Goal: Task Accomplishment & Management: Use online tool/utility

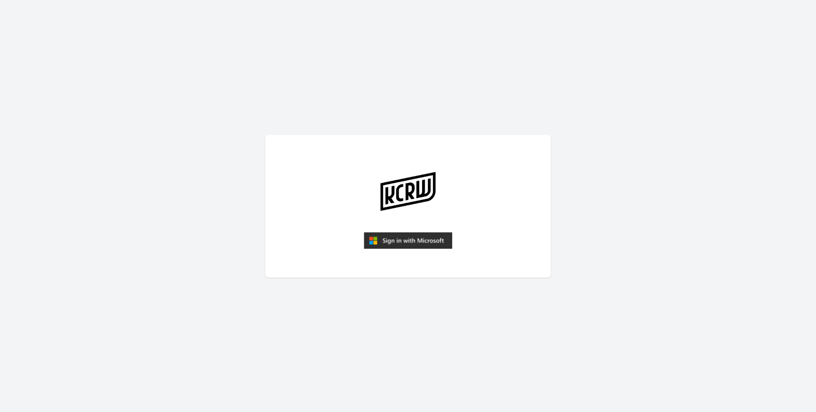
click at [381, 245] on img "submit" at bounding box center [408, 240] width 88 height 17
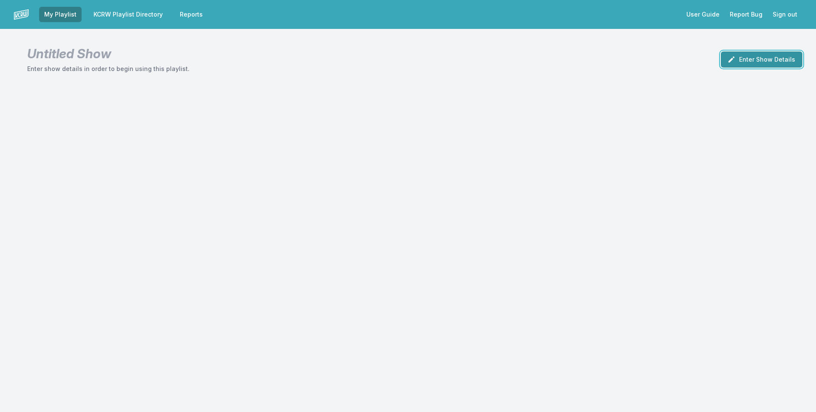
click at [767, 60] on button "Enter Show Details" at bounding box center [762, 59] width 82 height 16
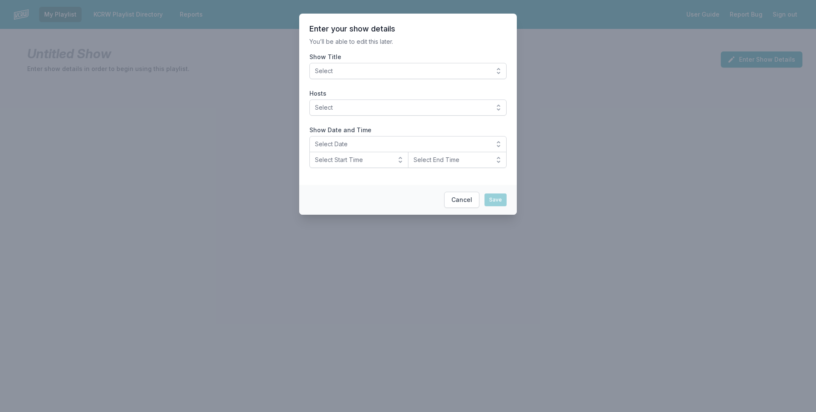
click at [390, 69] on span "Select" at bounding box center [402, 71] width 174 height 9
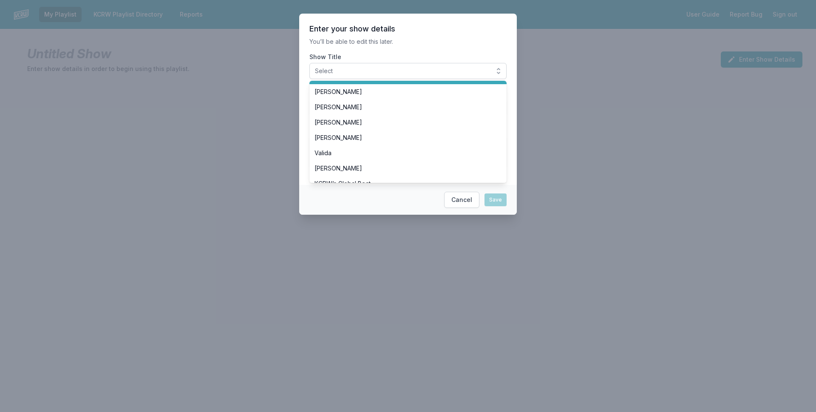
scroll to position [170, 0]
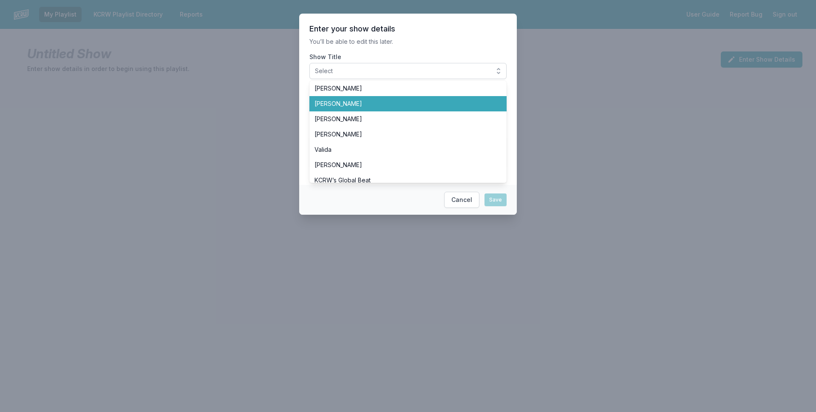
click at [383, 109] on li "[PERSON_NAME]" at bounding box center [408, 103] width 197 height 15
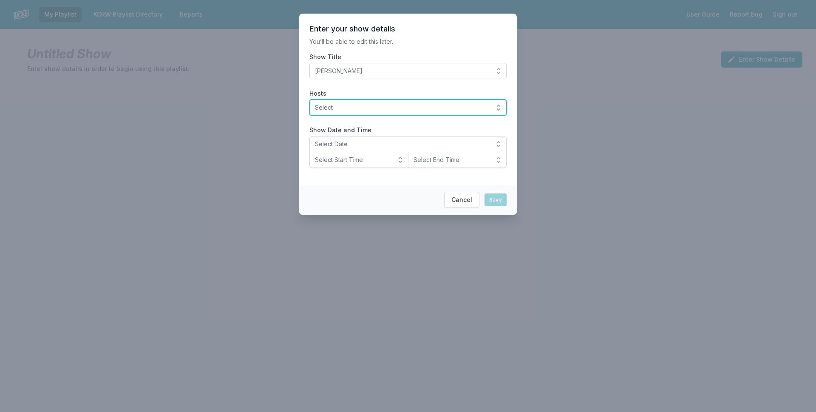
click at [381, 105] on span "Select" at bounding box center [402, 107] width 174 height 9
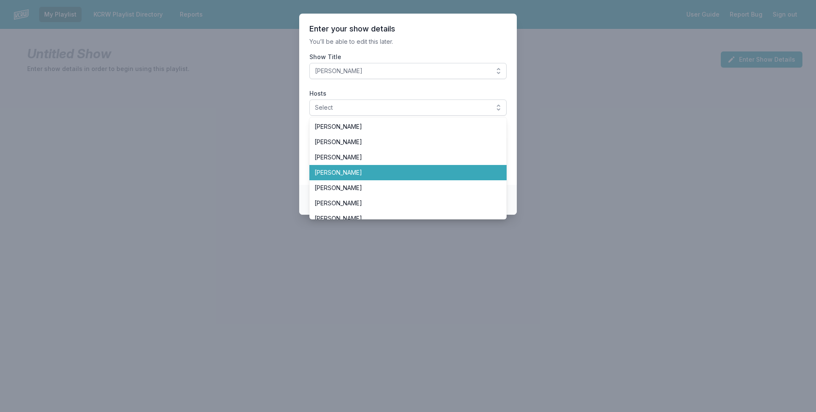
scroll to position [128, 0]
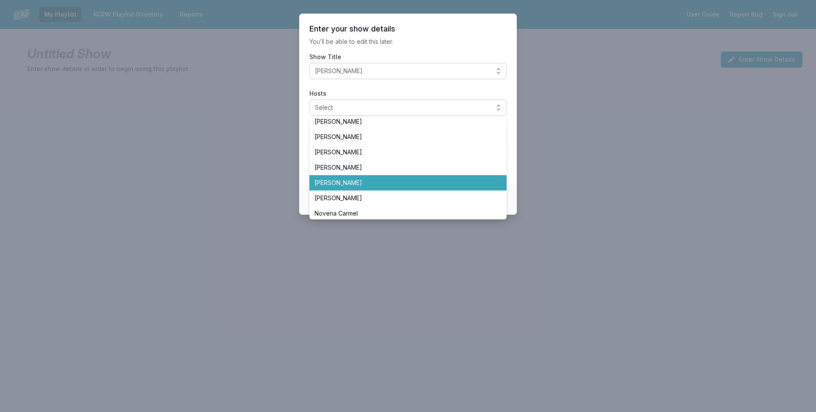
click at [389, 179] on span "[PERSON_NAME]" at bounding box center [403, 183] width 177 height 9
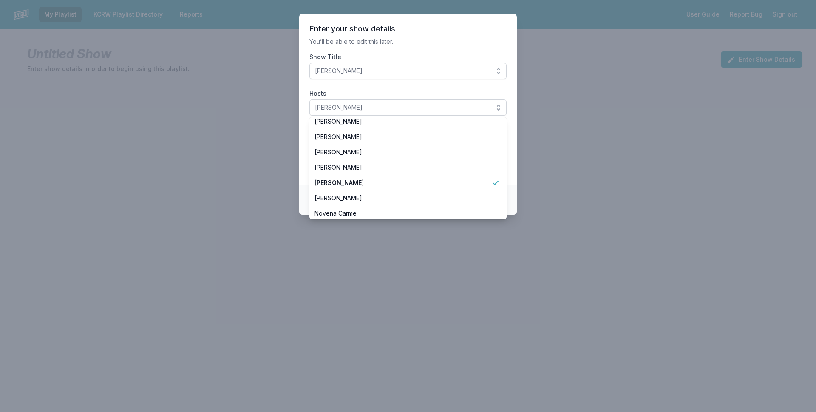
click at [300, 128] on section "Enter your show details You’ll be able to edit this later. Show Title José Galv…" at bounding box center [408, 99] width 218 height 171
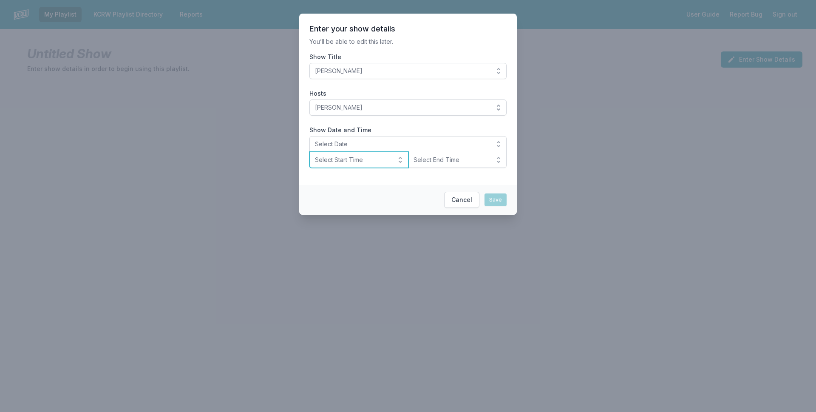
click at [344, 153] on button "Select Start Time" at bounding box center [359, 160] width 99 height 16
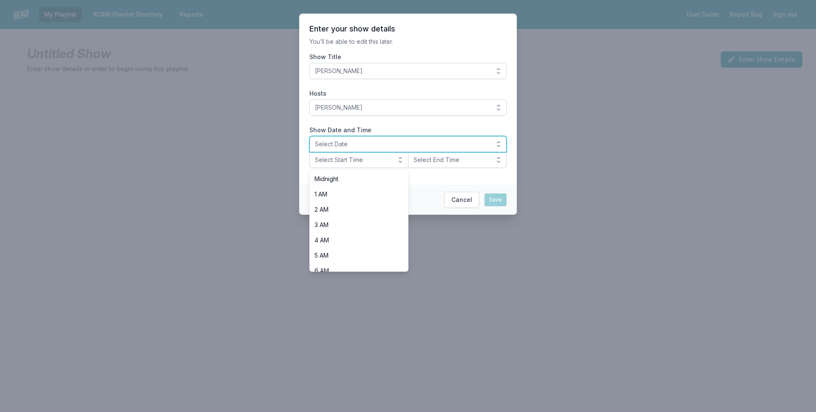
click at [346, 145] on span "Select Date" at bounding box center [402, 144] width 174 height 9
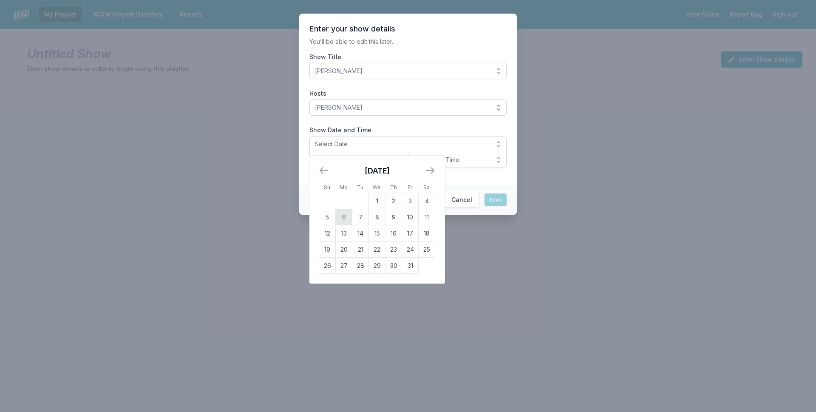
click at [337, 214] on td "6" at bounding box center [344, 217] width 17 height 16
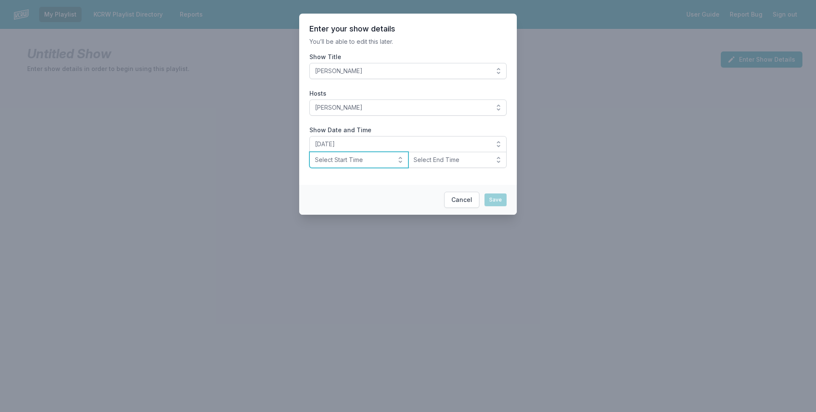
click at [334, 161] on span "Select Start Time" at bounding box center [353, 160] width 76 height 9
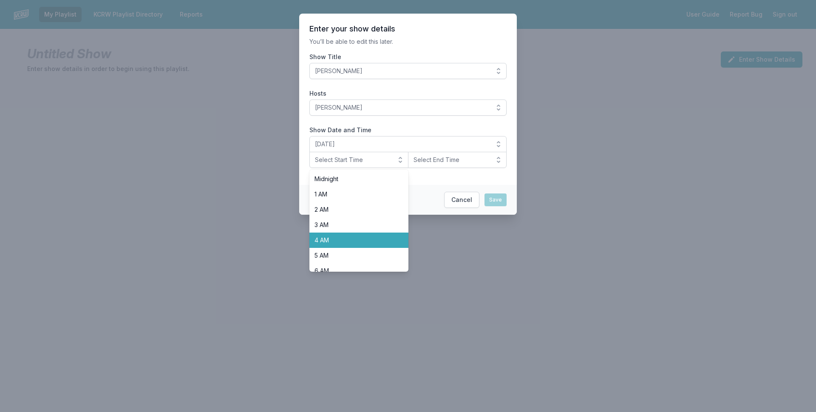
scroll to position [255, 0]
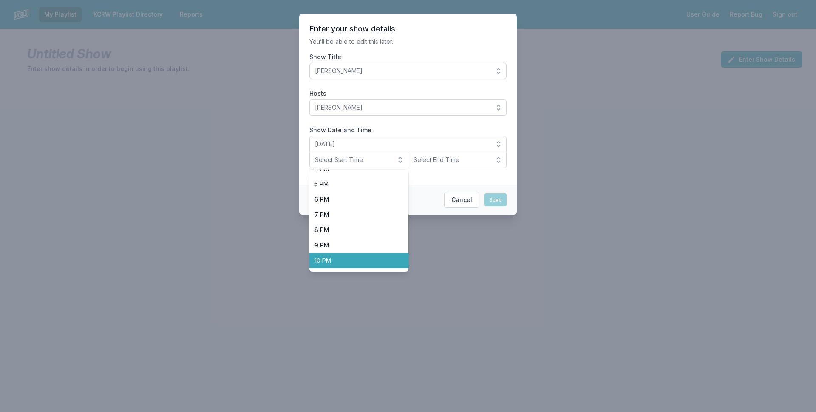
click at [367, 263] on span "10 PM" at bounding box center [354, 260] width 79 height 9
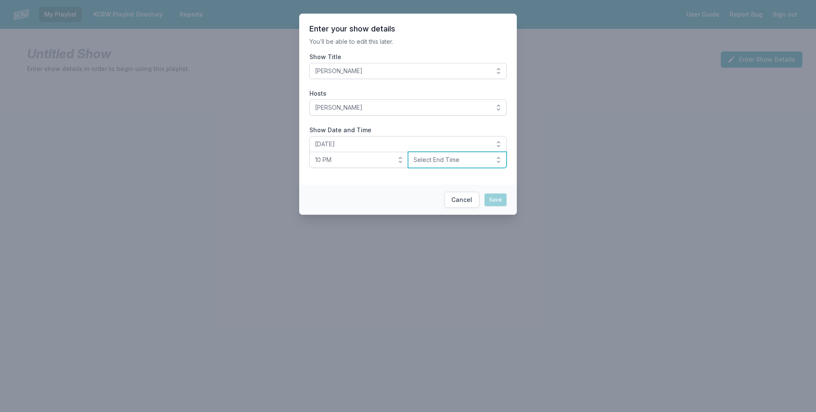
click at [446, 158] on span "Select End Time" at bounding box center [452, 160] width 76 height 9
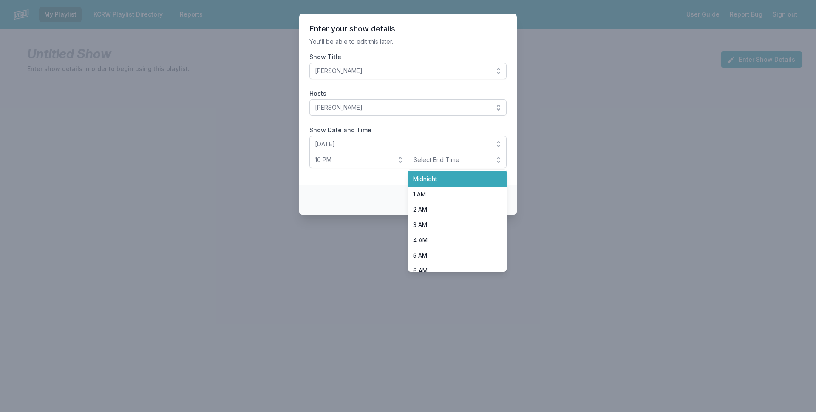
click at [446, 176] on span "Midnight" at bounding box center [452, 179] width 79 height 9
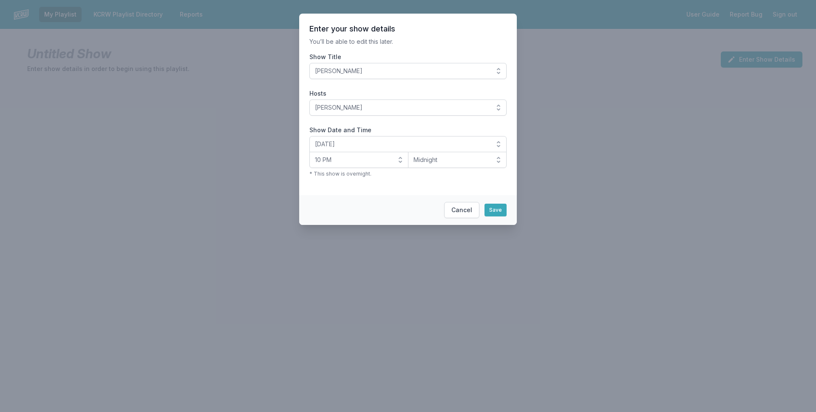
click at [399, 194] on section "Enter your show details You’ll be able to edit this later. Show Title José Galv…" at bounding box center [408, 105] width 218 height 182
click at [492, 210] on button "Save" at bounding box center [496, 210] width 22 height 13
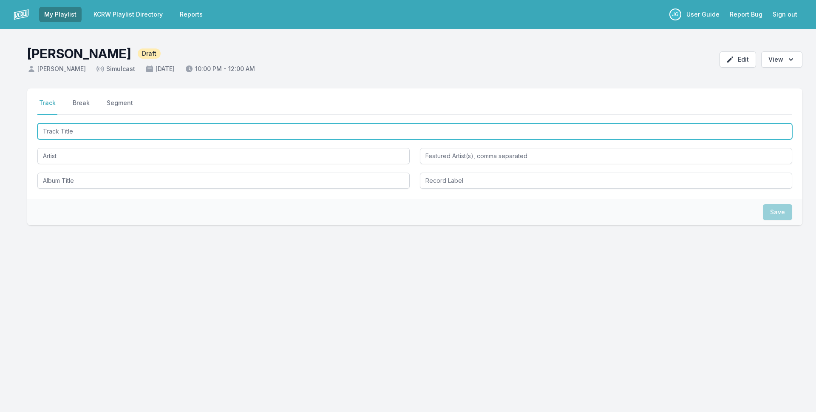
click at [258, 137] on input "Track Title" at bounding box center [414, 131] width 755 height 16
click at [77, 130] on input "Never Enouigh" at bounding box center [414, 131] width 755 height 16
type input "Never Enough"
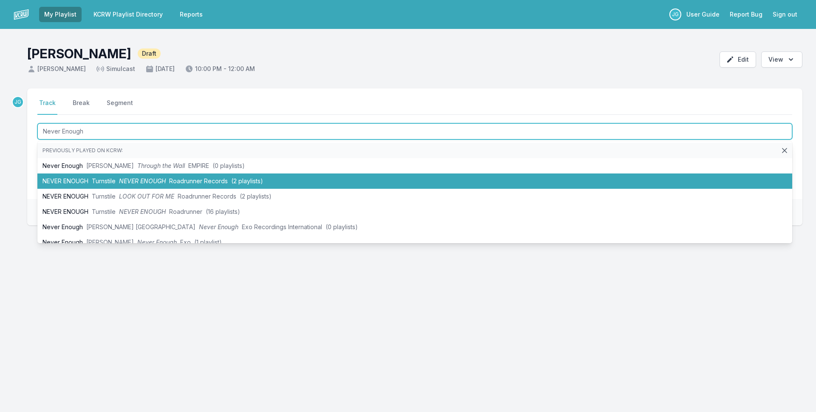
click at [133, 182] on span "NEVER ENOUGH" at bounding box center [142, 180] width 47 height 7
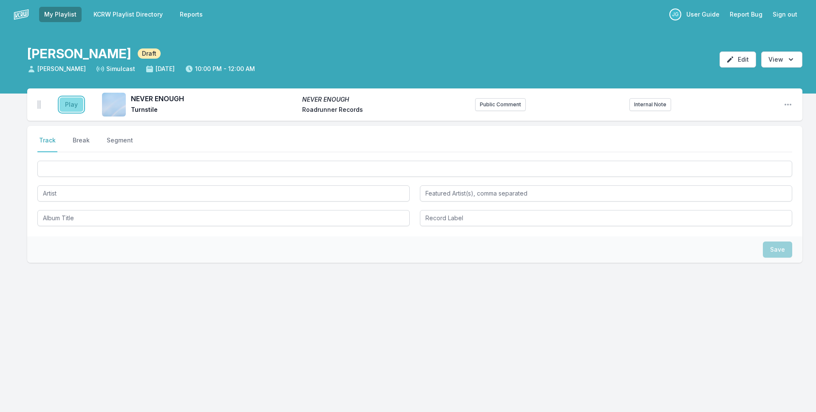
click at [70, 100] on button "Play" at bounding box center [72, 104] width 24 height 14
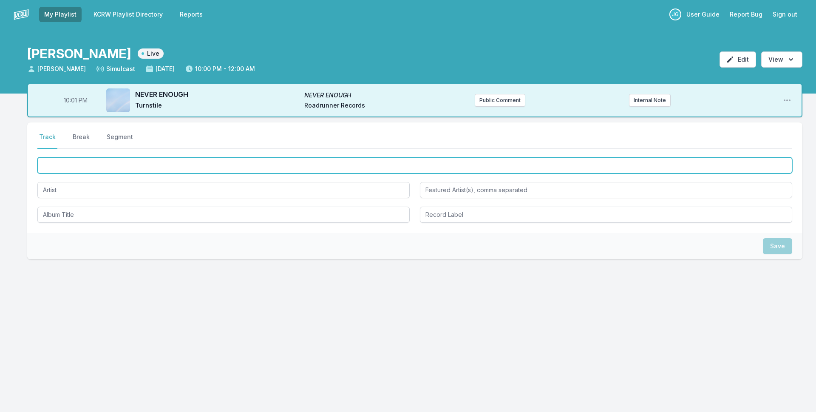
click at [114, 162] on input "Track Title" at bounding box center [414, 165] width 755 height 16
type input "Hertz"
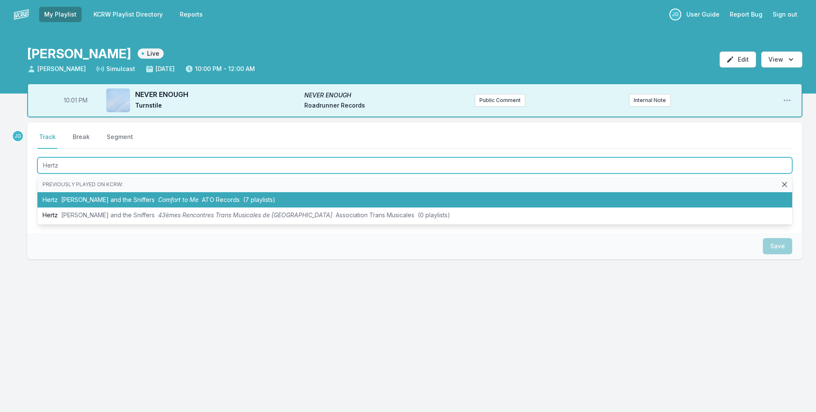
click at [100, 201] on span "[PERSON_NAME] and the Sniffers" at bounding box center [108, 199] width 94 height 7
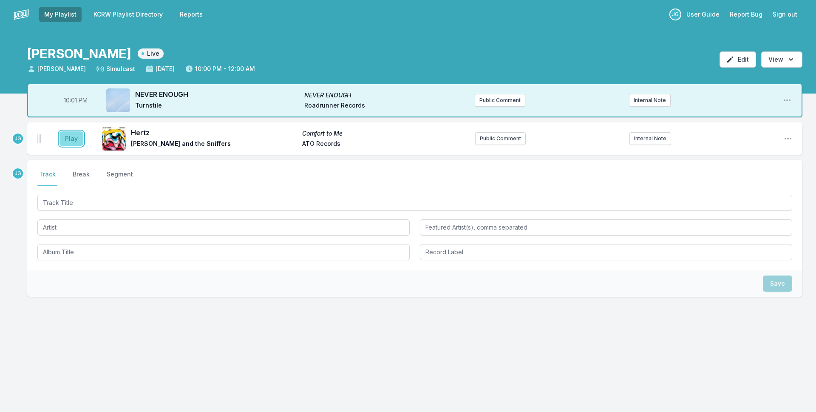
click at [72, 141] on button "Play" at bounding box center [72, 138] width 24 height 14
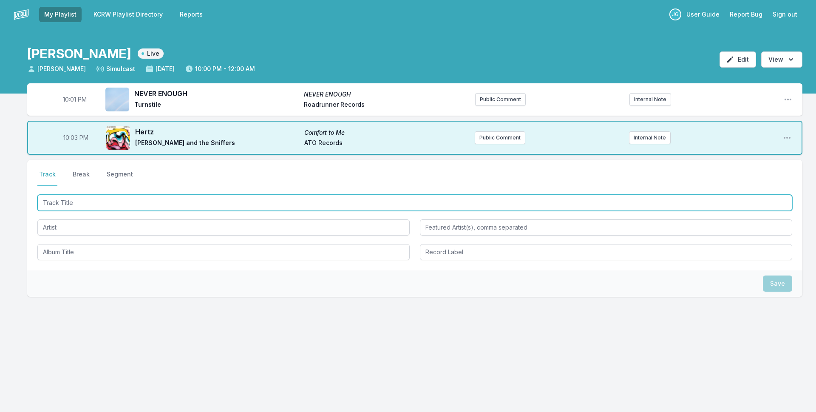
click at [94, 197] on input "Track Title" at bounding box center [414, 203] width 755 height 16
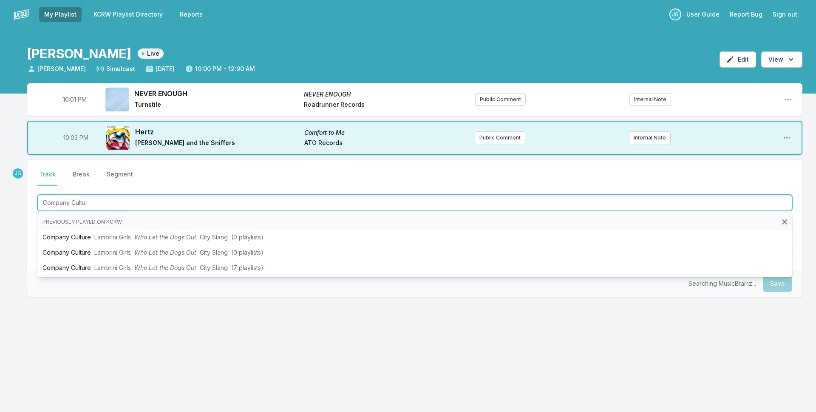
type input "Company Culture"
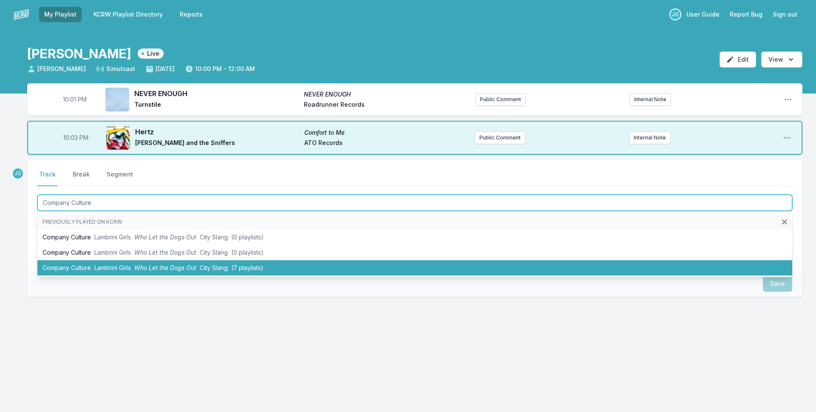
click at [57, 264] on li "Company Culture Lambrini Girls Who Let the Dogs Out City Slang (7 playlists)" at bounding box center [414, 267] width 755 height 15
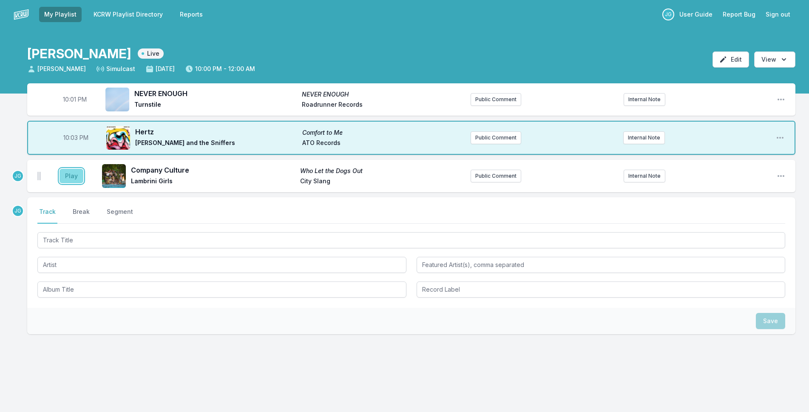
click at [73, 175] on button "Play" at bounding box center [72, 176] width 24 height 14
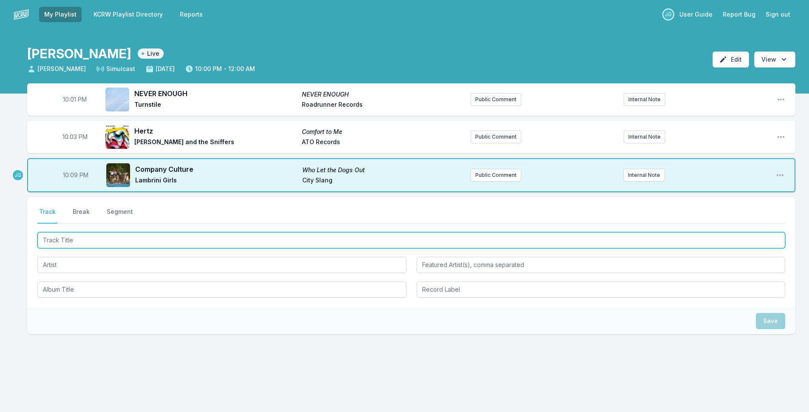
click at [68, 242] on input "Track Title" at bounding box center [411, 240] width 748 height 16
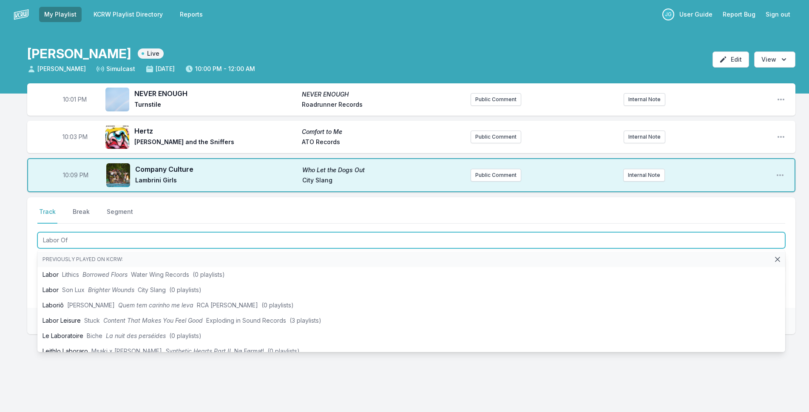
type input "Labor Of L"
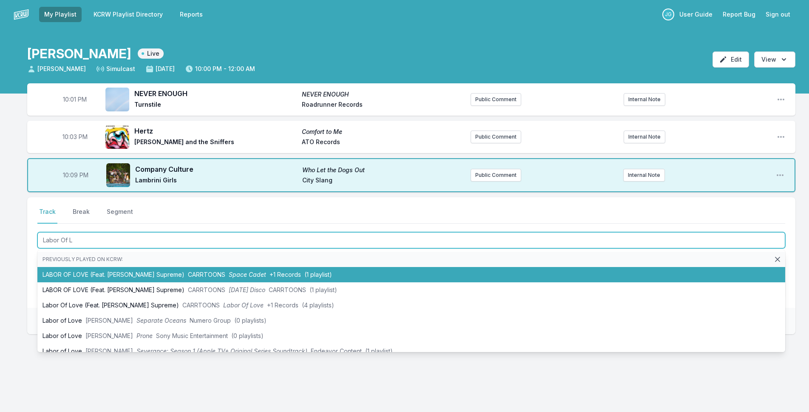
click at [102, 277] on li "LABOR OF LOVE (Feat. Haile Supreme) CARRTOONS Space Cadet +1 Records (1 playlis…" at bounding box center [411, 274] width 748 height 15
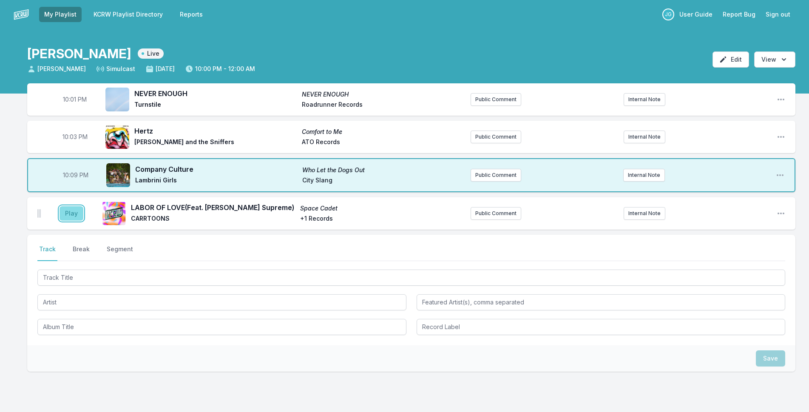
click at [74, 212] on button "Play" at bounding box center [72, 213] width 24 height 14
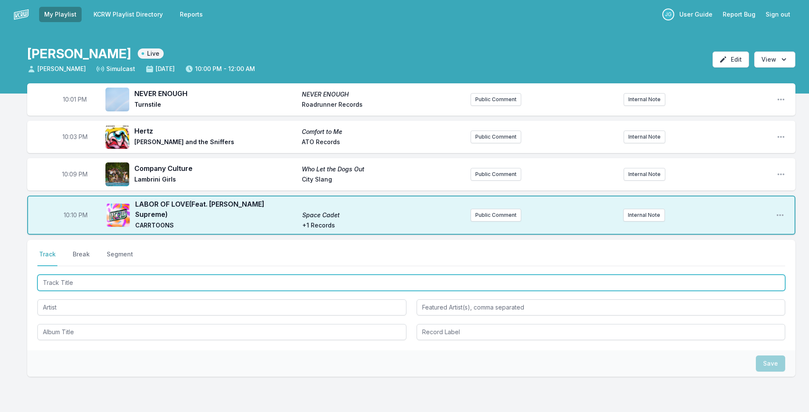
click at [93, 279] on input "Track Title" at bounding box center [411, 283] width 748 height 16
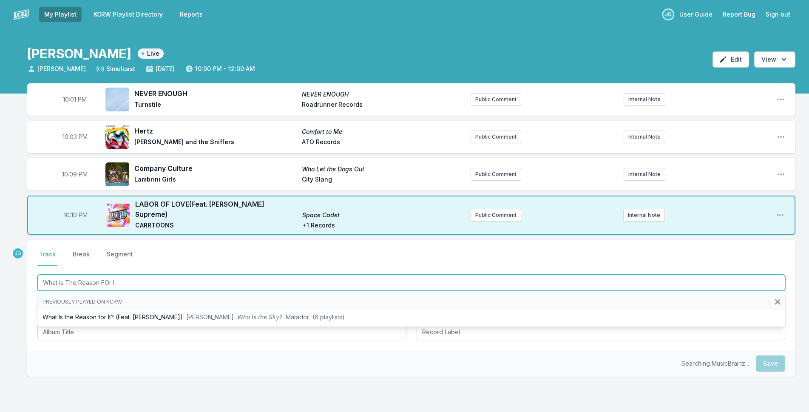
type input "What is The Reason FOr IT"
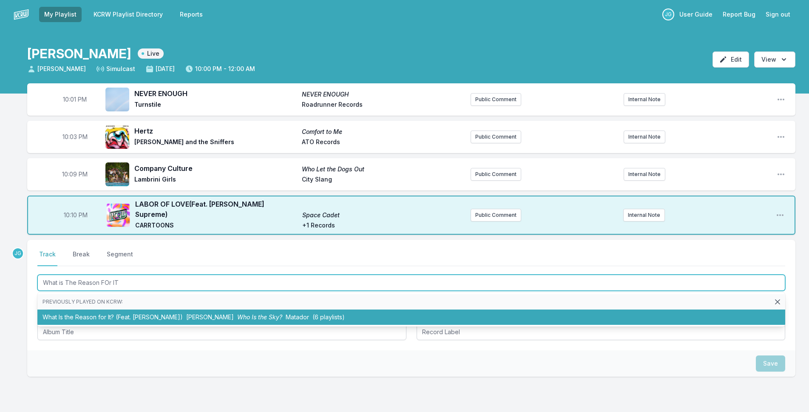
click at [88, 310] on li "What Is the Reason for It? (Feat. Hayley Williams) David Byrne Who Is the Sky? …" at bounding box center [411, 317] width 748 height 15
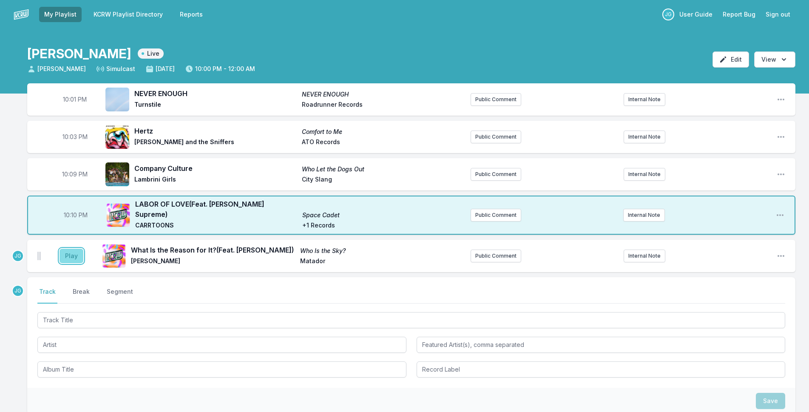
click at [73, 250] on button "Play" at bounding box center [72, 256] width 24 height 14
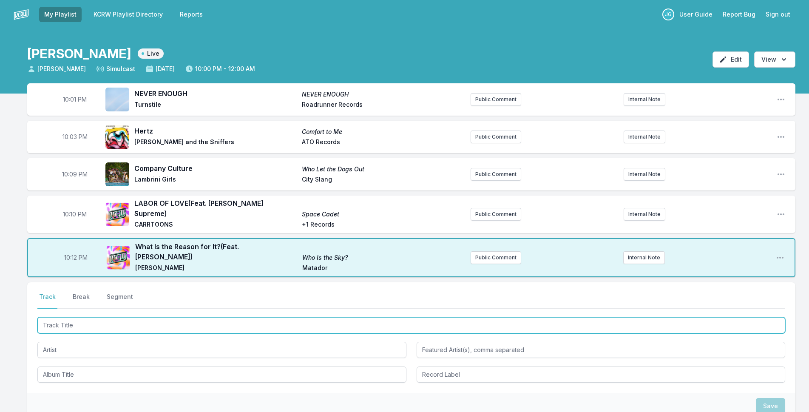
click at [106, 317] on input "Track Title" at bounding box center [411, 325] width 748 height 16
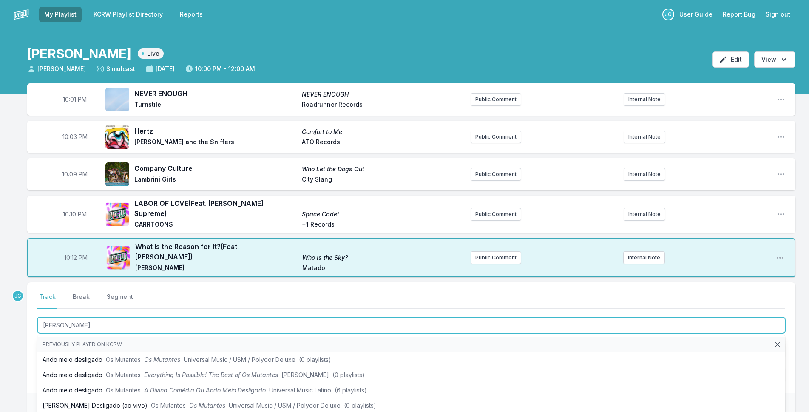
type input "Ando Meio"
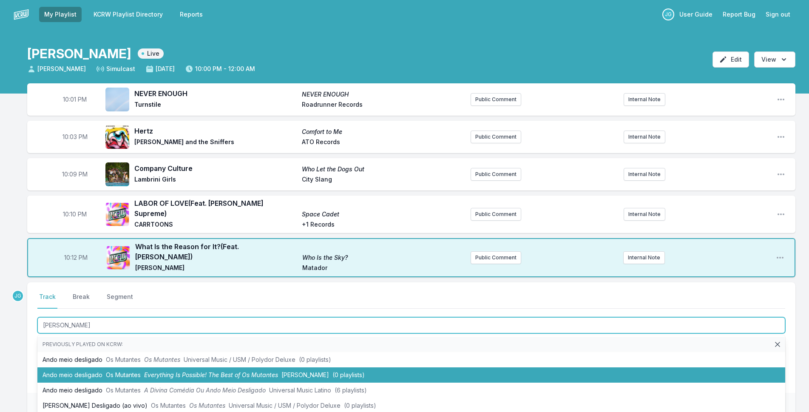
click at [127, 371] on span "Os Mutantes" at bounding box center [123, 374] width 35 height 7
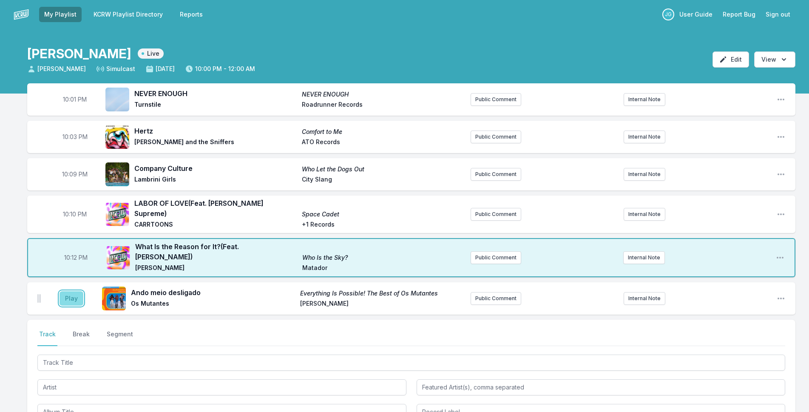
click at [73, 291] on button "Play" at bounding box center [72, 298] width 24 height 14
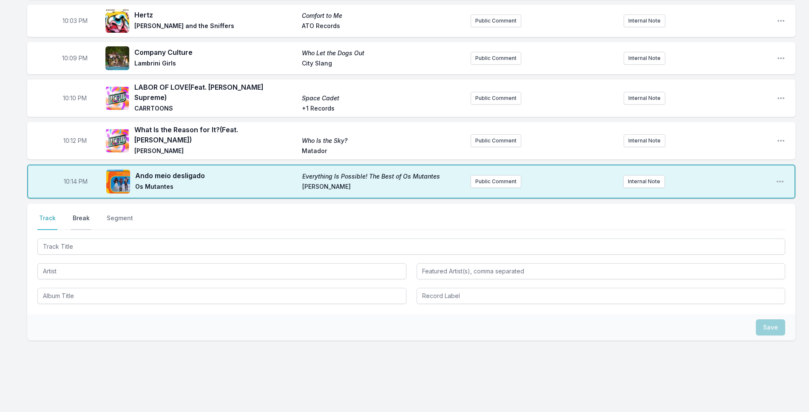
click at [90, 214] on button "Break" at bounding box center [81, 222] width 20 height 16
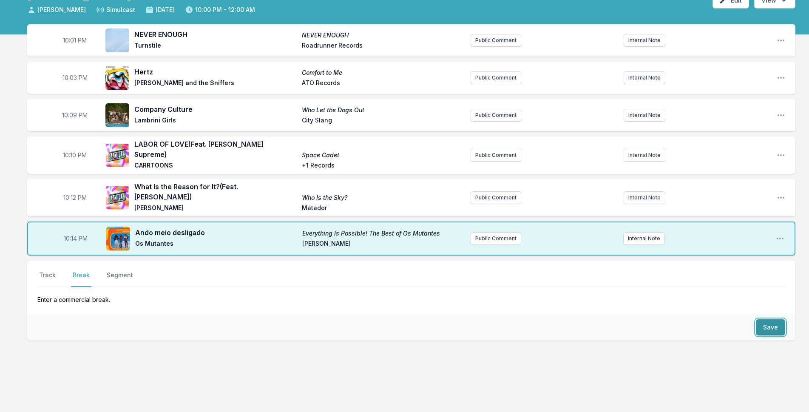
click at [777, 319] on button "Save" at bounding box center [770, 327] width 29 height 16
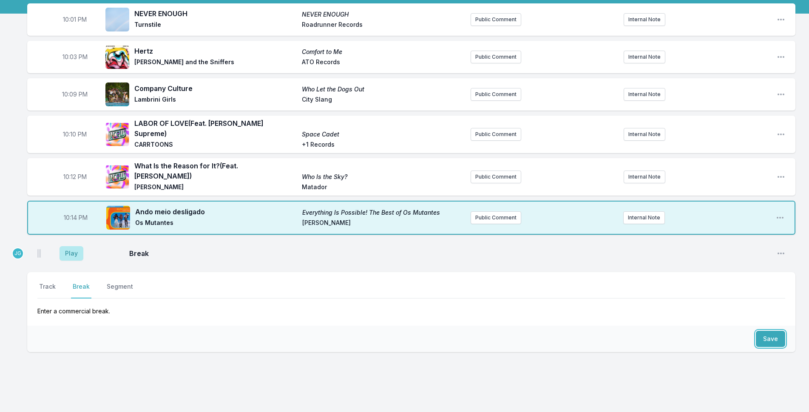
scroll to position [91, 0]
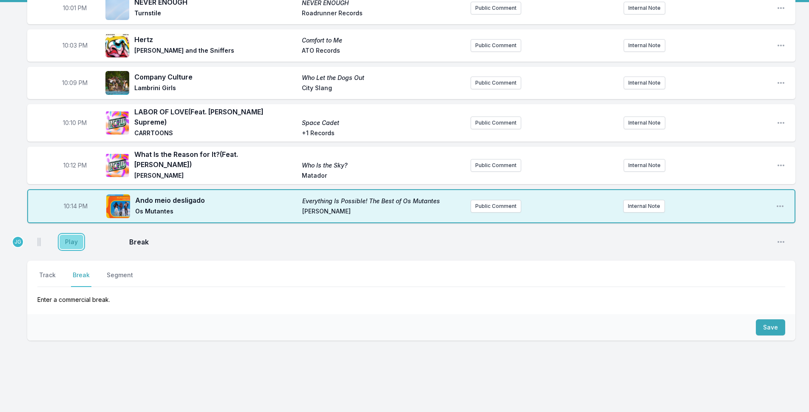
click at [63, 235] on button "Play" at bounding box center [72, 242] width 24 height 14
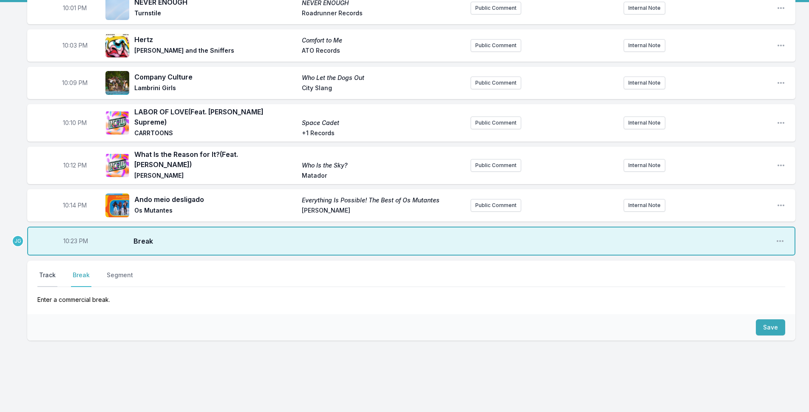
click at [46, 271] on button "Track" at bounding box center [47, 279] width 20 height 16
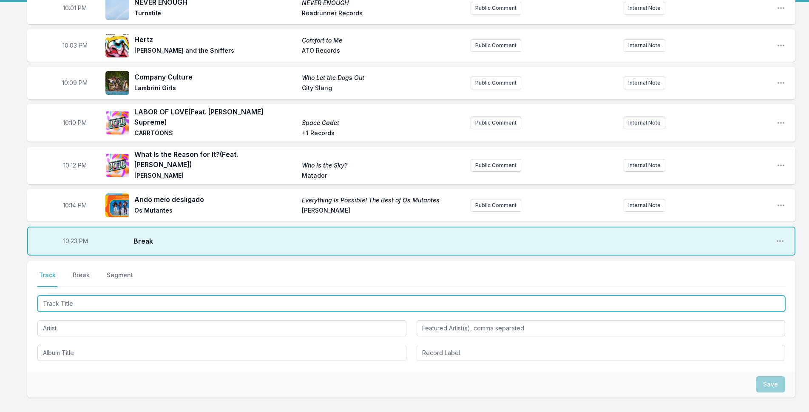
click at [60, 296] on input "Track Title" at bounding box center [411, 304] width 748 height 16
type input "First It Giveth"
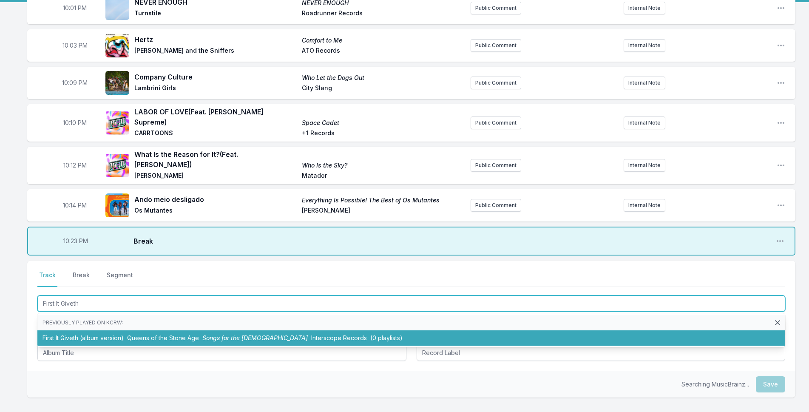
click at [53, 330] on li "First It Giveth (album version) Queens of the Stone Age Songs for the Deaf Inte…" at bounding box center [411, 337] width 748 height 15
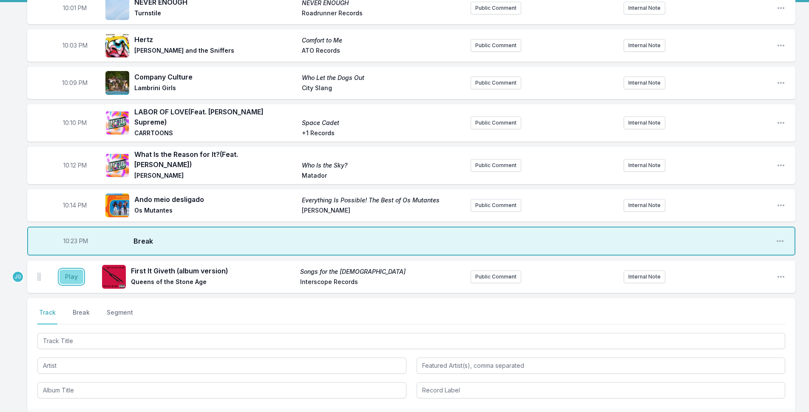
click at [63, 270] on button "Play" at bounding box center [72, 277] width 24 height 14
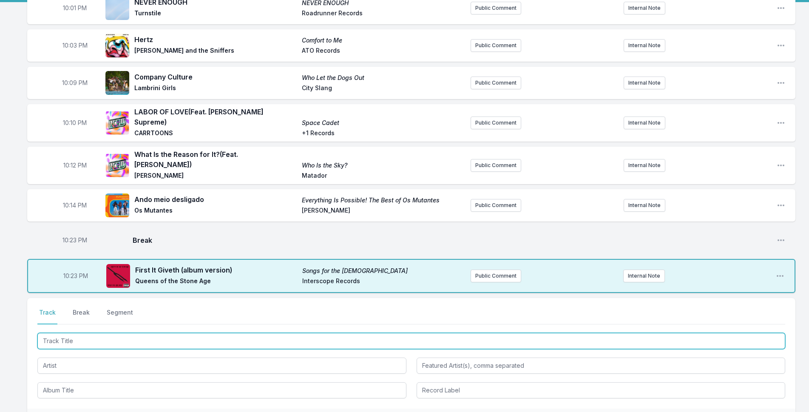
click at [75, 333] on input "Track Title" at bounding box center [411, 341] width 748 height 16
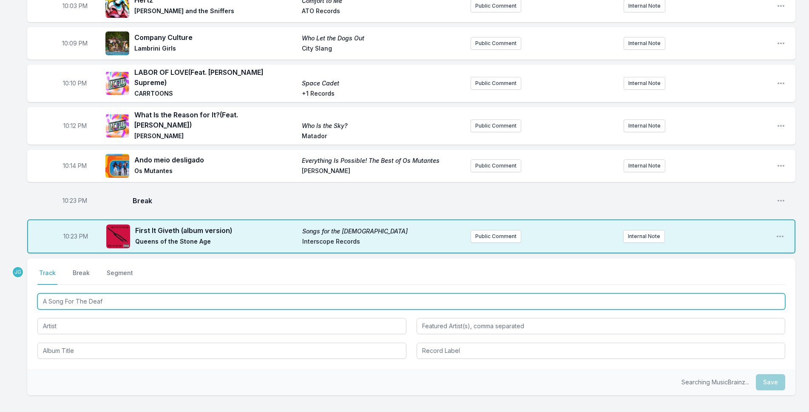
scroll to position [186, 0]
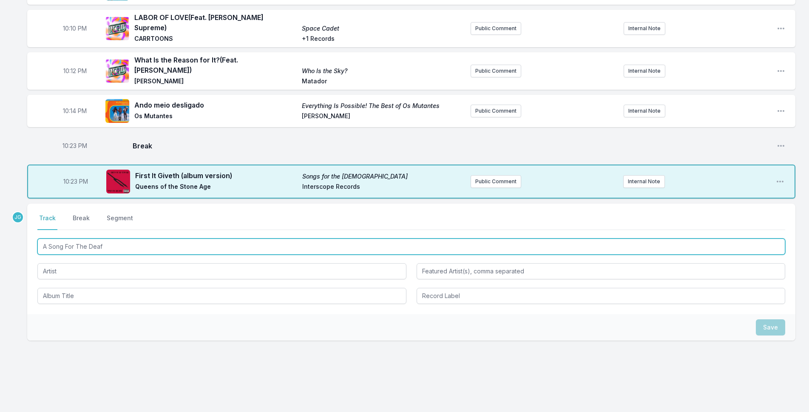
type input "A Song For The Deaf"
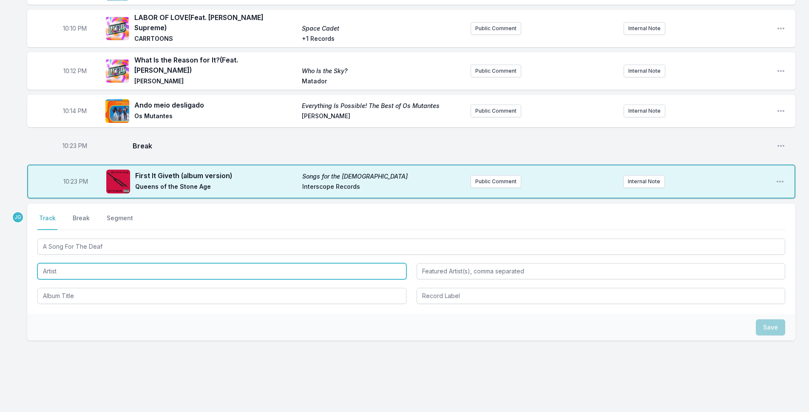
click at [62, 263] on input "Artist" at bounding box center [221, 271] width 369 height 16
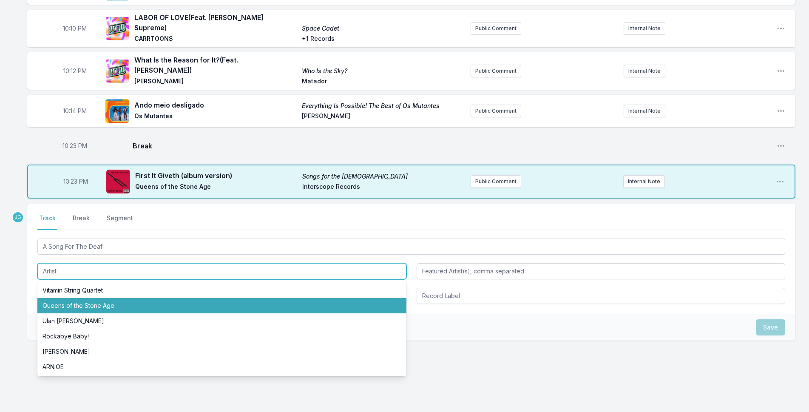
click at [74, 298] on li "Queens of the Stone Age" at bounding box center [221, 305] width 369 height 15
type input "Queens of the Stone Age"
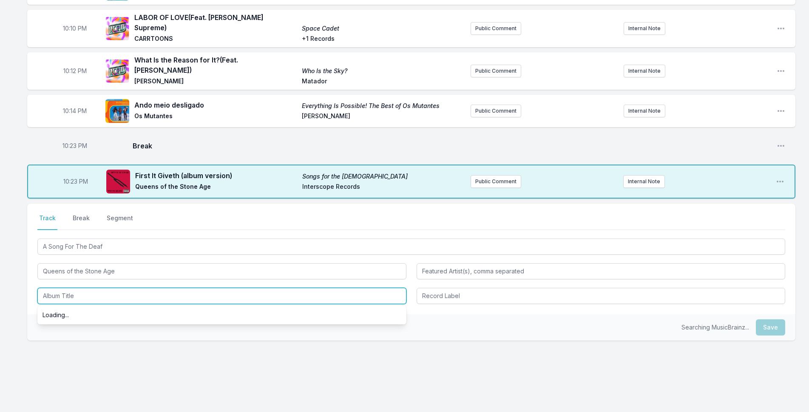
click at [83, 288] on input "Album Title" at bounding box center [221, 296] width 369 height 16
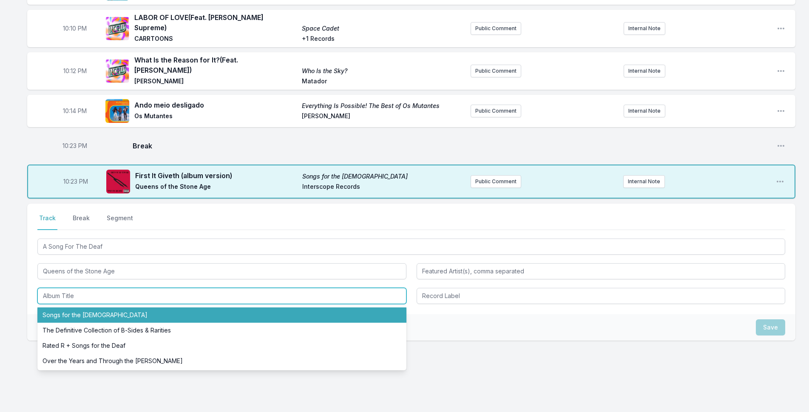
click at [77, 307] on li "Songs for the [DEMOGRAPHIC_DATA]" at bounding box center [221, 314] width 369 height 15
type input "Songs for the [DEMOGRAPHIC_DATA]"
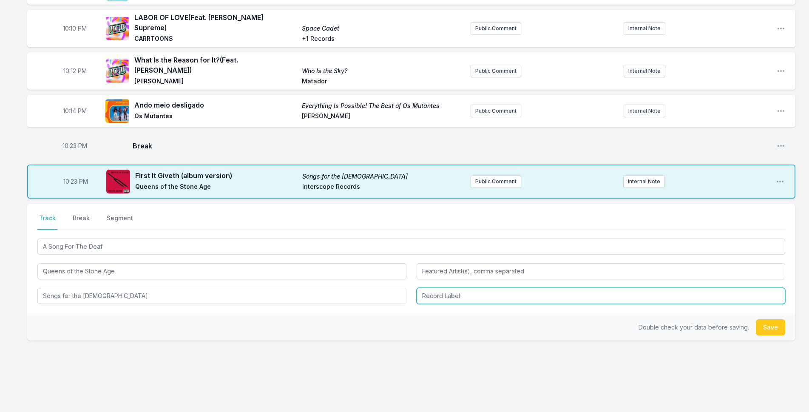
click at [484, 288] on input "Record Label" at bounding box center [601, 296] width 369 height 16
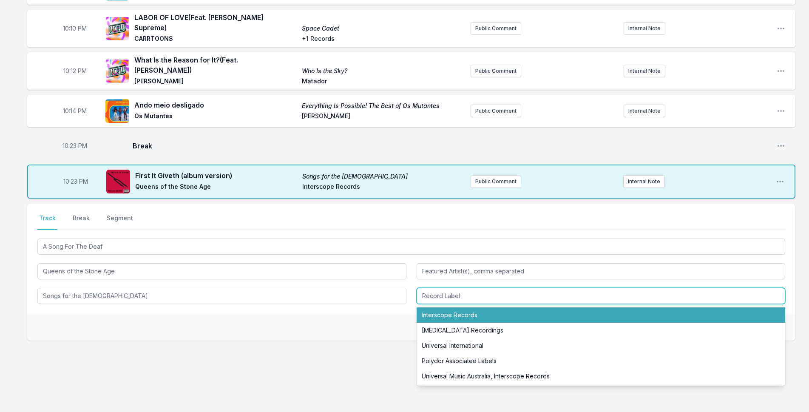
click at [489, 308] on li "Interscope Records" at bounding box center [601, 314] width 369 height 15
type input "Interscope Records"
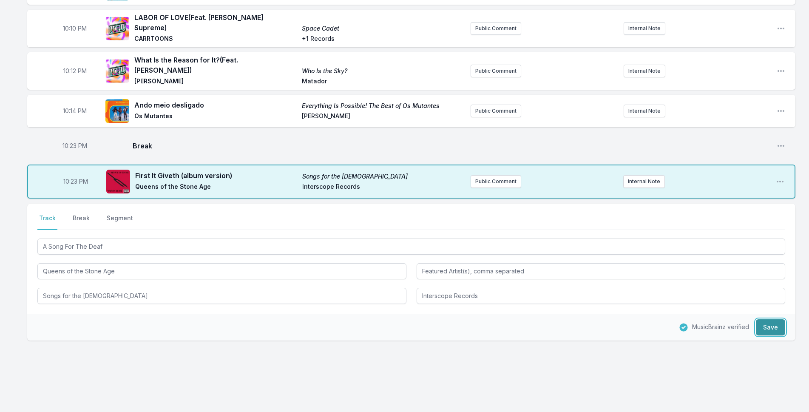
click at [771, 321] on button "Save" at bounding box center [770, 327] width 29 height 16
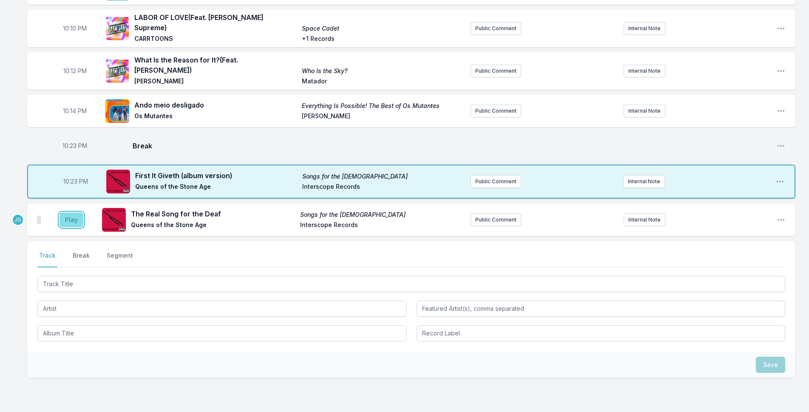
click at [75, 213] on button "Play" at bounding box center [72, 220] width 24 height 14
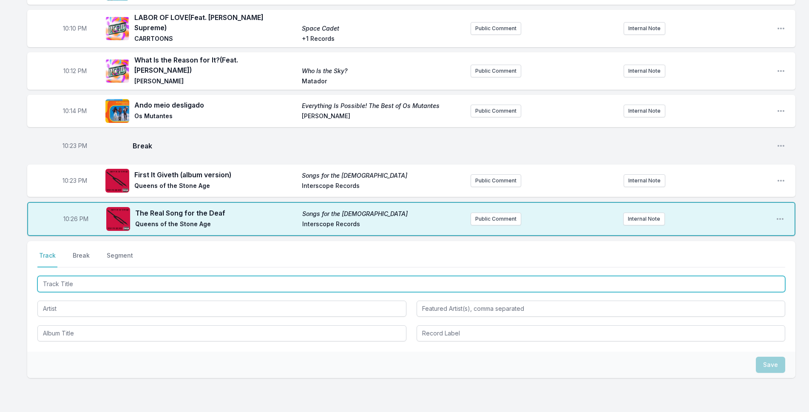
click at [137, 276] on input "Track Title" at bounding box center [411, 284] width 748 height 16
type input "We Were Promised Jetpacks"
drag, startPoint x: 128, startPoint y: 270, endPoint x: 21, endPoint y: 280, distance: 107.1
click at [21, 280] on div "10:01 PM NEVER ENOUGH NEVER ENOUGH Turnstile Roadrunner Records Public Comment …" at bounding box center [404, 179] width 809 height 562
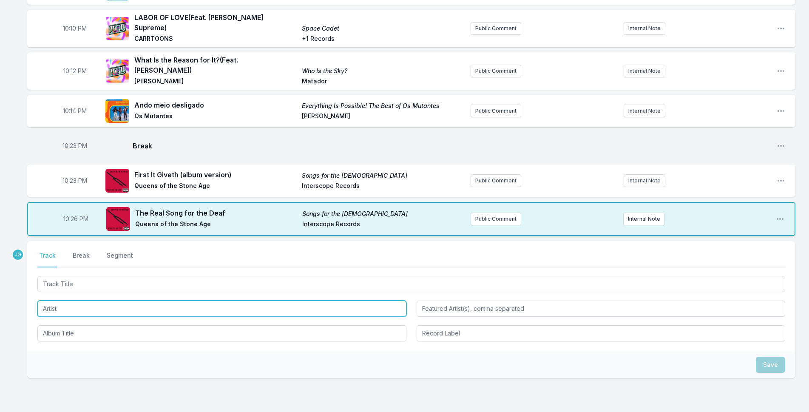
click at [52, 304] on input "Artist" at bounding box center [221, 309] width 369 height 16
paste input "We Were Promised Jetpacks"
type input "We Were Promised Jetpacks"
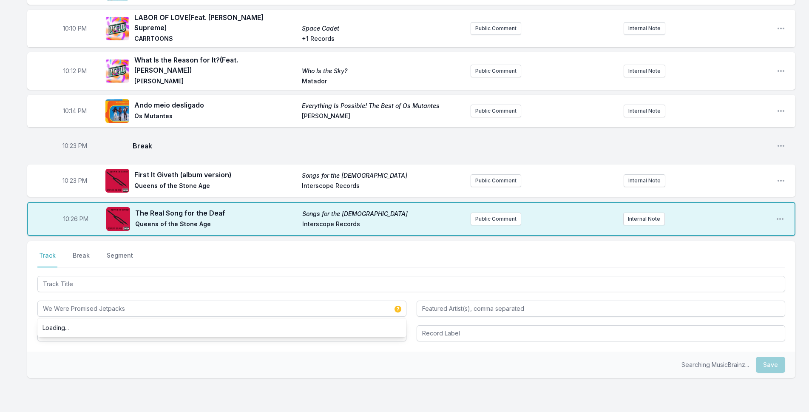
click at [82, 283] on div "We Were Promised Jetpacks Loading..." at bounding box center [411, 307] width 748 height 67
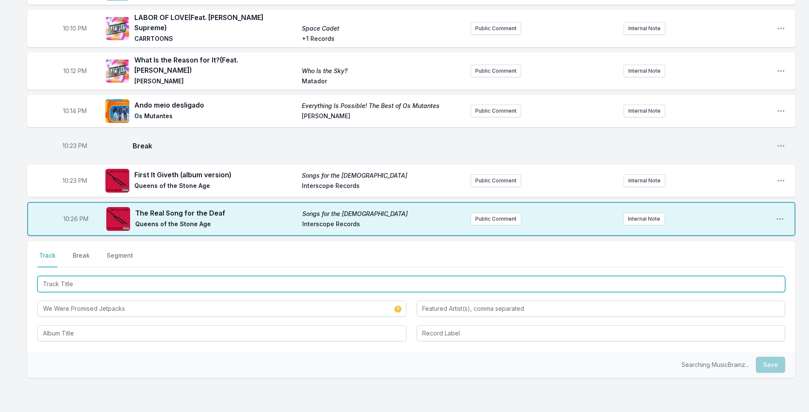
click at [76, 276] on input "Track Title" at bounding box center [411, 284] width 748 height 16
type input "Moving Clocks"
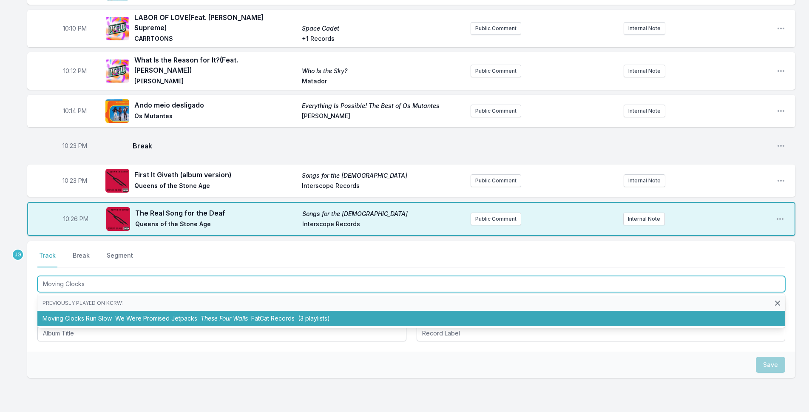
click at [100, 311] on li "Moving Clocks Run Slow We Were Promised Jetpacks These Four Walls FatCat Record…" at bounding box center [411, 318] width 748 height 15
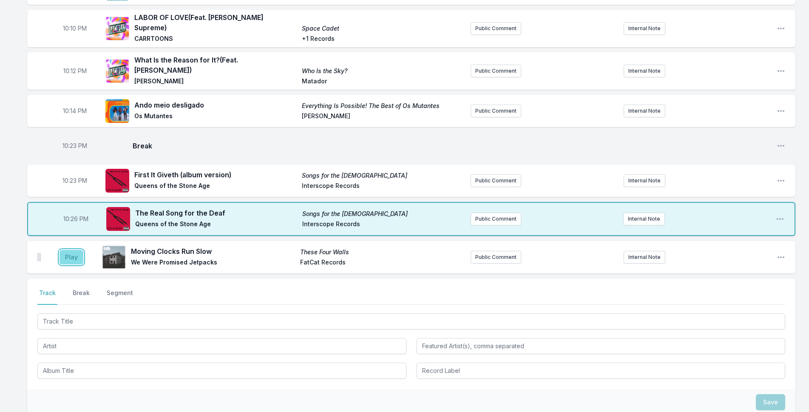
click at [80, 250] on button "Play" at bounding box center [72, 257] width 24 height 14
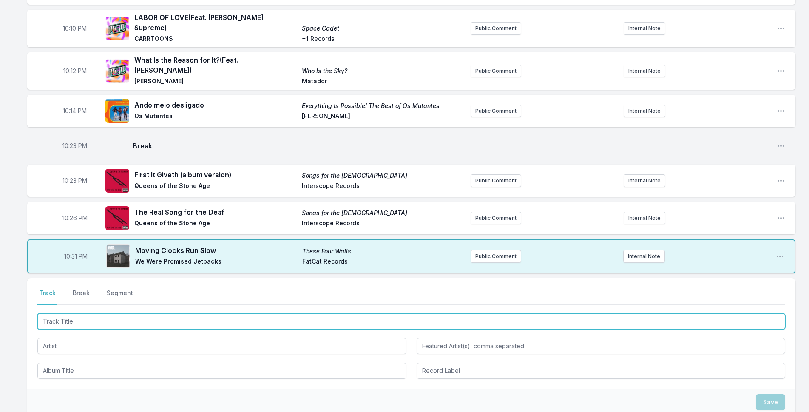
click at [171, 313] on input "Track Title" at bounding box center [411, 321] width 748 height 16
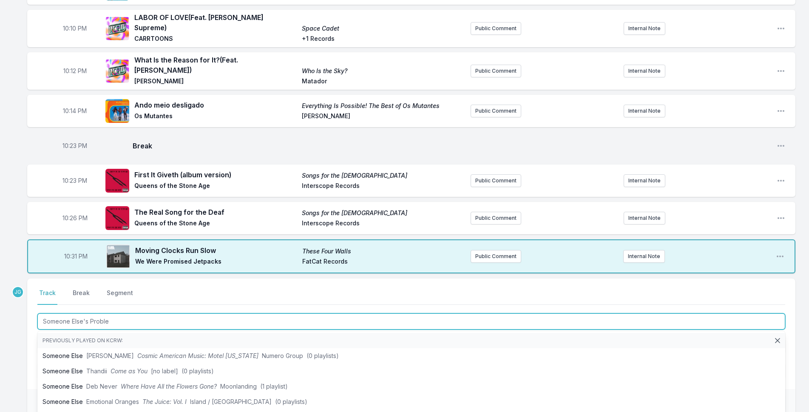
type input "Someone Else's Problem"
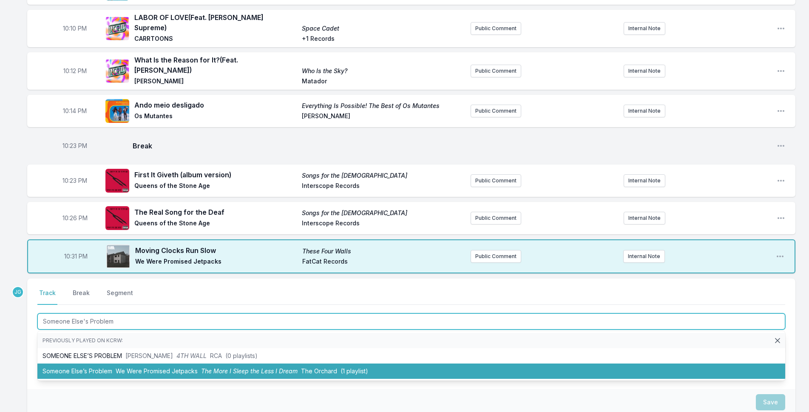
click at [78, 364] on li "Someone Else’s Problem We Were Promised Jetpacks The More I Sleep the Less I Dr…" at bounding box center [411, 371] width 748 height 15
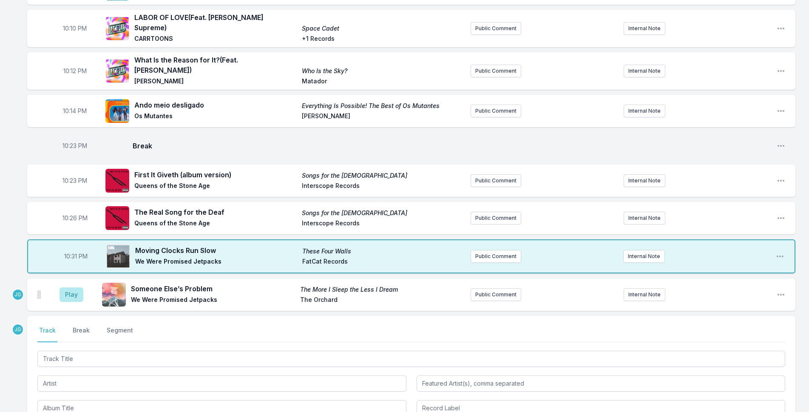
click at [72, 296] on aside "Play" at bounding box center [72, 294] width 48 height 27
click at [68, 287] on button "Play" at bounding box center [72, 294] width 24 height 14
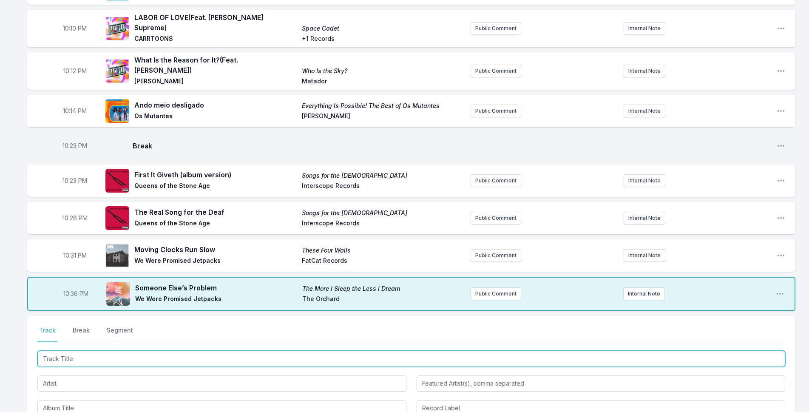
click at [75, 351] on input "Track Title" at bounding box center [411, 359] width 748 height 16
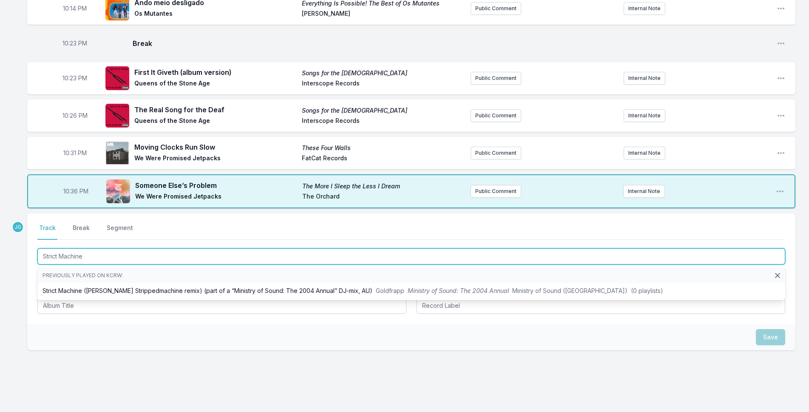
scroll to position [298, 0]
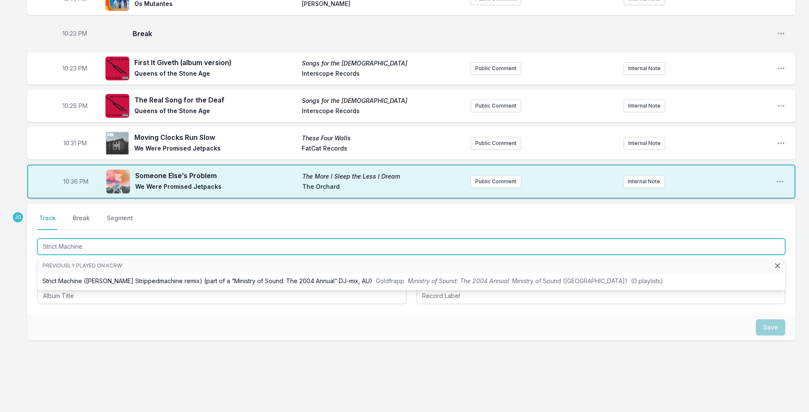
type input "Strict Machine"
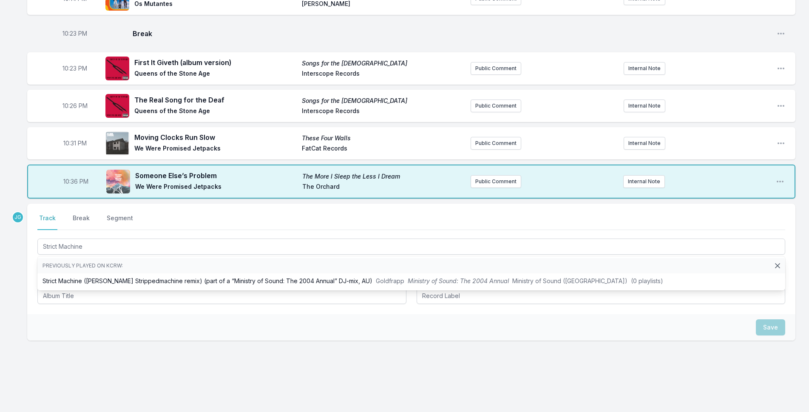
click at [57, 323] on div "Save" at bounding box center [411, 327] width 768 height 26
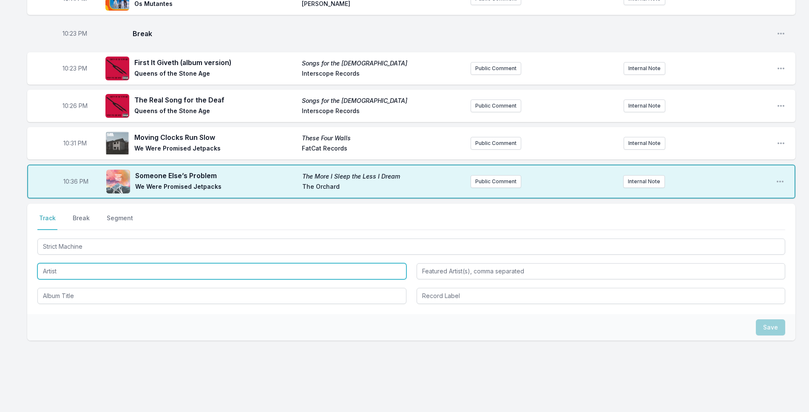
click at [72, 263] on input "Artist" at bounding box center [221, 271] width 369 height 16
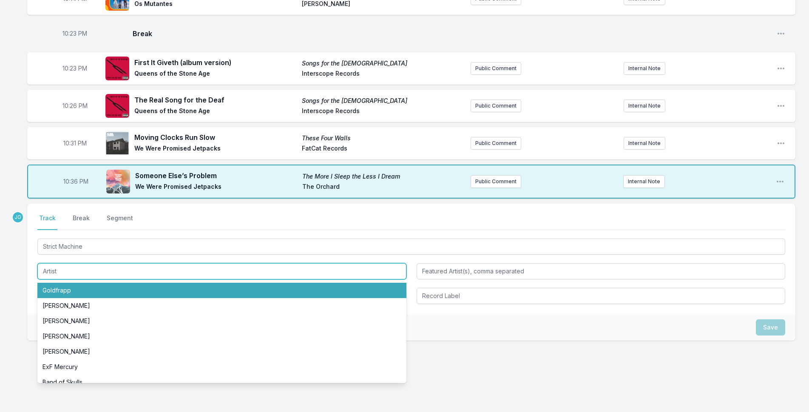
click at [71, 283] on li "Goldfrapp" at bounding box center [221, 290] width 369 height 15
type input "Goldfrapp"
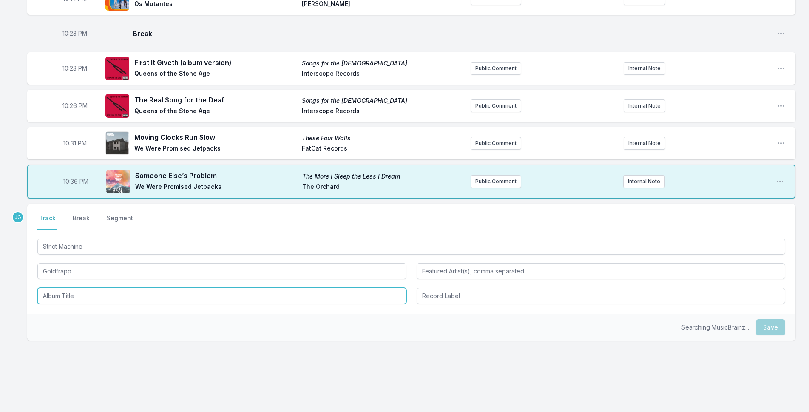
click at [63, 288] on input "Album Title" at bounding box center [221, 296] width 369 height 16
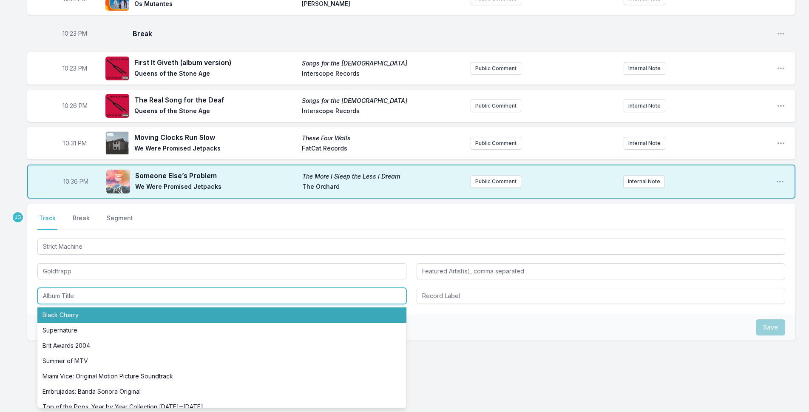
click at [58, 307] on li "Black Cherry" at bounding box center [221, 314] width 369 height 15
type input "Black Cherry"
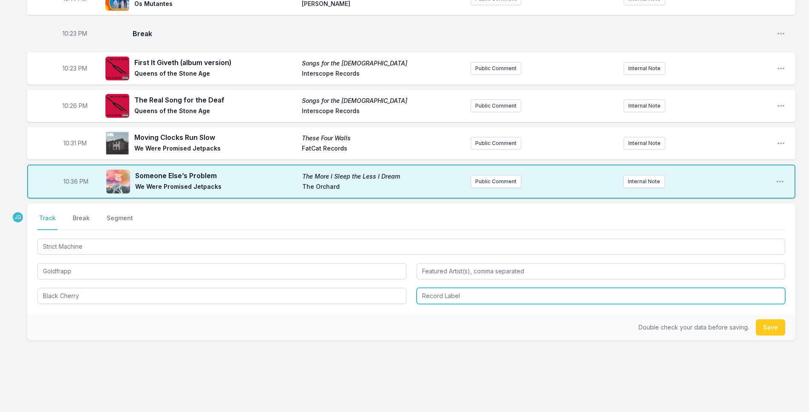
click at [423, 288] on input "Record Label" at bounding box center [601, 296] width 369 height 16
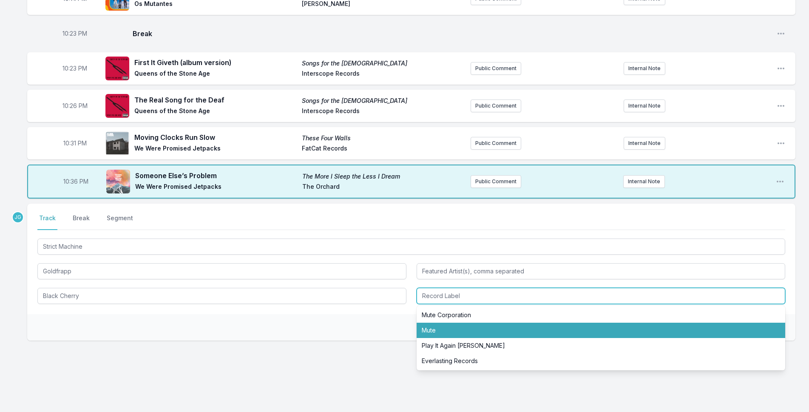
click at [431, 323] on li "Mute" at bounding box center [601, 330] width 369 height 15
type input "Mute"
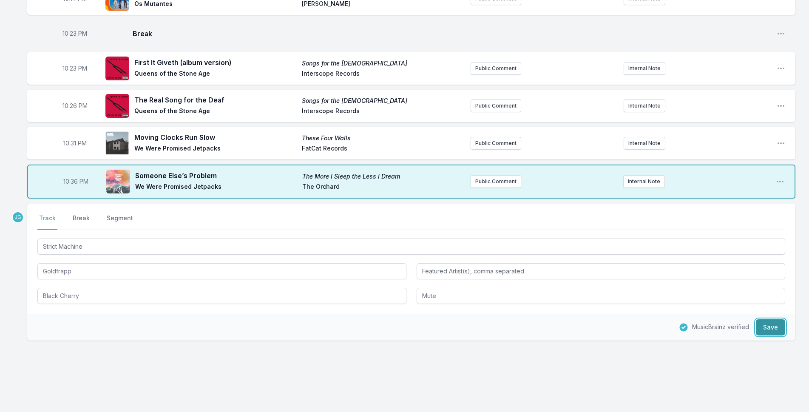
click at [765, 319] on button "Save" at bounding box center [770, 327] width 29 height 16
click at [554, 329] on div "Save" at bounding box center [411, 327] width 768 height 26
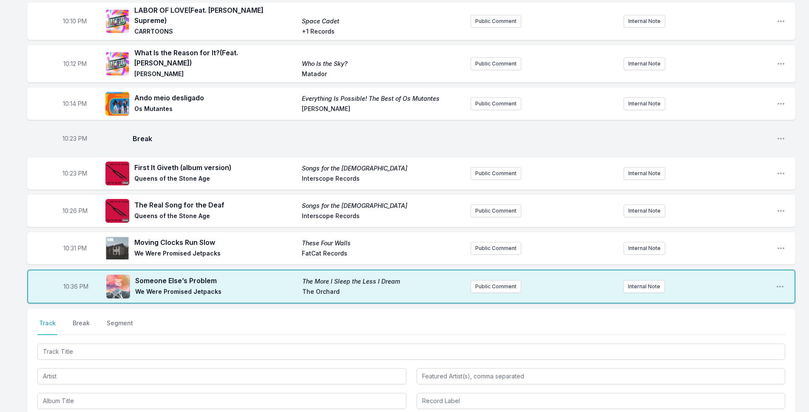
scroll to position [255, 0]
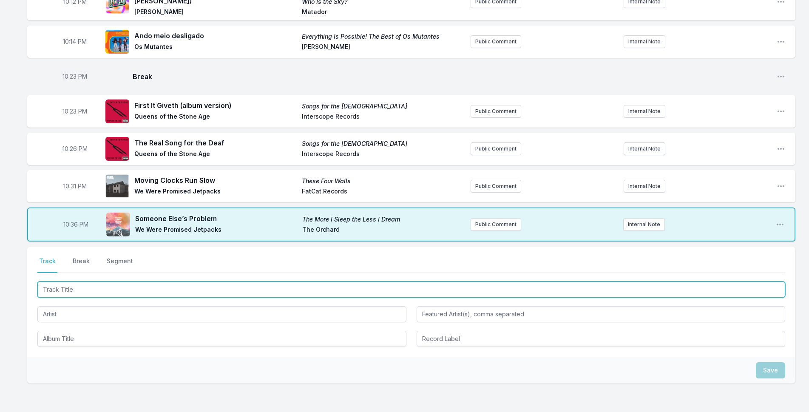
click at [155, 281] on input "Track Title" at bounding box center [411, 289] width 748 height 16
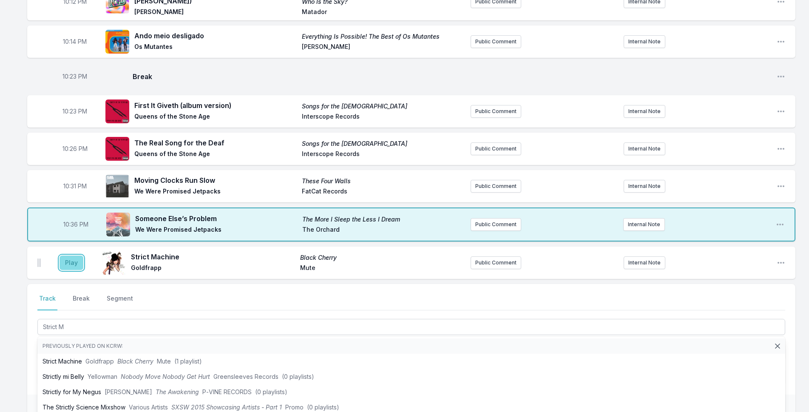
click at [76, 256] on button "Play" at bounding box center [72, 263] width 24 height 14
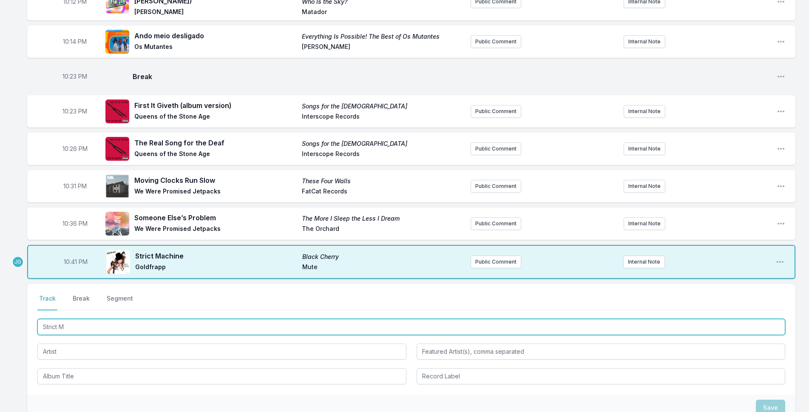
drag, startPoint x: 73, startPoint y: 321, endPoint x: 0, endPoint y: 314, distance: 73.1
click at [0, 314] on div "10:01 PM NEVER ENOUGH NEVER ENOUGH Turnstile Roadrunner Records Public Comment …" at bounding box center [404, 165] width 809 height 674
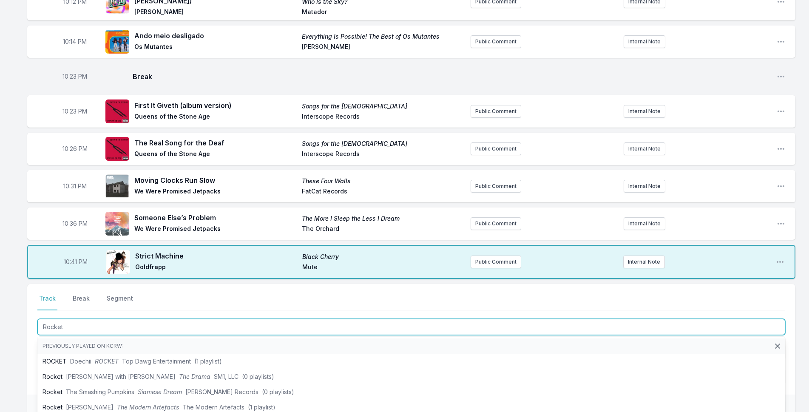
type input "Rocket"
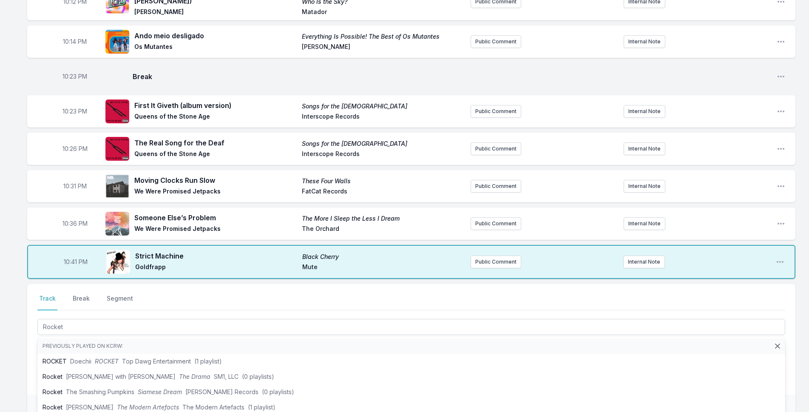
click at [25, 329] on div "10:01 PM NEVER ENOUGH NEVER ENOUGH Turnstile Roadrunner Records Public Comment …" at bounding box center [404, 165] width 809 height 674
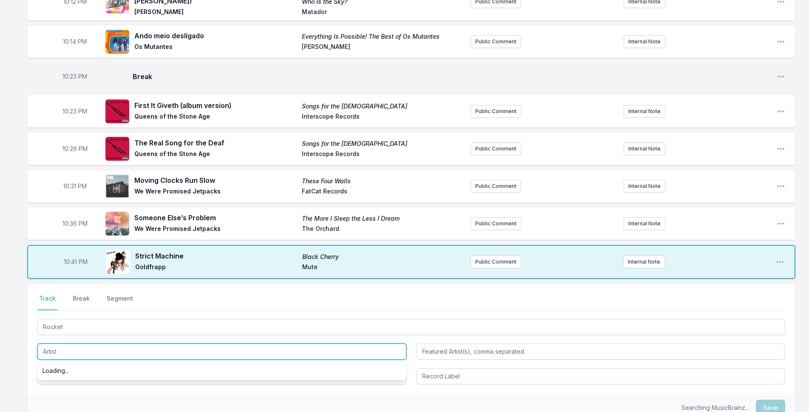
click at [50, 344] on input "Artist" at bounding box center [221, 352] width 369 height 16
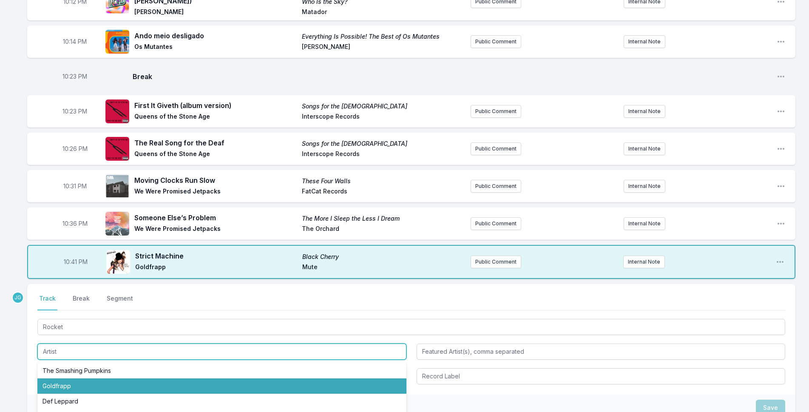
click at [61, 378] on li "Goldfrapp" at bounding box center [221, 385] width 369 height 15
type input "Goldfrapp"
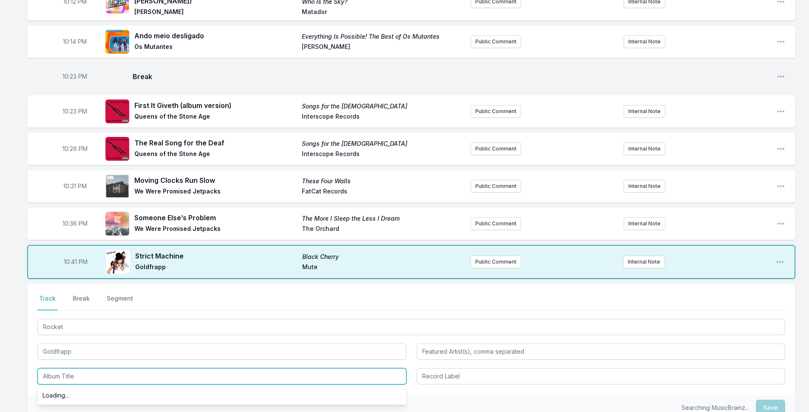
click at [63, 371] on input "Album Title" at bounding box center [221, 376] width 369 height 16
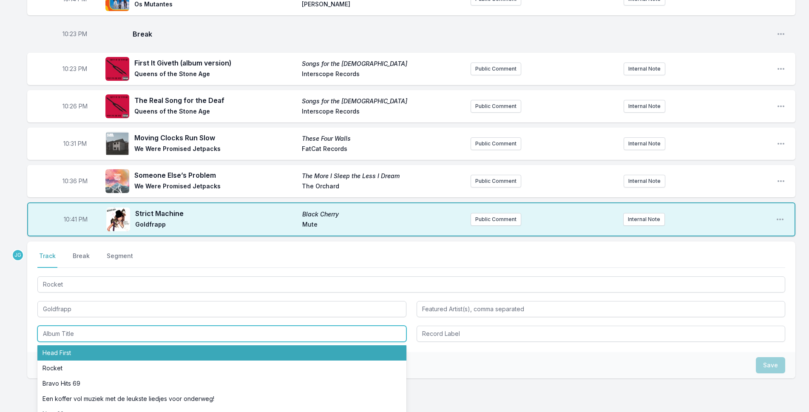
click at [87, 345] on li "Head First" at bounding box center [221, 352] width 369 height 15
type input "Head First"
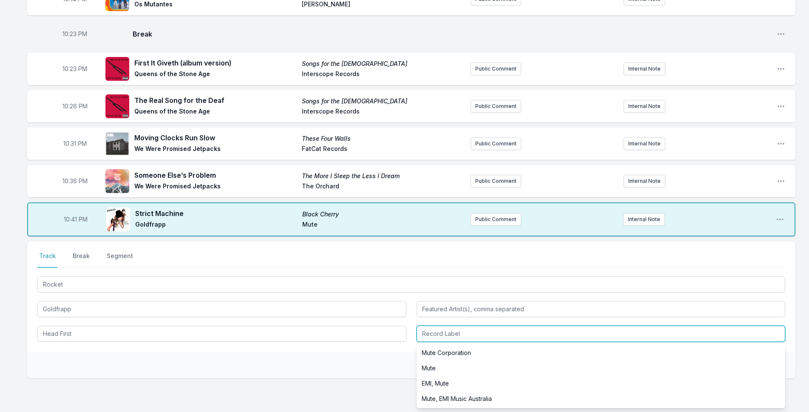
click at [452, 326] on input "Record Label" at bounding box center [601, 334] width 369 height 16
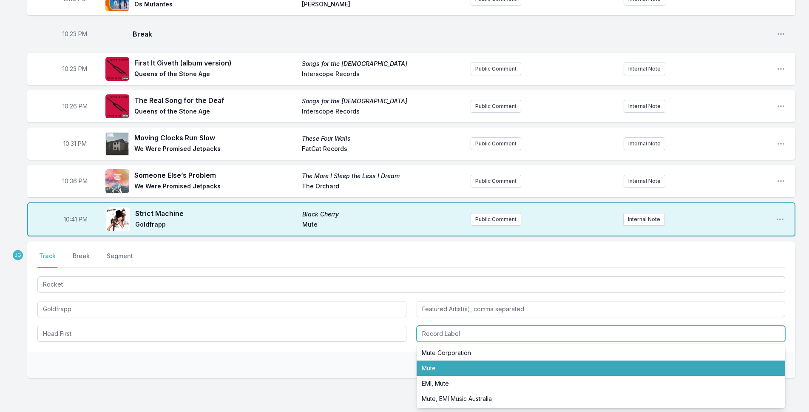
click at [444, 363] on li "Mute" at bounding box center [601, 368] width 369 height 15
type input "Mute"
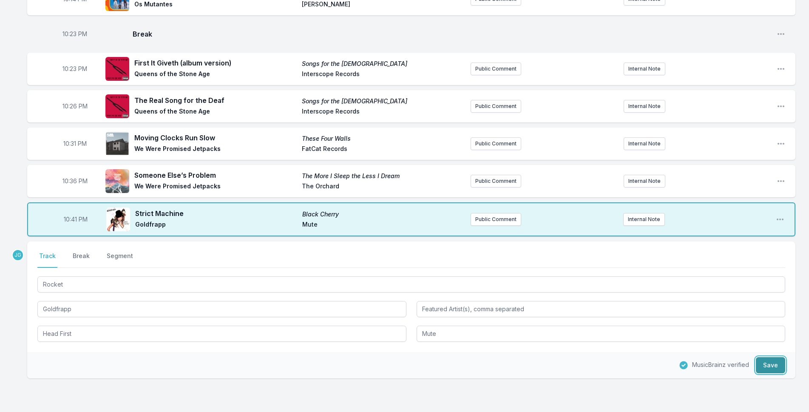
click at [766, 361] on button "Save" at bounding box center [770, 365] width 29 height 16
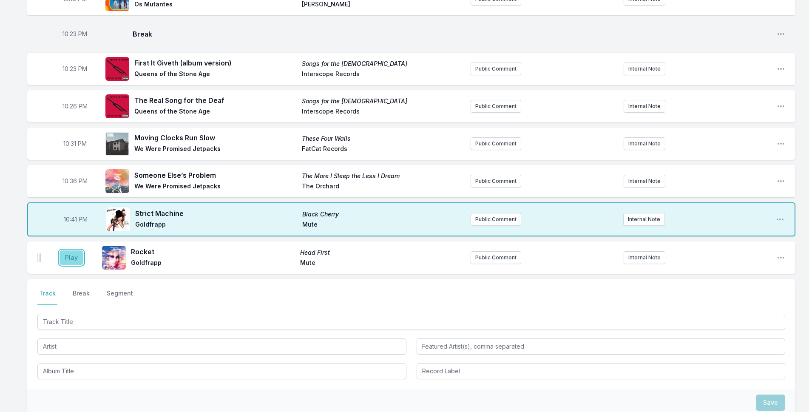
click at [70, 250] on button "Play" at bounding box center [72, 257] width 24 height 14
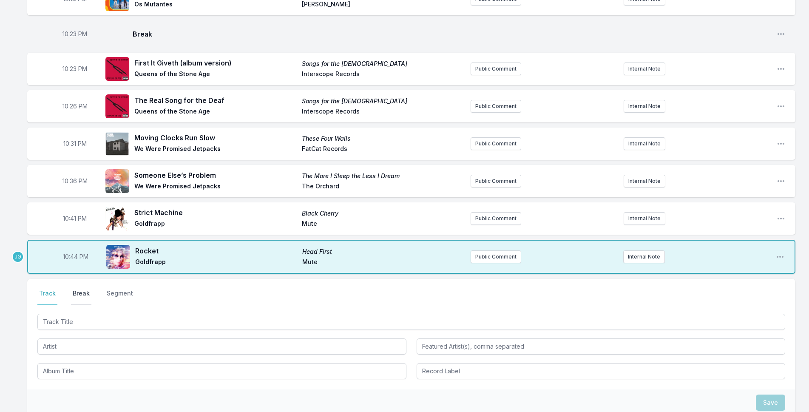
click at [91, 289] on button "Break" at bounding box center [81, 297] width 20 height 16
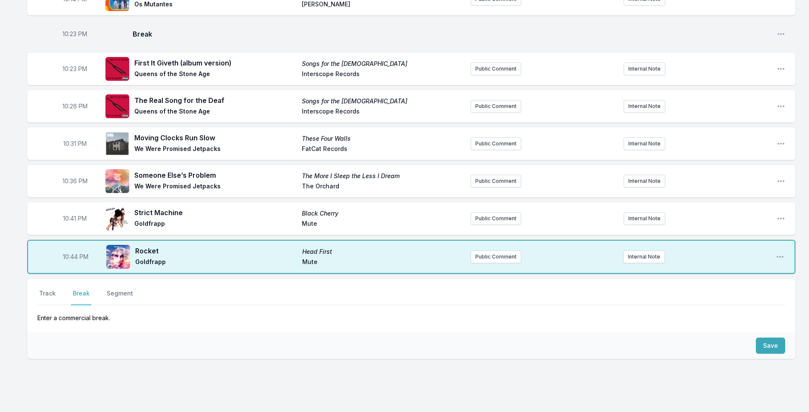
click at [759, 333] on div "Save" at bounding box center [411, 346] width 768 height 26
click at [762, 344] on div "Save" at bounding box center [411, 346] width 768 height 26
click at [757, 338] on button "Save" at bounding box center [770, 346] width 29 height 16
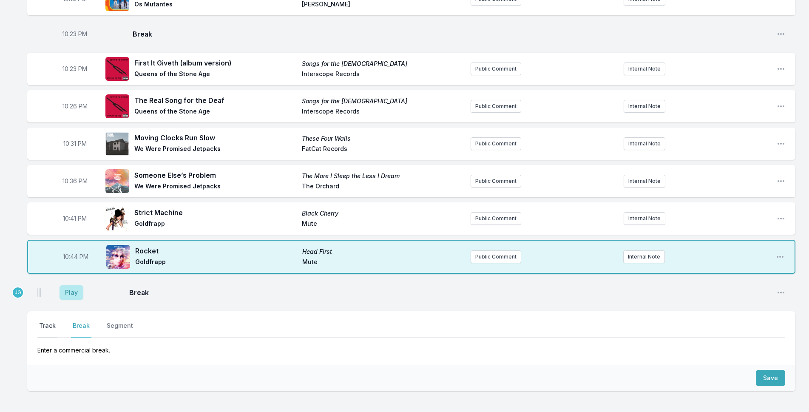
click at [49, 321] on button "Track" at bounding box center [47, 329] width 20 height 16
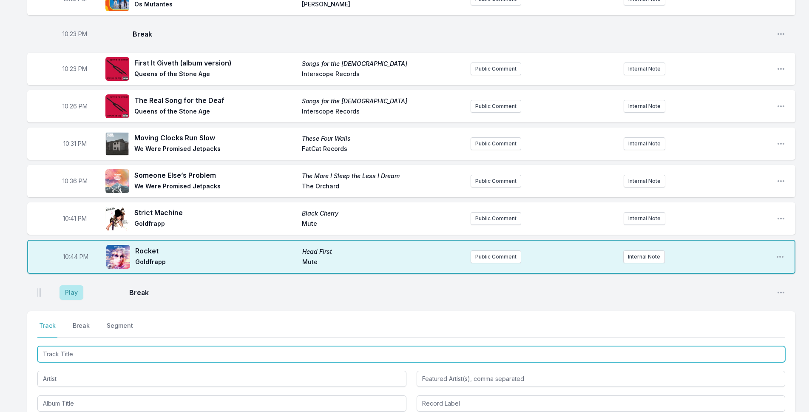
click at [70, 346] on input "Track Title" at bounding box center [411, 354] width 748 height 16
click at [65, 346] on input "Track Title" at bounding box center [411, 354] width 748 height 16
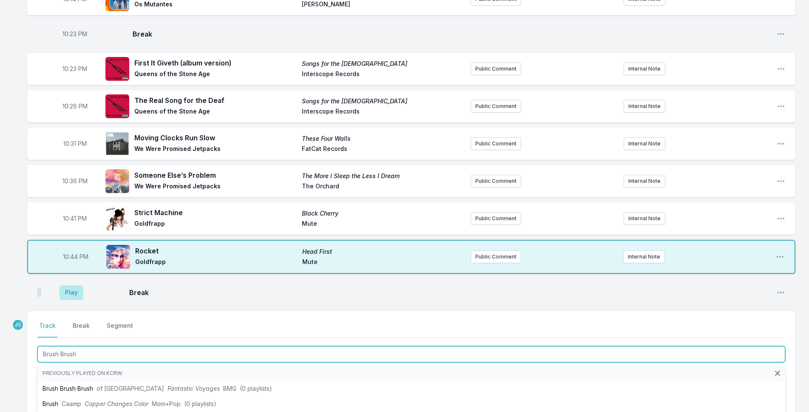
type input "Brush Brush"
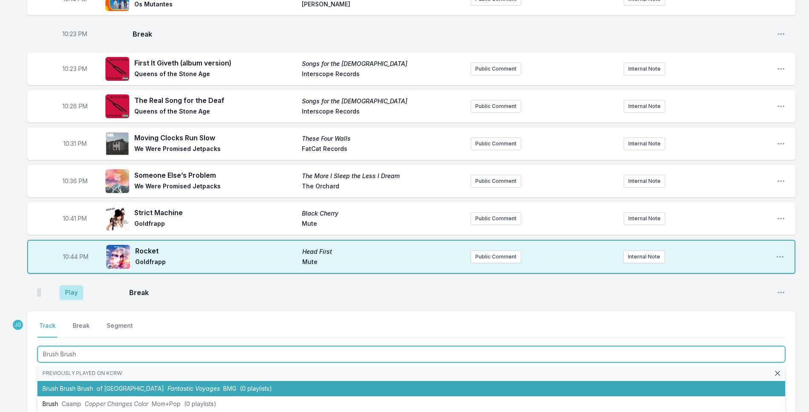
click at [69, 381] on li "Brush Brush Brush of Montreal Fantastic Voyages BMG (0 playlists)" at bounding box center [411, 388] width 748 height 15
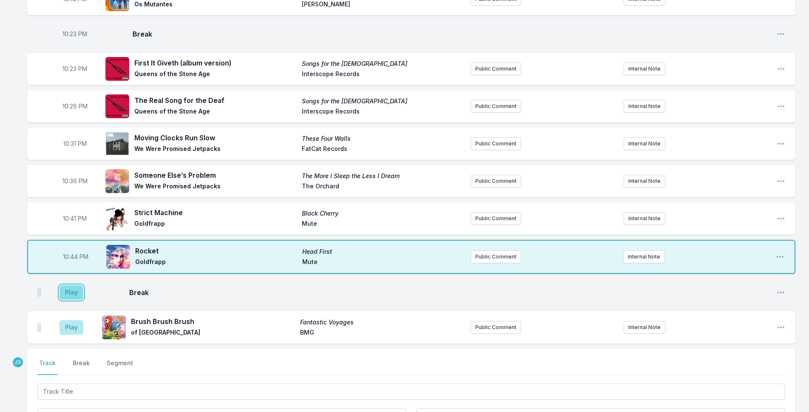
click at [79, 285] on button "Play" at bounding box center [72, 292] width 24 height 14
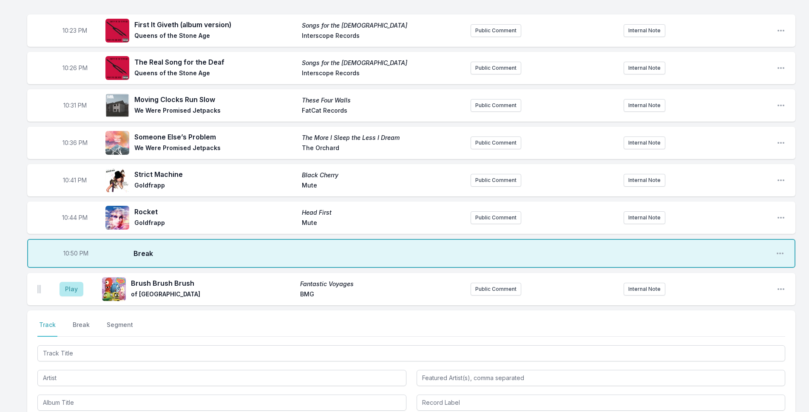
scroll to position [383, 0]
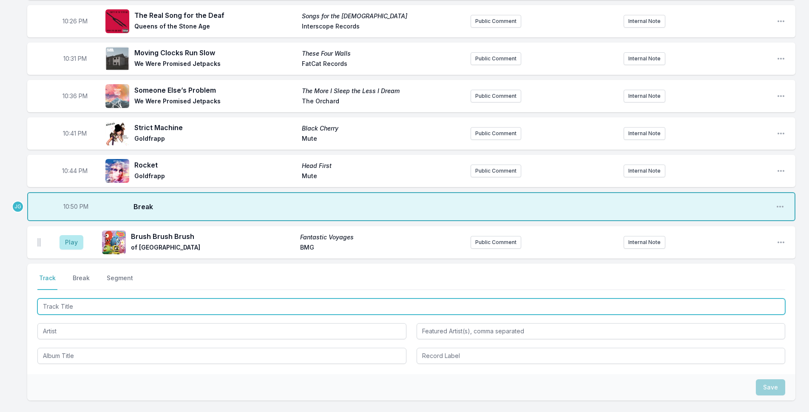
click at [84, 299] on input "Track Title" at bounding box center [411, 307] width 748 height 16
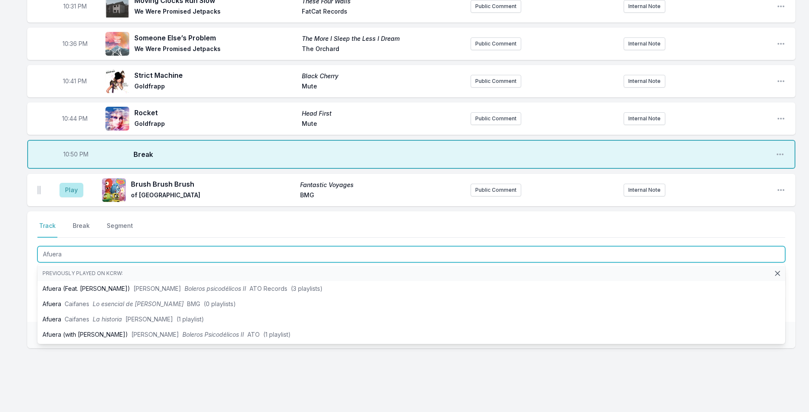
scroll to position [443, 0]
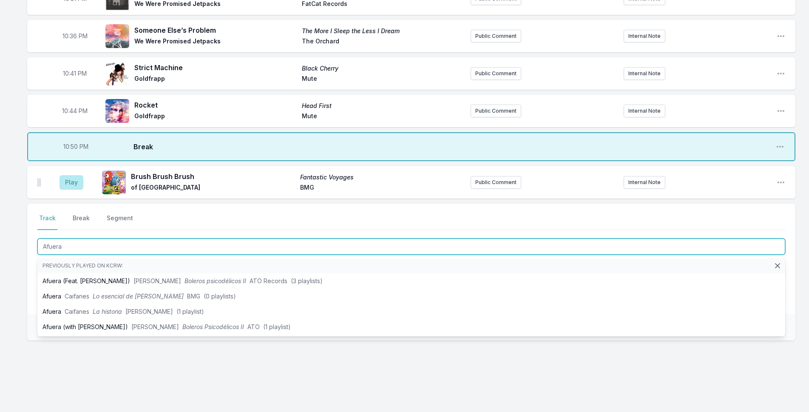
type input "Afuera"
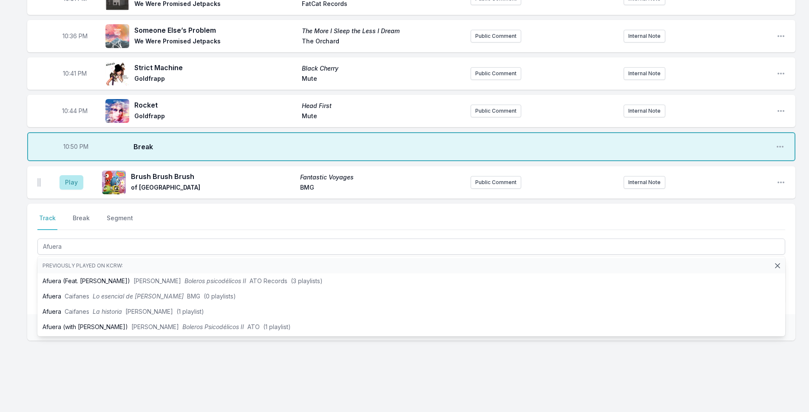
click at [22, 311] on div "10:01 PM NEVER ENOUGH NEVER ENOUGH Turnstile Roadrunner Records Public Comment …" at bounding box center [404, 32] width 809 height 782
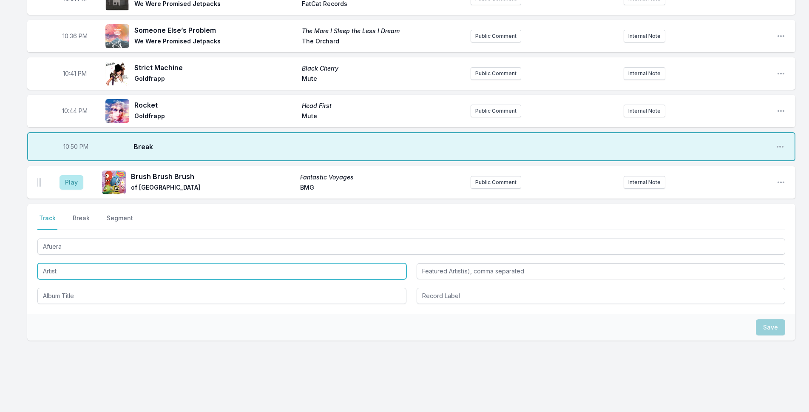
click at [54, 266] on input "Artist" at bounding box center [221, 271] width 369 height 16
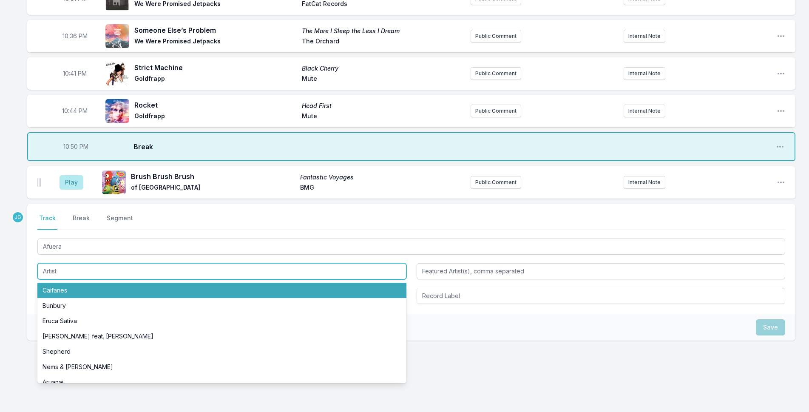
click at [60, 287] on li "Caifanes" at bounding box center [221, 290] width 369 height 15
type input "Caifanes"
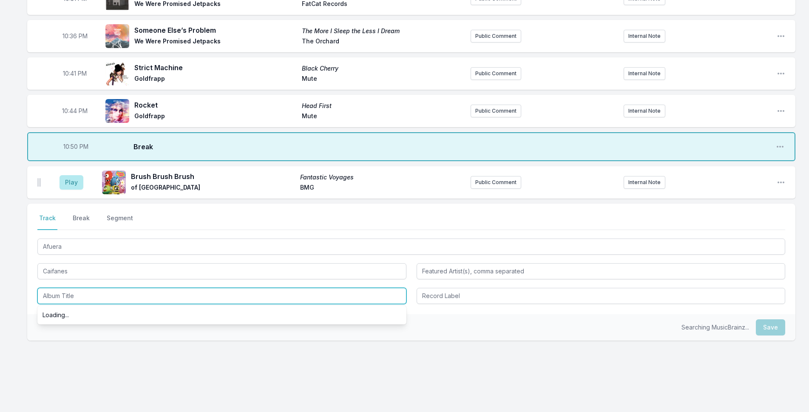
click at [51, 288] on input "Album Title" at bounding box center [221, 296] width 369 height 16
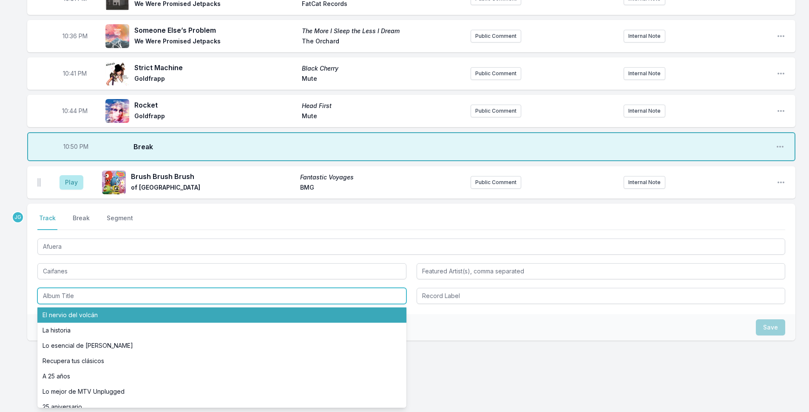
click at [53, 308] on li "El nervio del volcán" at bounding box center [221, 314] width 369 height 15
type input "El nervio del volcán"
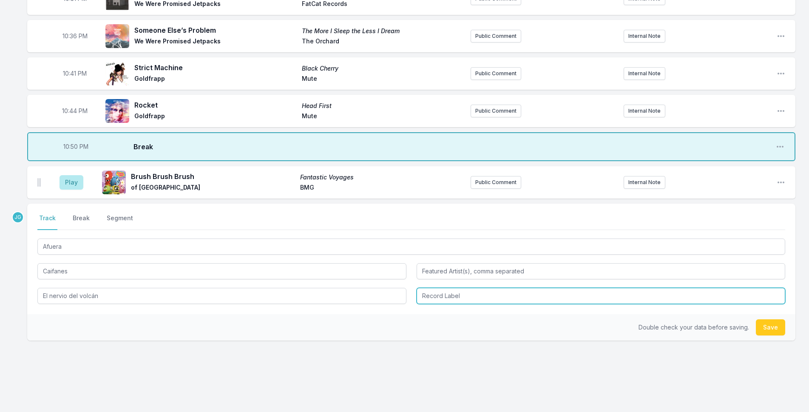
click at [475, 288] on input "Record Label" at bounding box center [601, 296] width 369 height 16
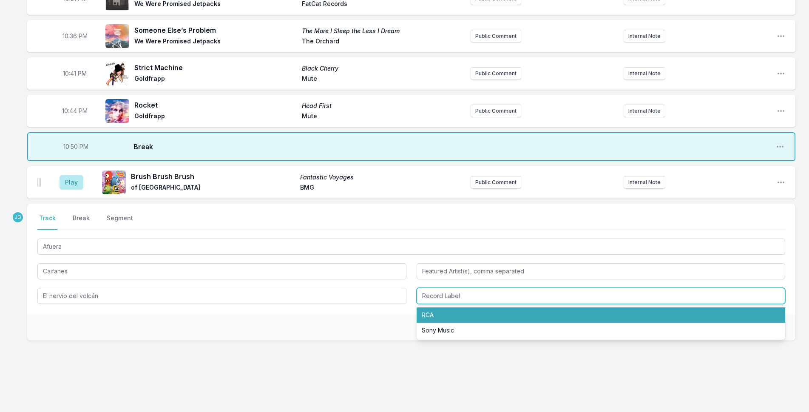
click at [456, 309] on li "RCA" at bounding box center [601, 314] width 369 height 15
type input "RCA"
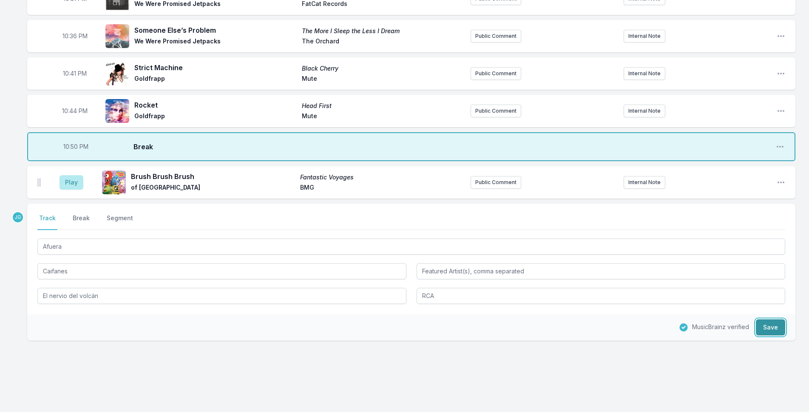
click at [776, 319] on button "Save" at bounding box center [770, 327] width 29 height 16
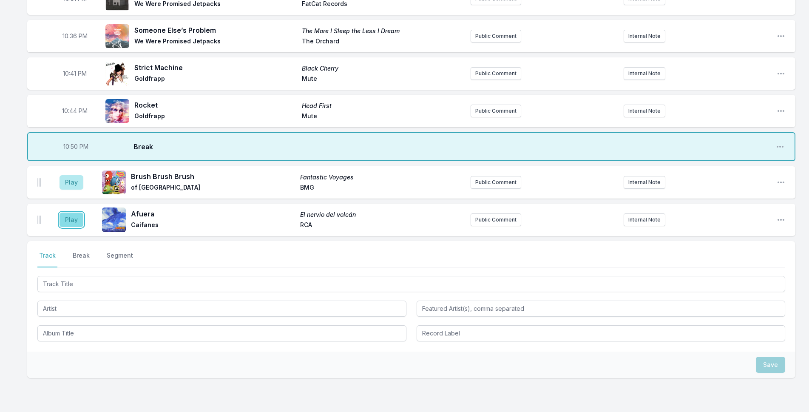
click at [70, 213] on button "Play" at bounding box center [72, 220] width 24 height 14
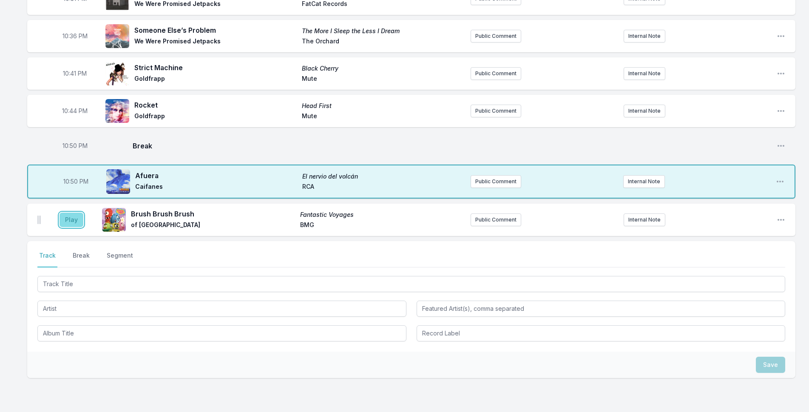
click at [60, 213] on button "Play" at bounding box center [72, 220] width 24 height 14
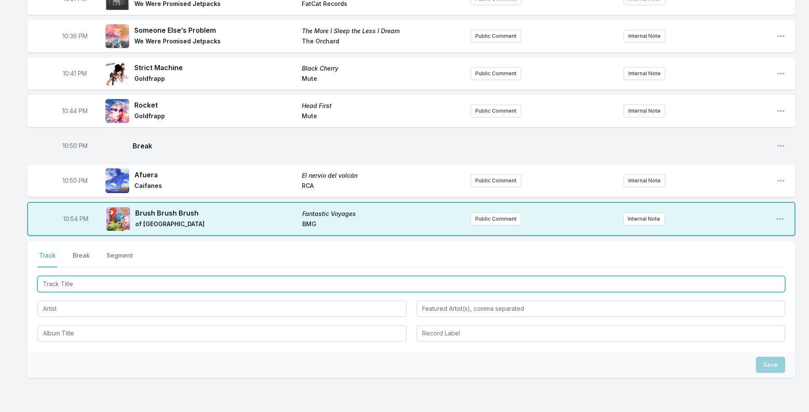
click at [146, 276] on input "Track Title" at bounding box center [411, 284] width 748 height 16
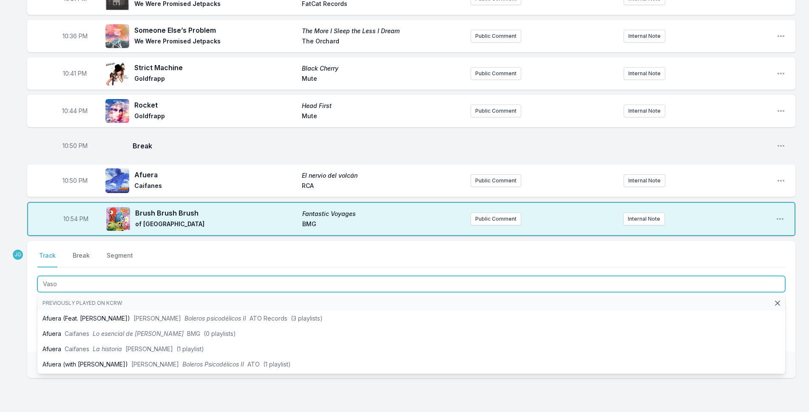
type input "Vasos"
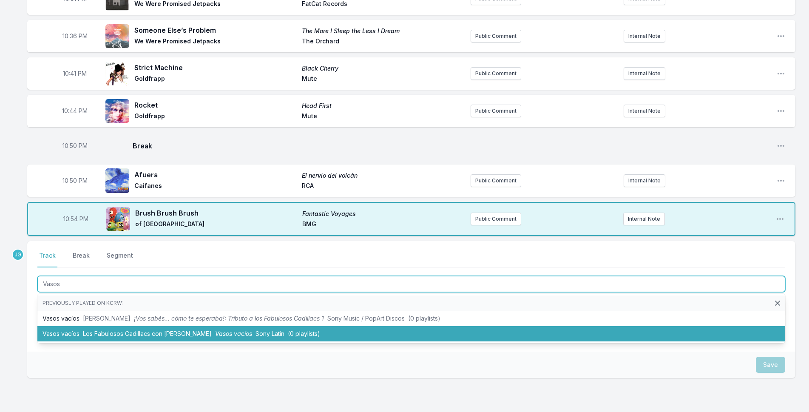
click at [121, 330] on span "Los Fabulosos Cadillacs con [PERSON_NAME]" at bounding box center [147, 333] width 129 height 7
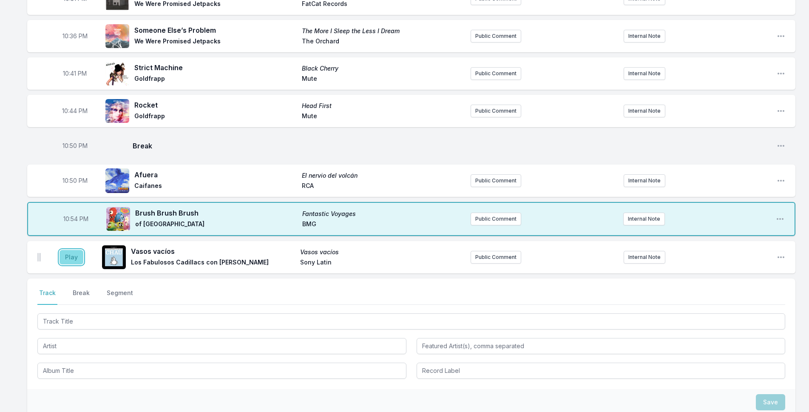
click at [68, 250] on button "Play" at bounding box center [72, 257] width 24 height 14
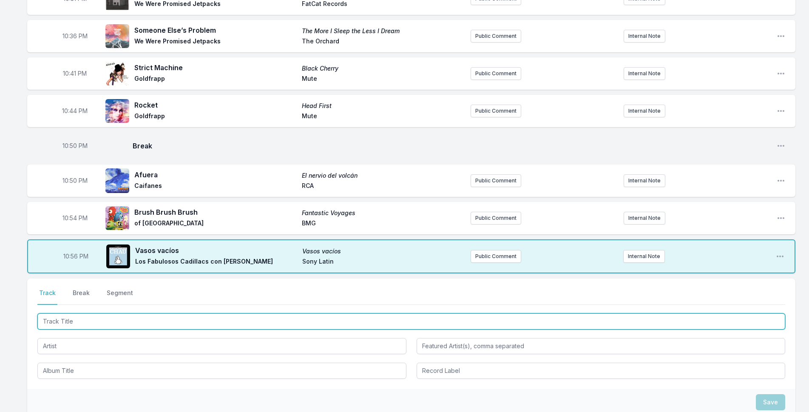
click at [80, 313] on input "Track Title" at bounding box center [411, 321] width 748 height 16
type input "Sonido Cosmico"
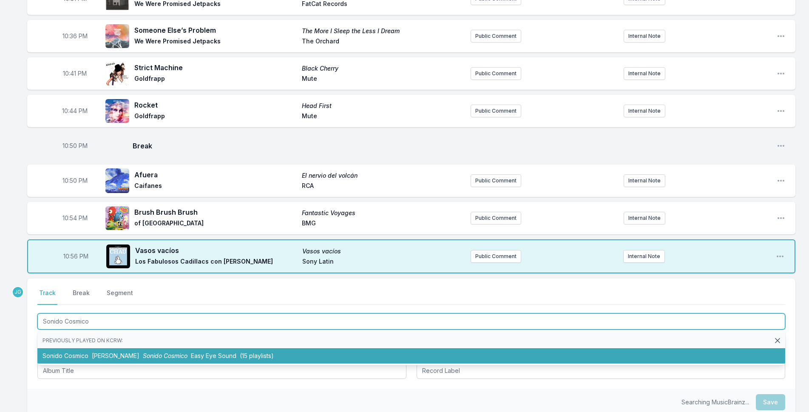
click at [89, 348] on li "Sonido Cosmico [PERSON_NAME] Sonido Cosmico Easy Eye Sound (15 playlists)" at bounding box center [411, 355] width 748 height 15
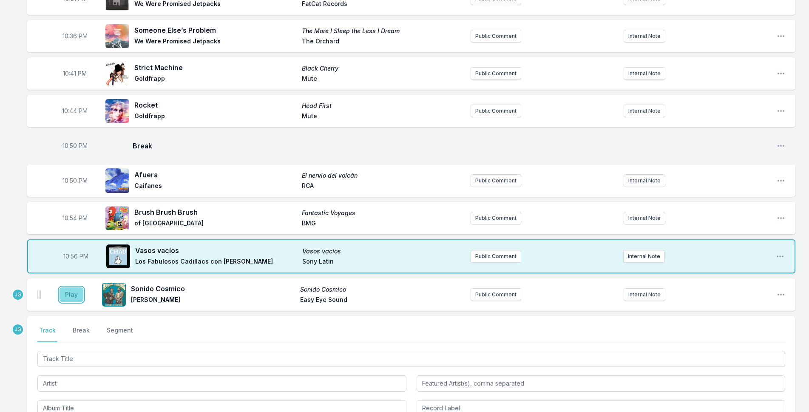
click at [77, 290] on button "Play" at bounding box center [72, 294] width 24 height 14
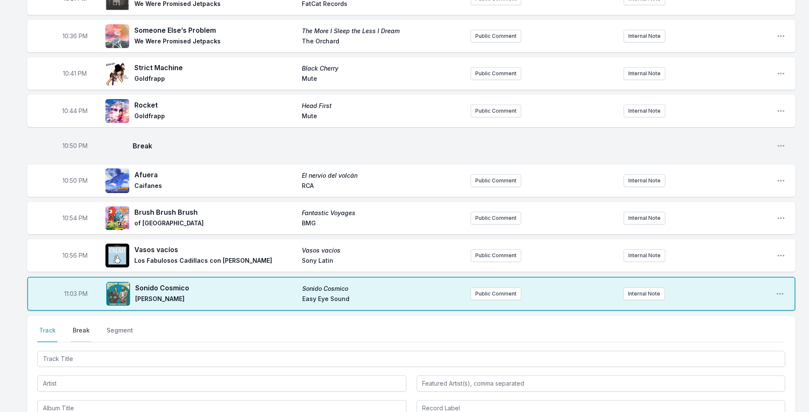
click at [82, 326] on button "Break" at bounding box center [81, 334] width 20 height 16
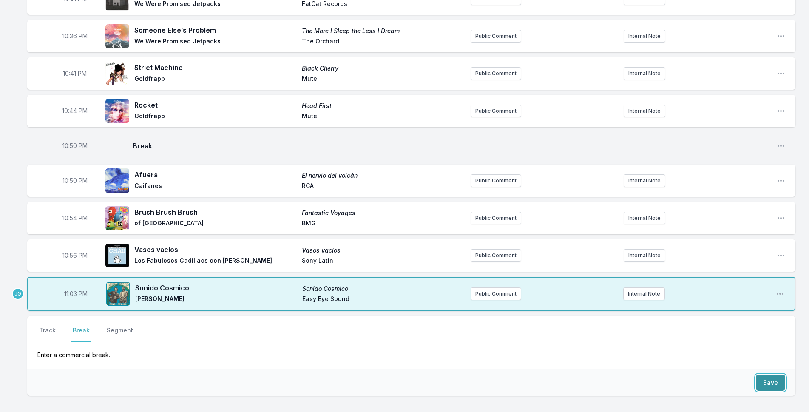
click at [768, 377] on button "Save" at bounding box center [770, 383] width 29 height 16
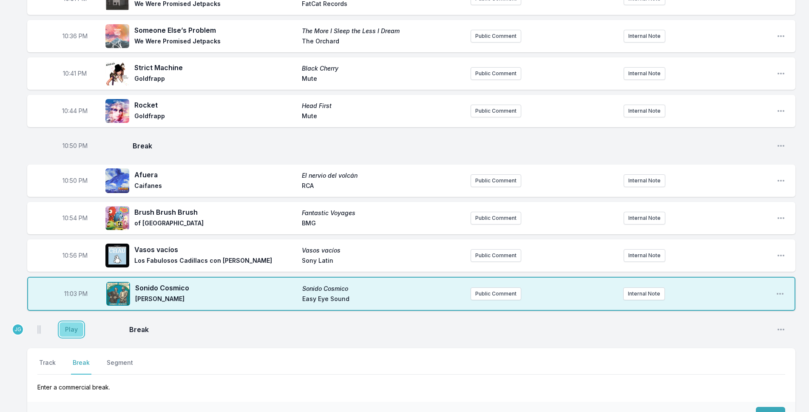
click at [77, 322] on button "Play" at bounding box center [72, 329] width 24 height 14
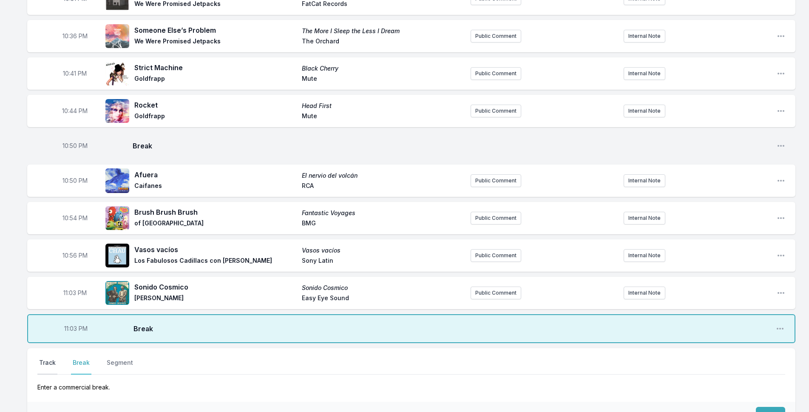
click at [54, 358] on button "Track" at bounding box center [47, 366] width 20 height 16
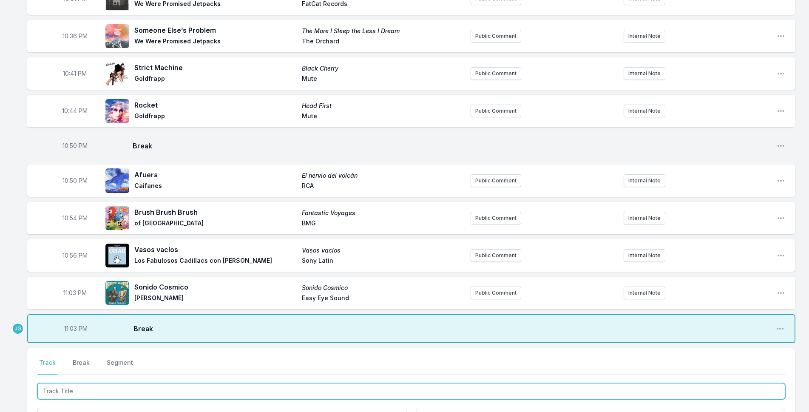
click at [77, 384] on input "Track Title" at bounding box center [411, 391] width 748 height 16
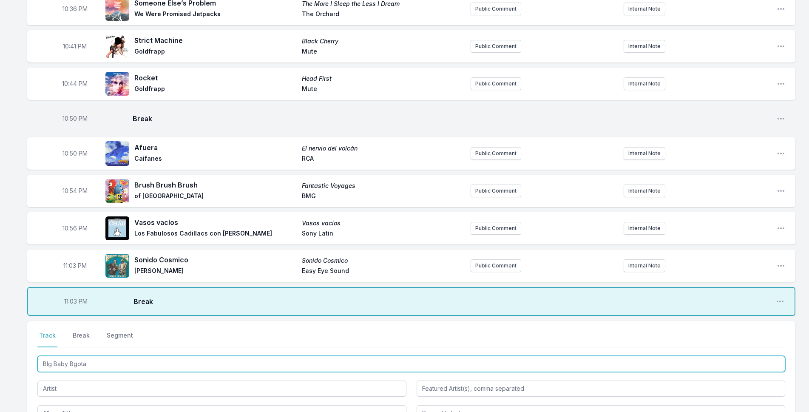
scroll to position [485, 0]
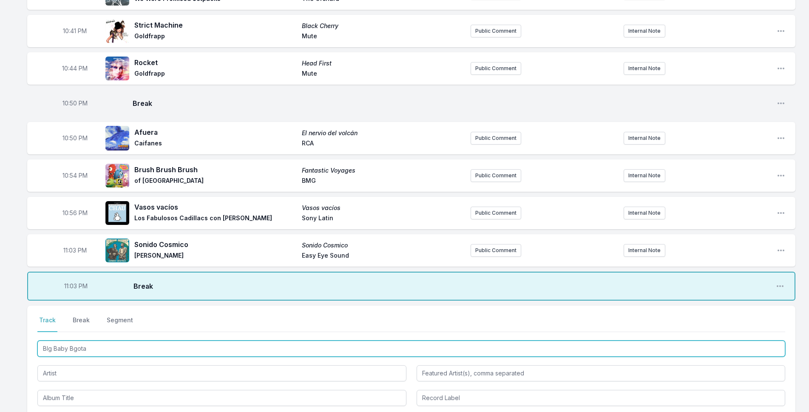
click at [74, 341] on input "BIg Baby Bgota" at bounding box center [411, 349] width 748 height 16
type input "BIg Baby Bogota"
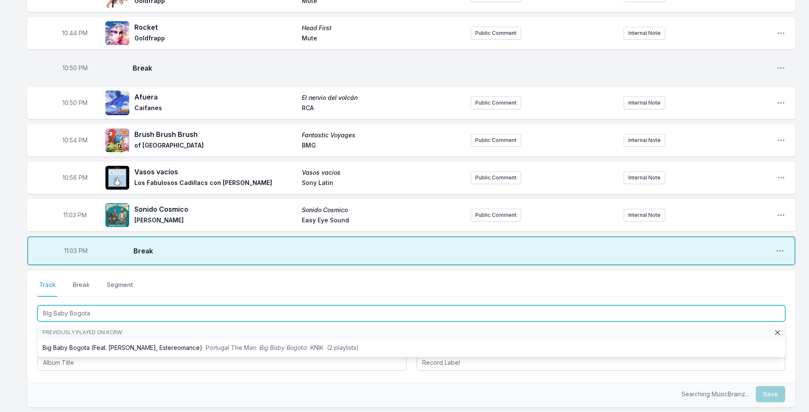
scroll to position [570, 0]
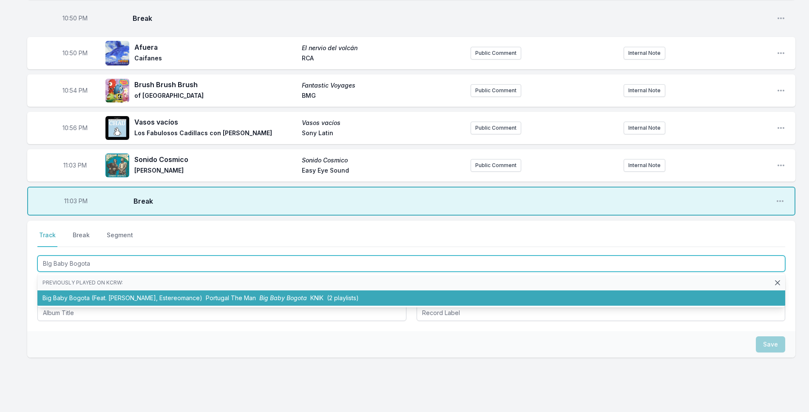
click at [62, 290] on li "Big Baby Bogota (Feat. [PERSON_NAME], Estereomance) Portugal The Man Big Baby B…" at bounding box center [411, 297] width 748 height 15
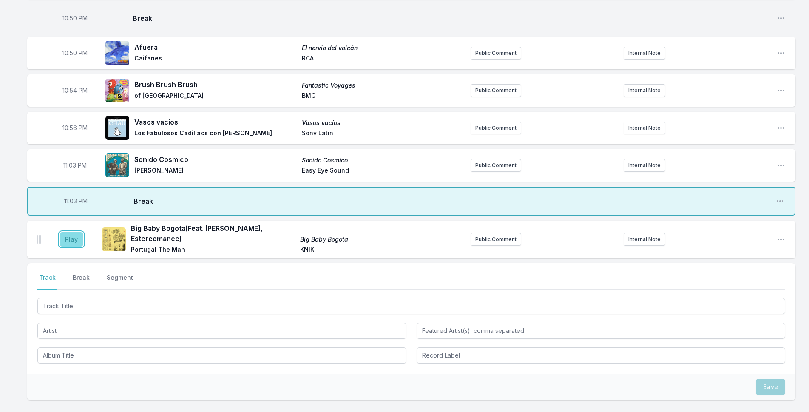
click at [64, 232] on button "Play" at bounding box center [72, 239] width 24 height 14
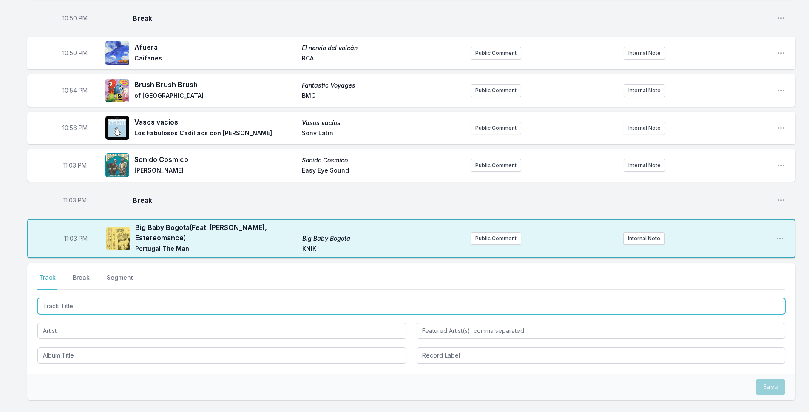
click at [110, 300] on input "Track Title" at bounding box center [411, 306] width 748 height 16
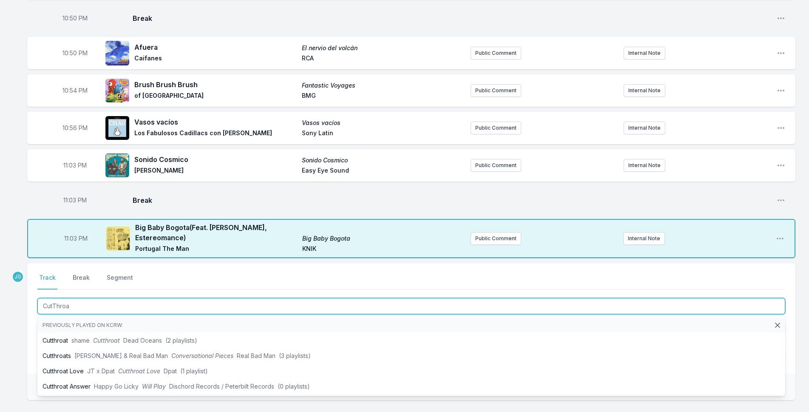
type input "CutThroat"
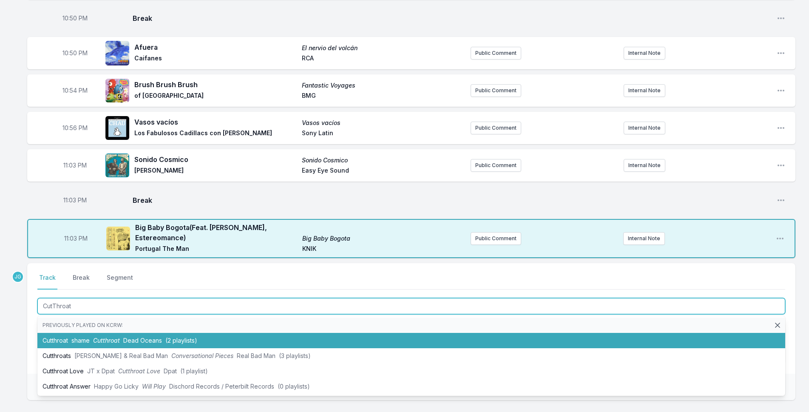
click at [73, 337] on span "shame" at bounding box center [80, 340] width 18 height 7
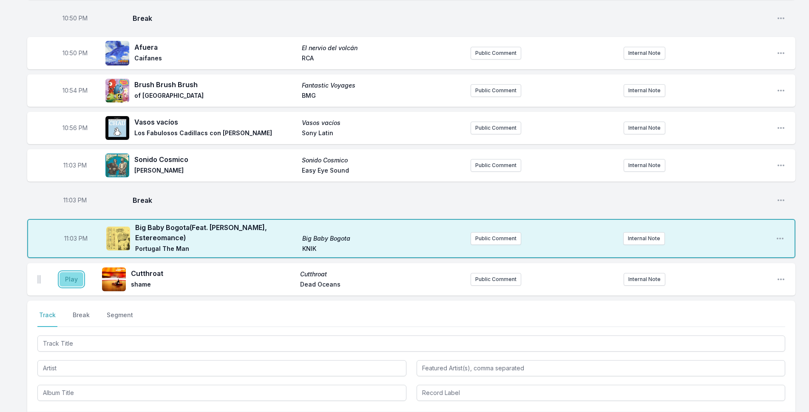
click at [72, 272] on button "Play" at bounding box center [72, 279] width 24 height 14
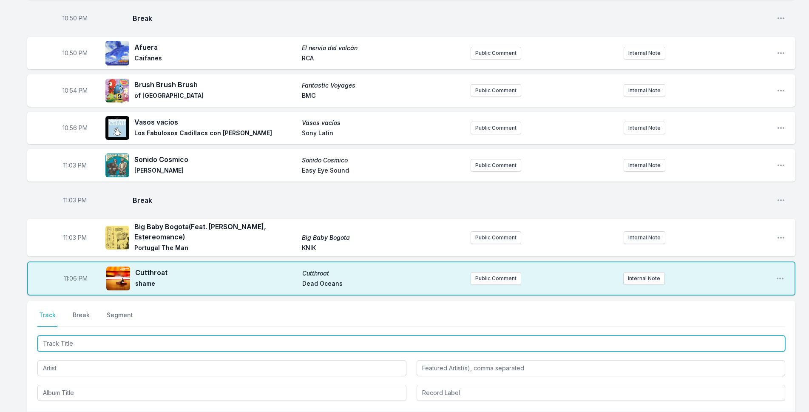
click at [108, 335] on input "Track Title" at bounding box center [411, 343] width 748 height 16
type input "Flower Moon"
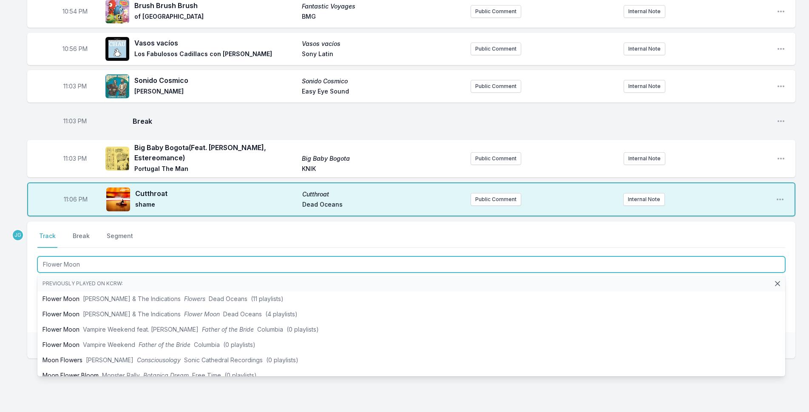
scroll to position [655, 0]
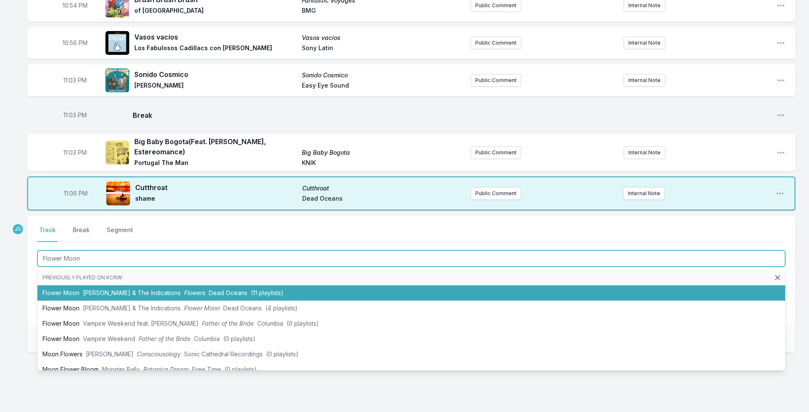
click at [54, 285] on li "Flower Moon [PERSON_NAME] & The Indications Flowers Dead Oceans (11 playlists)" at bounding box center [411, 292] width 748 height 15
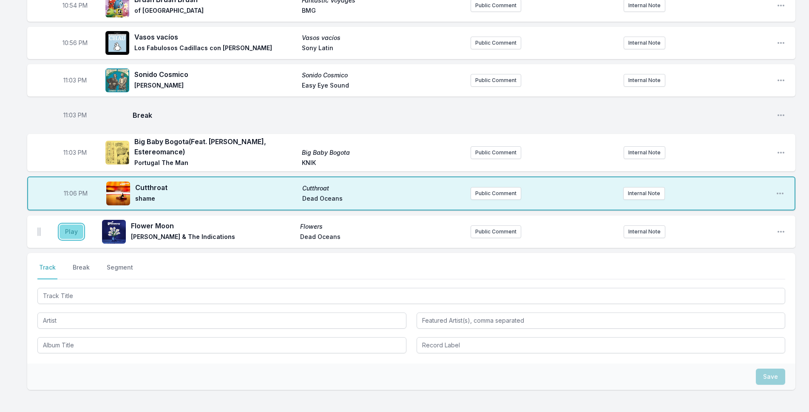
click at [61, 225] on button "Play" at bounding box center [72, 232] width 24 height 14
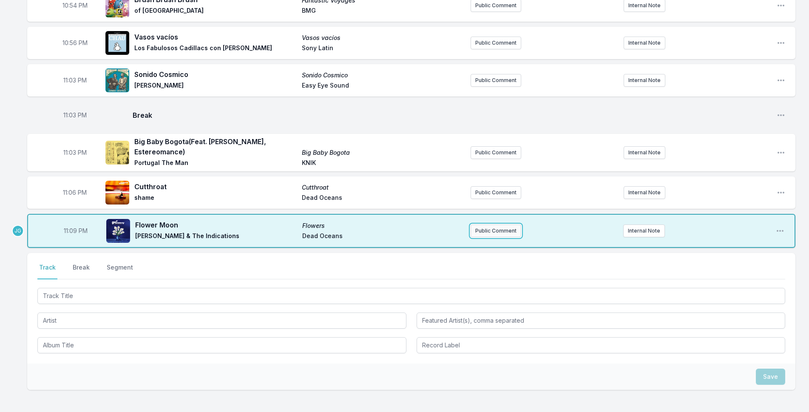
click at [496, 225] on button "Public Comment" at bounding box center [496, 231] width 51 height 13
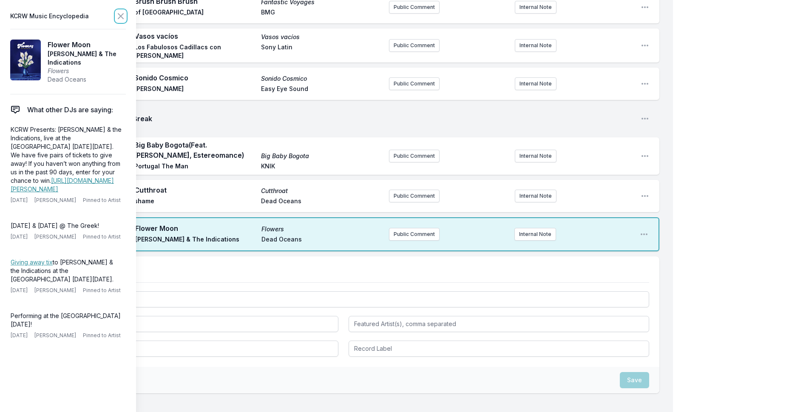
click at [120, 10] on button at bounding box center [121, 16] width 10 height 12
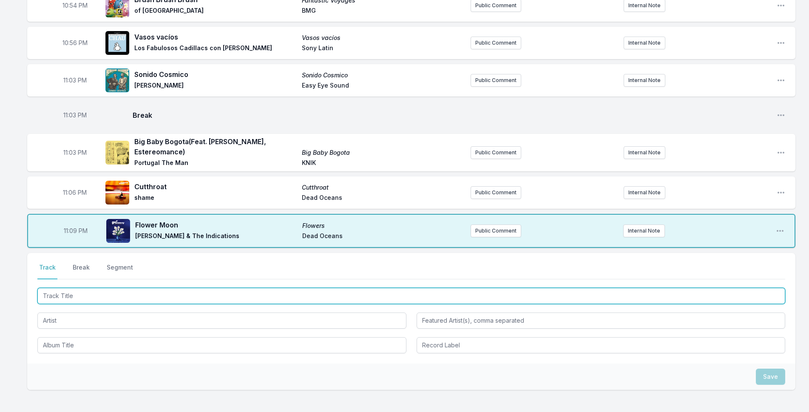
click at [135, 288] on input "Track Title" at bounding box center [411, 296] width 748 height 16
type input "you"
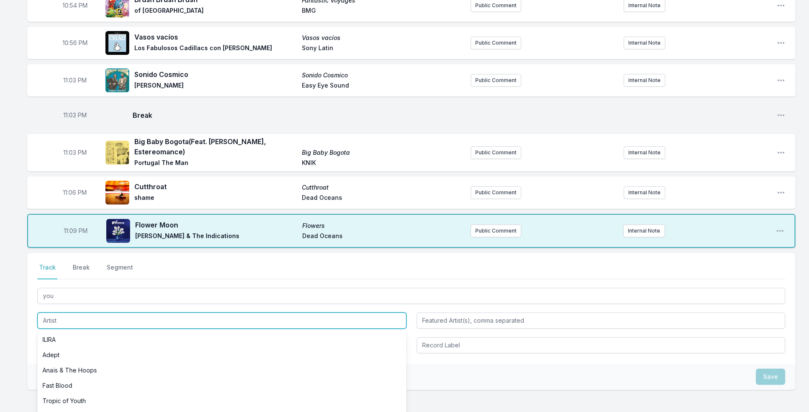
click at [72, 313] on input "Artist" at bounding box center [221, 321] width 369 height 16
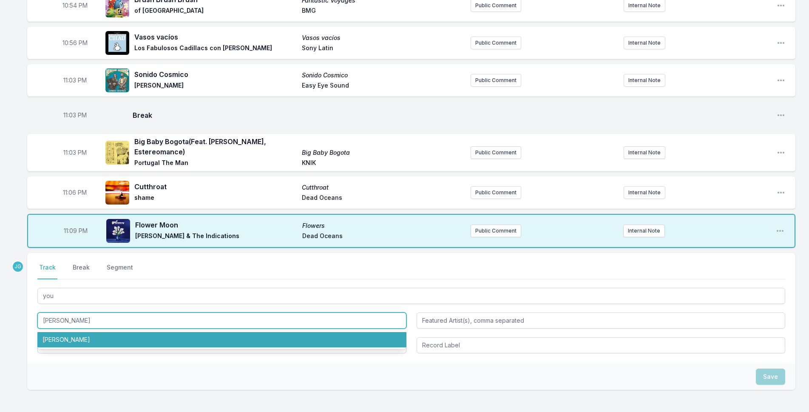
click at [112, 332] on li "[PERSON_NAME]" at bounding box center [221, 339] width 369 height 15
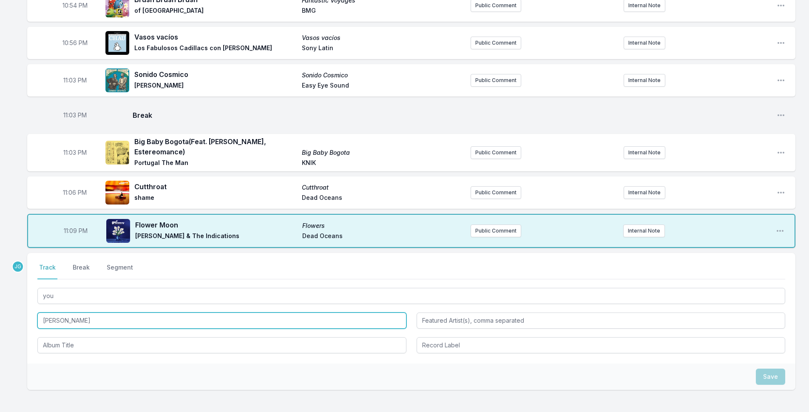
type input "[PERSON_NAME]"
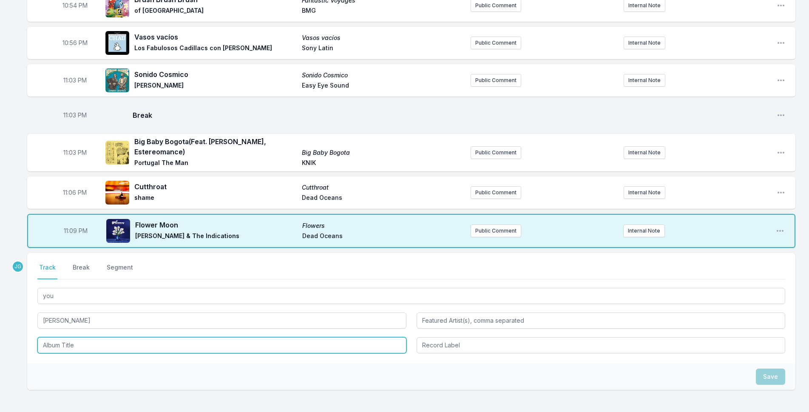
click at [82, 338] on input "Album Title" at bounding box center [221, 345] width 369 height 16
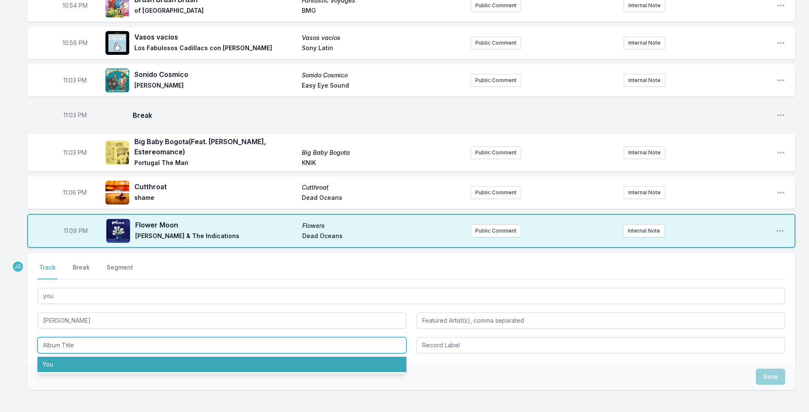
click at [83, 357] on li "You" at bounding box center [221, 364] width 369 height 15
type input "You"
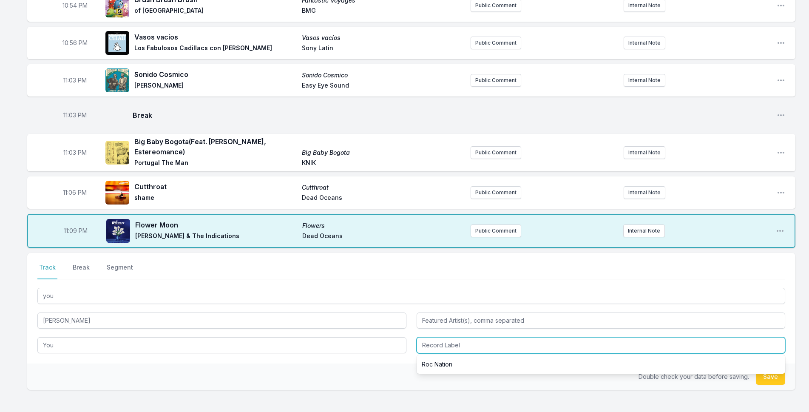
click at [466, 338] on input "Record Label" at bounding box center [601, 345] width 369 height 16
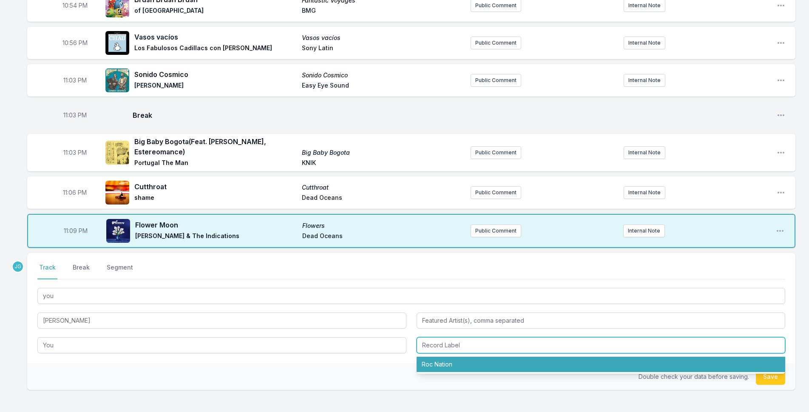
click at [450, 357] on li "Roc Nation" at bounding box center [601, 364] width 369 height 15
type input "Roc Nation"
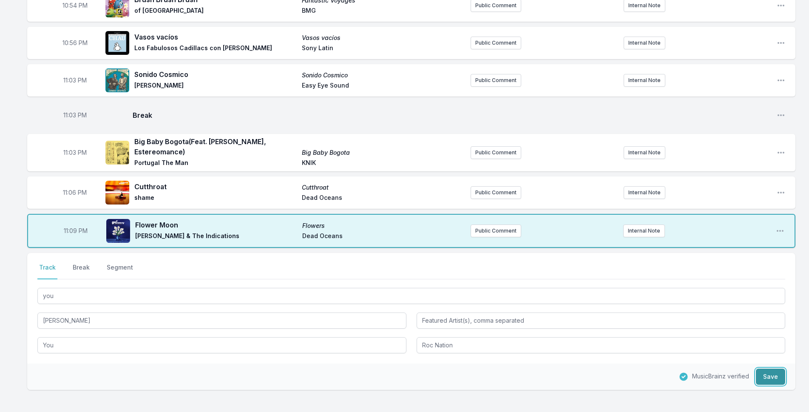
click at [770, 369] on button "Save" at bounding box center [770, 377] width 29 height 16
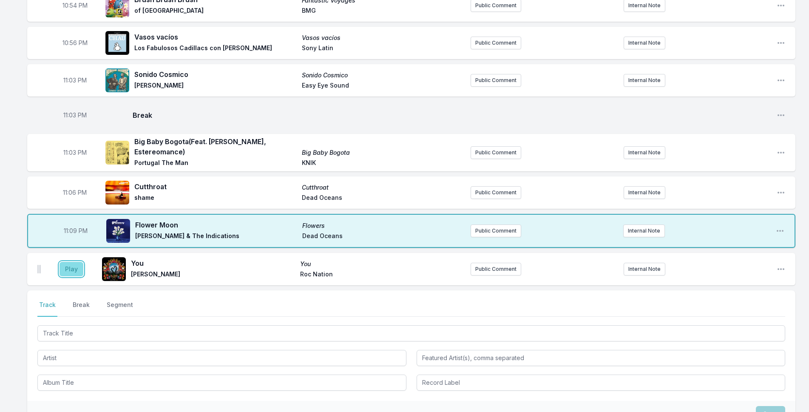
click at [77, 263] on button "Play" at bounding box center [72, 269] width 24 height 14
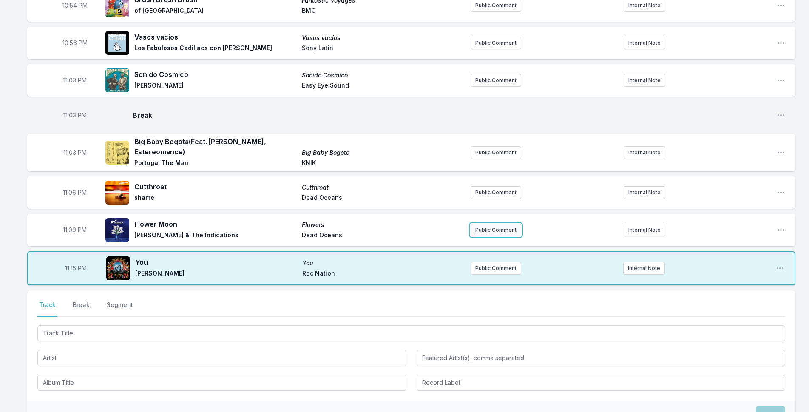
click at [510, 225] on button "Public Comment" at bounding box center [496, 230] width 51 height 13
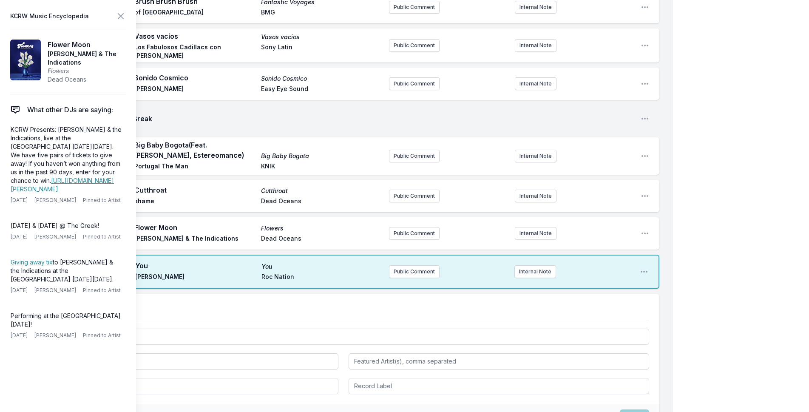
click at [123, 15] on icon at bounding box center [121, 16] width 10 height 10
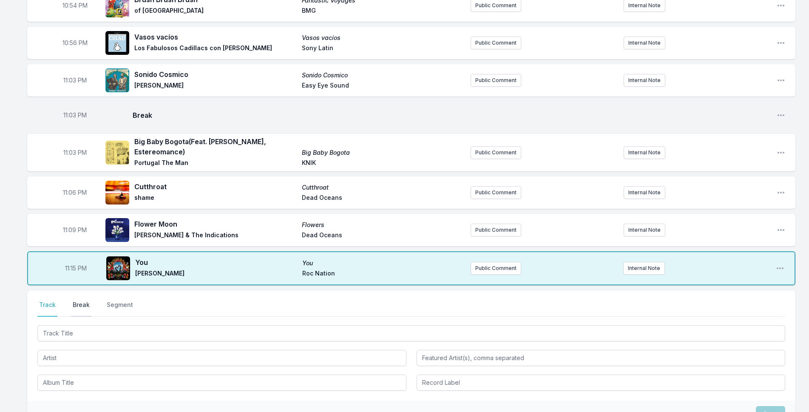
click at [83, 301] on button "Break" at bounding box center [81, 309] width 20 height 16
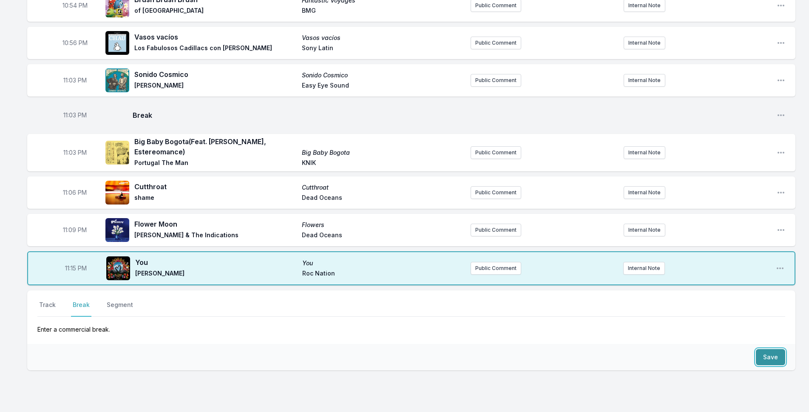
click at [765, 349] on button "Save" at bounding box center [770, 357] width 29 height 16
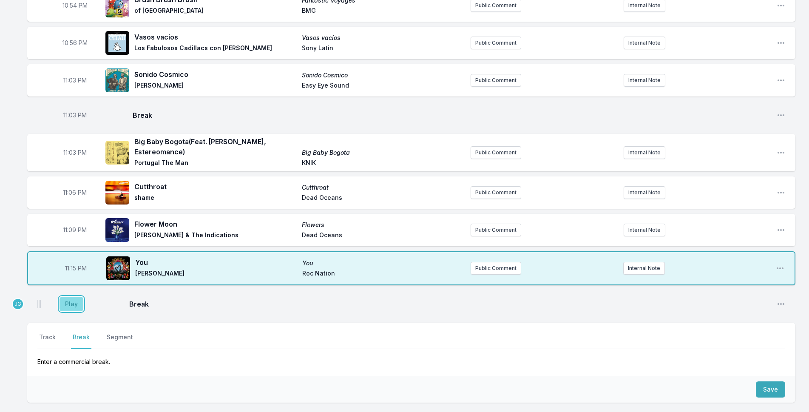
click at [69, 297] on button "Play" at bounding box center [72, 304] width 24 height 14
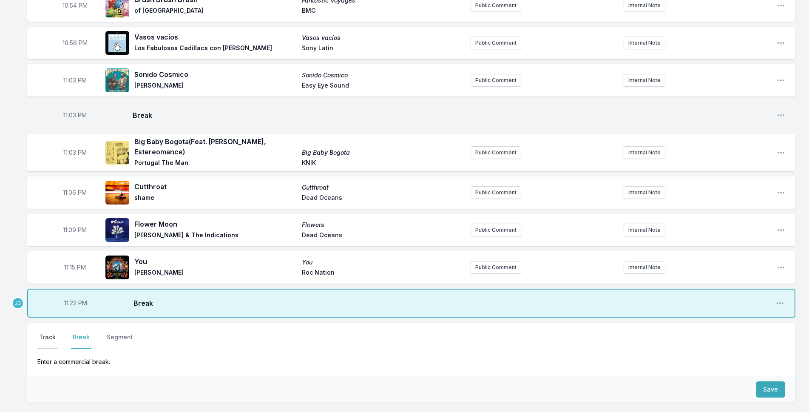
click at [42, 333] on button "Track" at bounding box center [47, 341] width 20 height 16
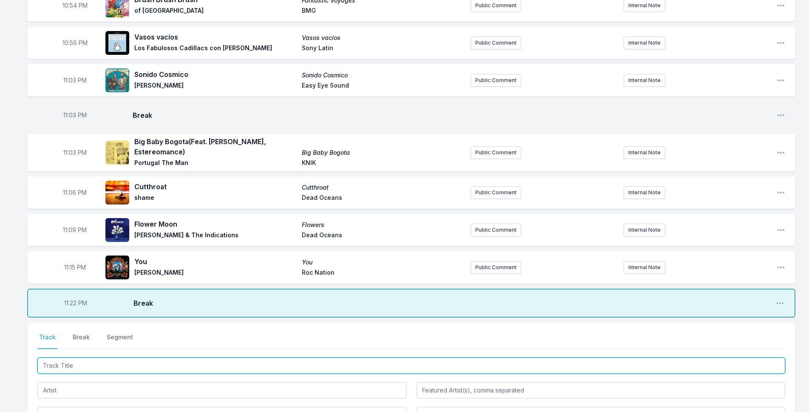
click at [63, 358] on input "Track Title" at bounding box center [411, 366] width 748 height 16
type input "M"
type input "No [PERSON_NAME] Sin Saber"
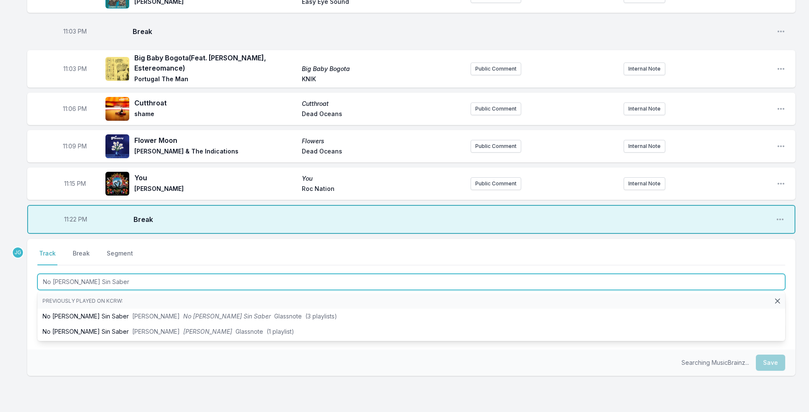
scroll to position [740, 0]
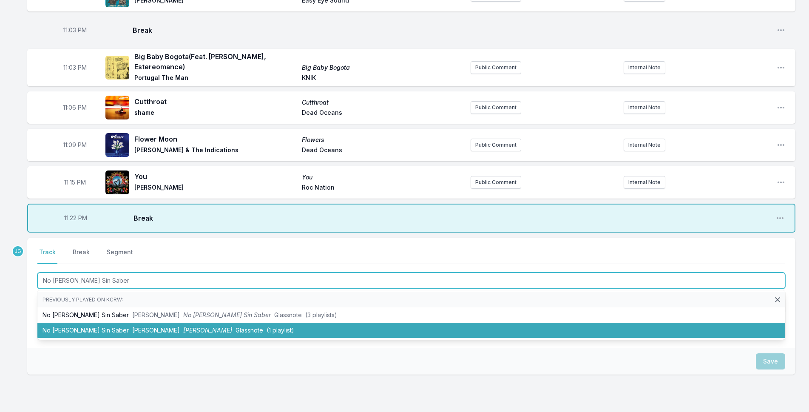
click at [49, 323] on li "No [PERSON_NAME] Sin Saber [PERSON_NAME] [PERSON_NAME] Lluvias Glassnote (1 pla…" at bounding box center [411, 330] width 748 height 15
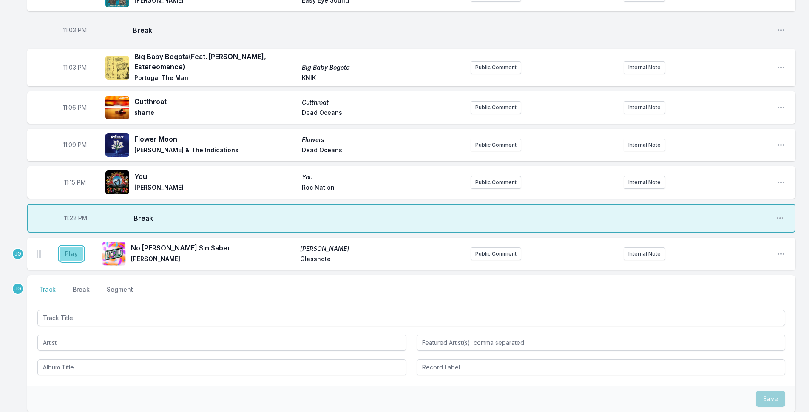
click at [68, 247] on button "Play" at bounding box center [72, 254] width 24 height 14
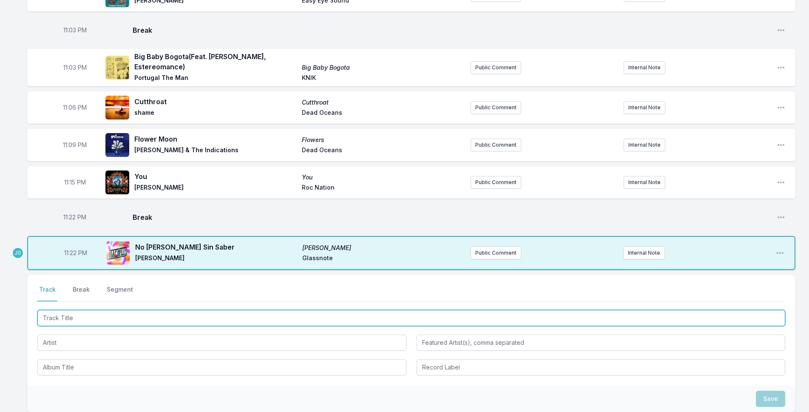
click at [56, 310] on input "Track Title" at bounding box center [411, 318] width 748 height 16
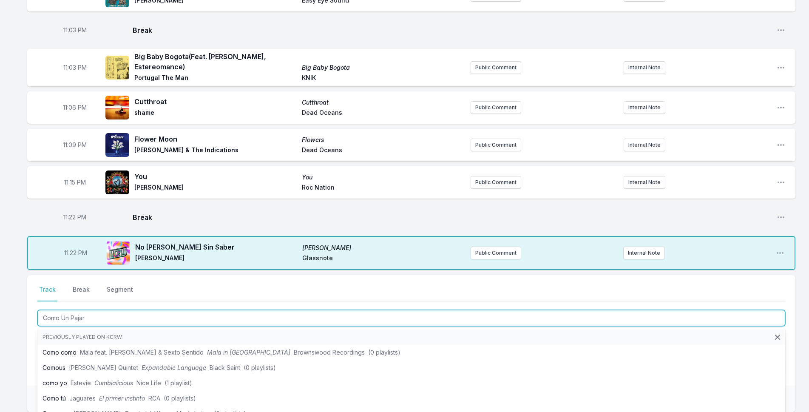
type input "Como Un Pajaro"
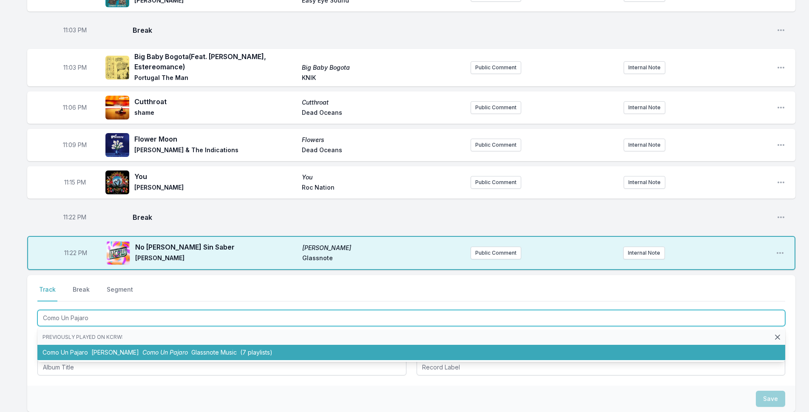
click at [52, 345] on li "Como Un [PERSON_NAME] Como Un Pajaro Glassnote Music (7 playlists)" at bounding box center [411, 352] width 748 height 15
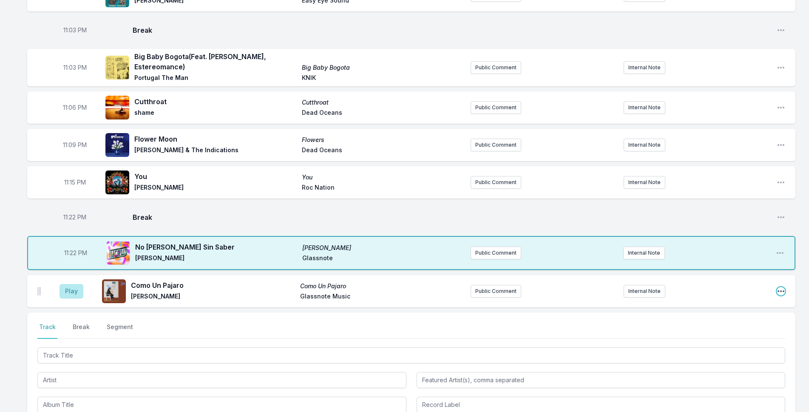
click at [784, 287] on icon "Open playlist item options" at bounding box center [781, 291] width 9 height 9
click at [718, 316] on button "Edit Track Details" at bounding box center [737, 323] width 95 height 15
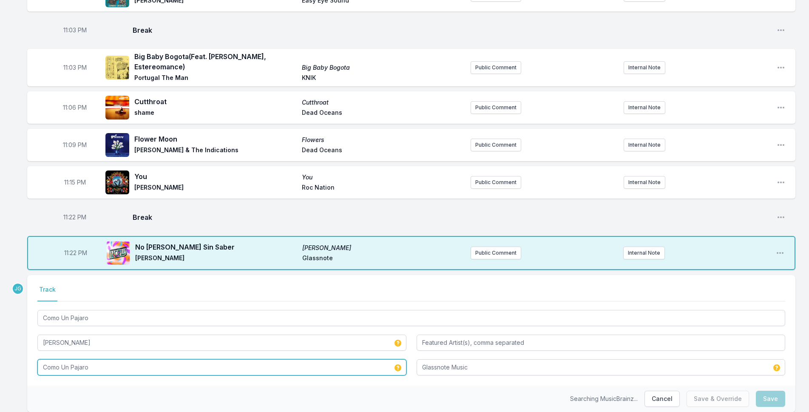
click at [252, 359] on input "Como Un Pajaro" at bounding box center [221, 367] width 369 height 16
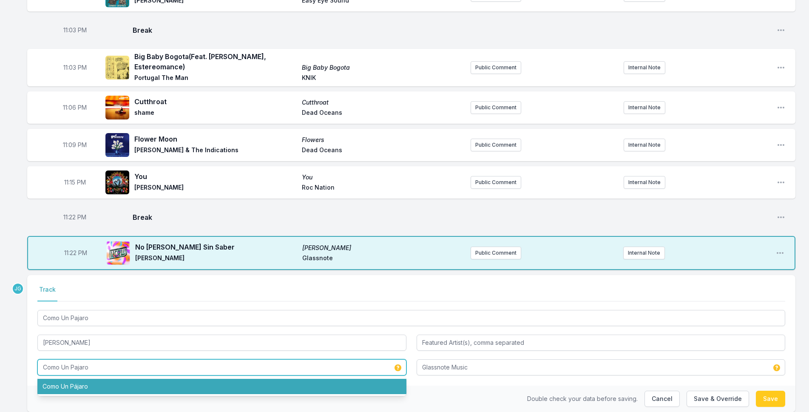
click at [59, 359] on input "Como Un Pajaro" at bounding box center [221, 367] width 369 height 16
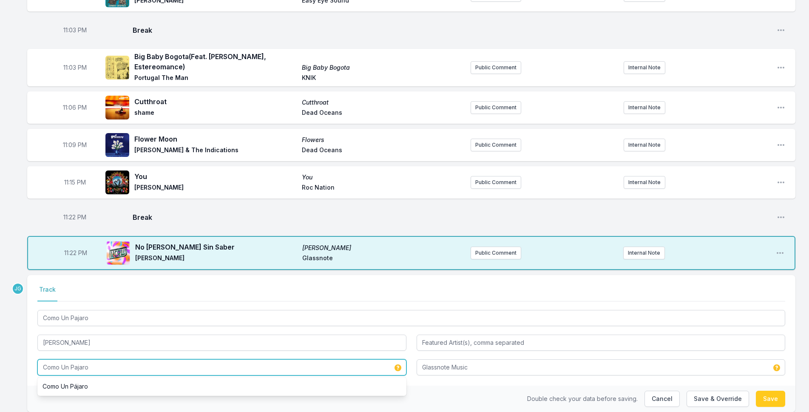
drag, startPoint x: 42, startPoint y: 354, endPoint x: 14, endPoint y: 354, distance: 27.6
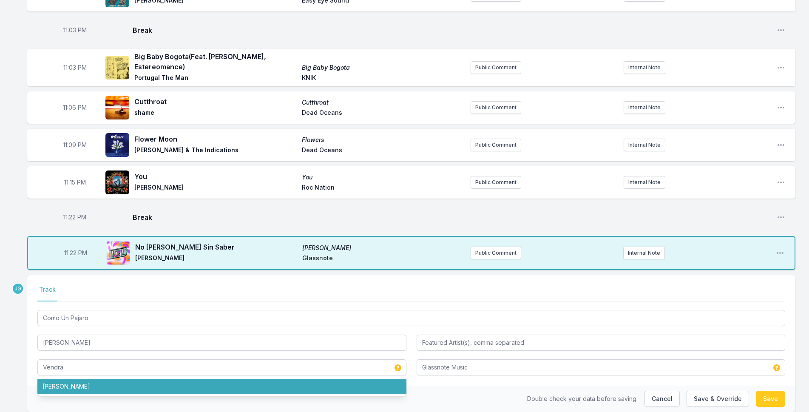
click at [85, 384] on ul "[PERSON_NAME]" at bounding box center [221, 386] width 369 height 19
click at [91, 380] on li "[PERSON_NAME]" at bounding box center [221, 386] width 369 height 15
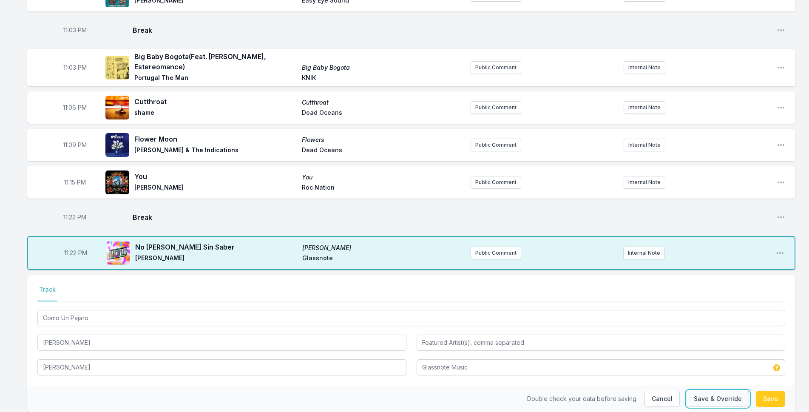
click at [717, 392] on button "Save & Override" at bounding box center [718, 399] width 63 height 16
type input "Como Un Pajaro"
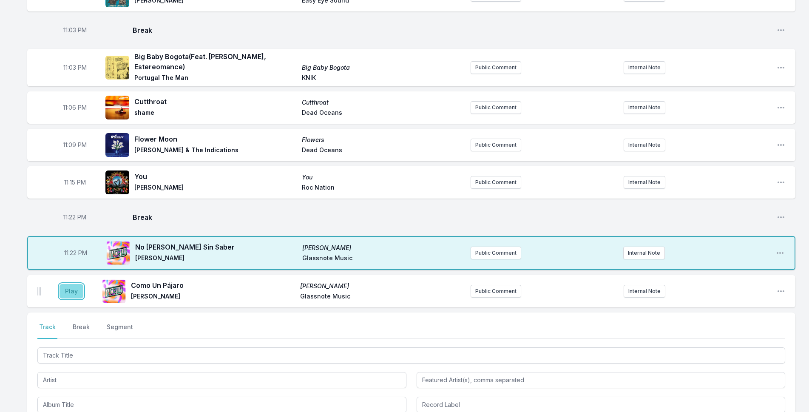
click at [74, 284] on button "Play" at bounding box center [72, 291] width 24 height 14
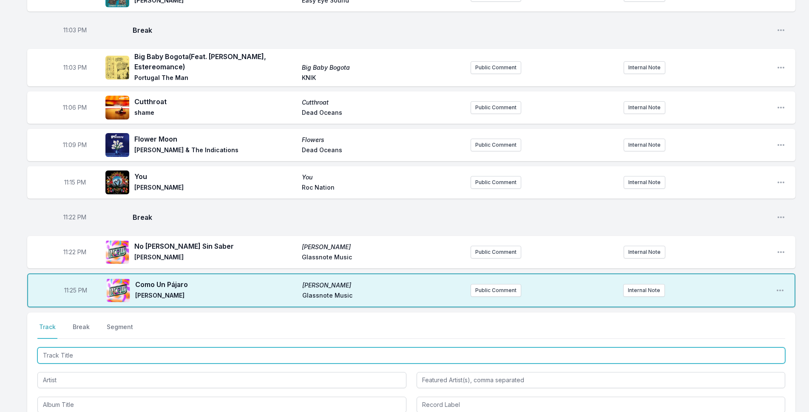
click at [93, 347] on input "Track Title" at bounding box center [411, 355] width 748 height 16
type input "SOy Lo Que"
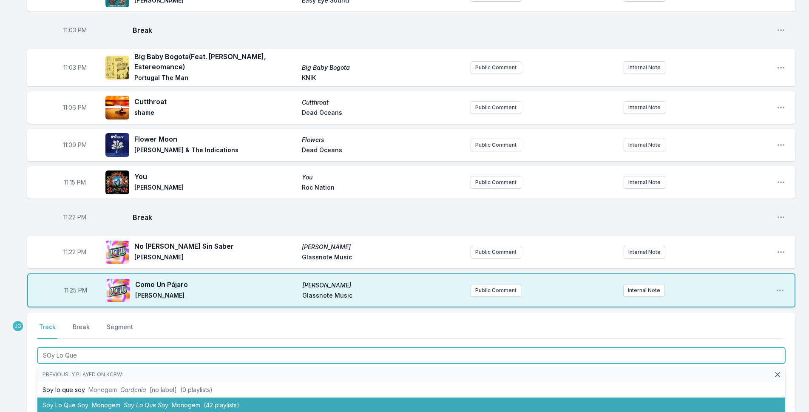
click at [88, 398] on li "Soy Lo Que Soy Monogem Soy Lo Que Soy Monogem (42 playlists)" at bounding box center [411, 405] width 748 height 15
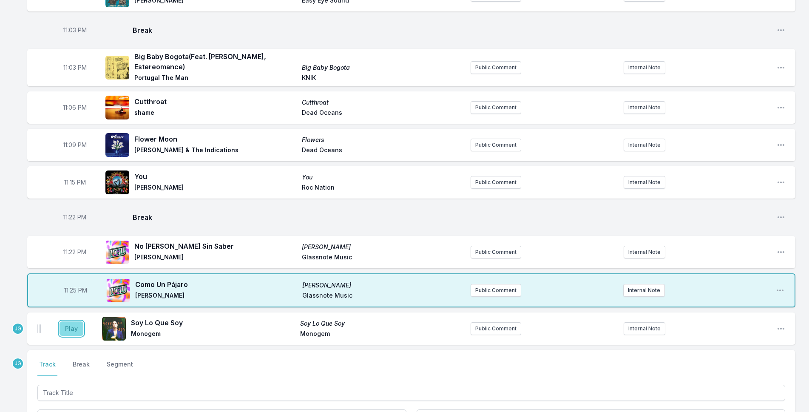
click at [69, 321] on button "Play" at bounding box center [72, 328] width 24 height 14
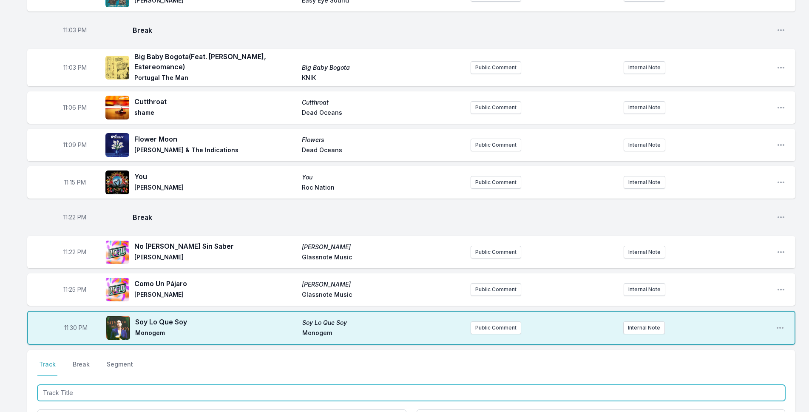
click at [117, 385] on input "Track Title" at bounding box center [411, 393] width 748 height 16
type input "Last Day On Earth"
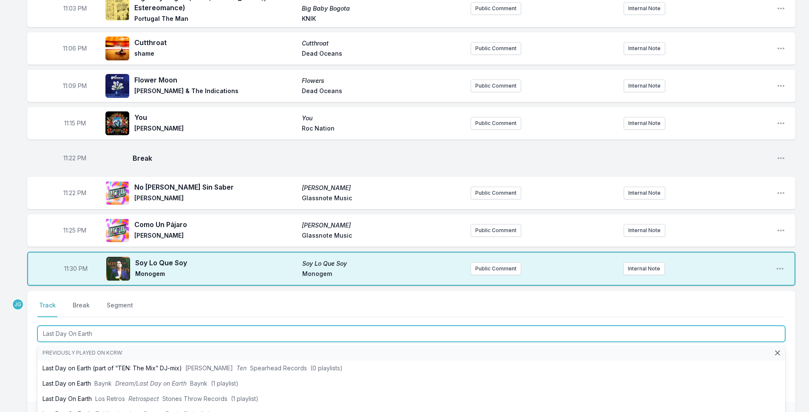
scroll to position [887, 0]
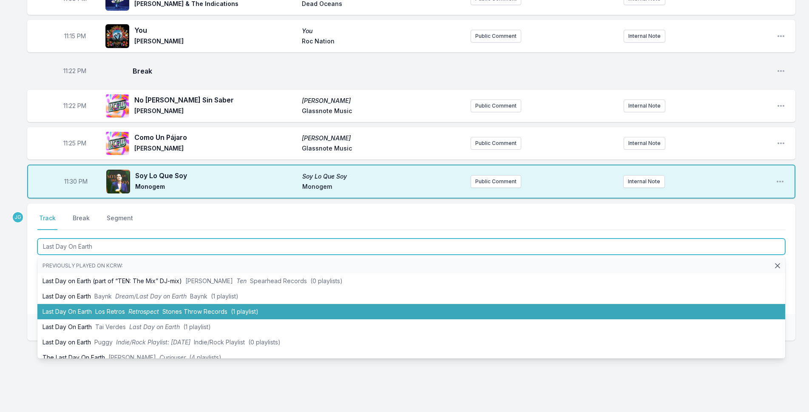
click at [49, 304] on li "Last Day On Earth Los Retros Retrospect Stones Throw Records (1 playlist)" at bounding box center [411, 311] width 748 height 15
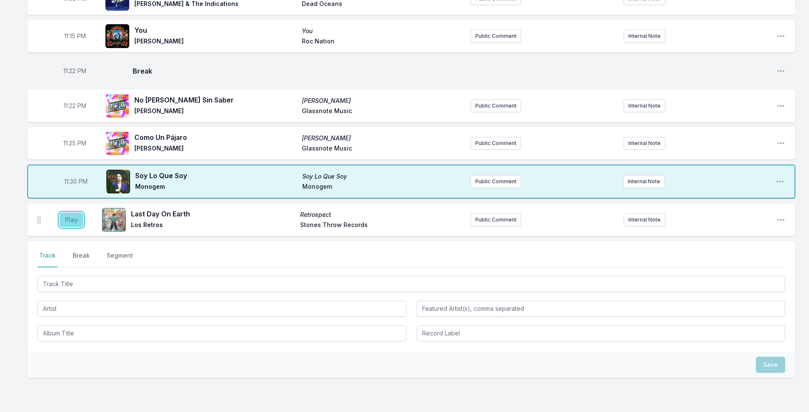
click at [68, 213] on button "Play" at bounding box center [72, 220] width 24 height 14
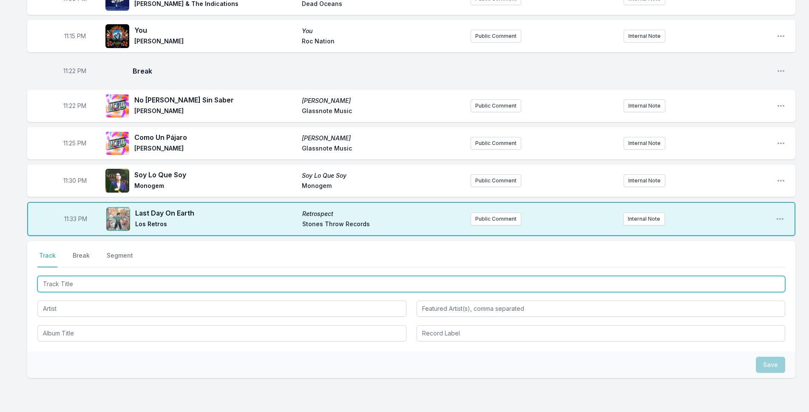
click at [82, 276] on input "Track Title" at bounding box center [411, 284] width 748 height 16
click at [61, 276] on input "Track Title" at bounding box center [411, 284] width 748 height 16
type input "Canario"
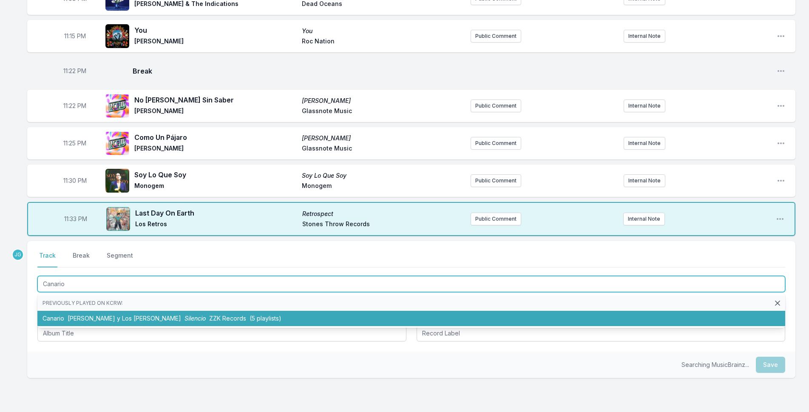
click at [77, 315] on span "[PERSON_NAME] y Los [PERSON_NAME]" at bounding box center [125, 318] width 114 height 7
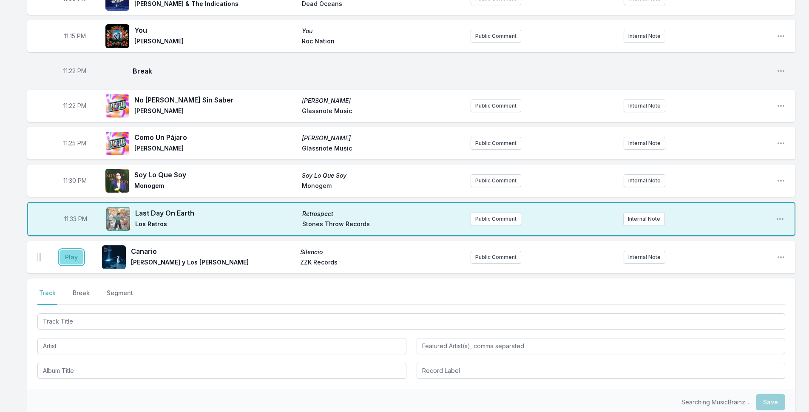
click at [71, 250] on button "Play" at bounding box center [72, 257] width 24 height 14
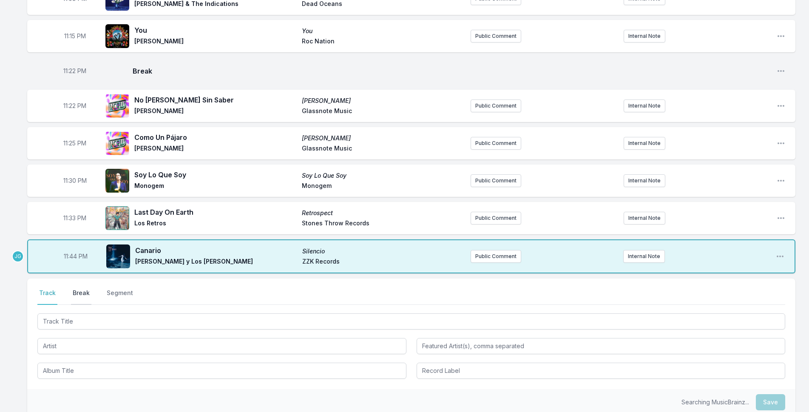
click at [79, 289] on button "Break" at bounding box center [81, 297] width 20 height 16
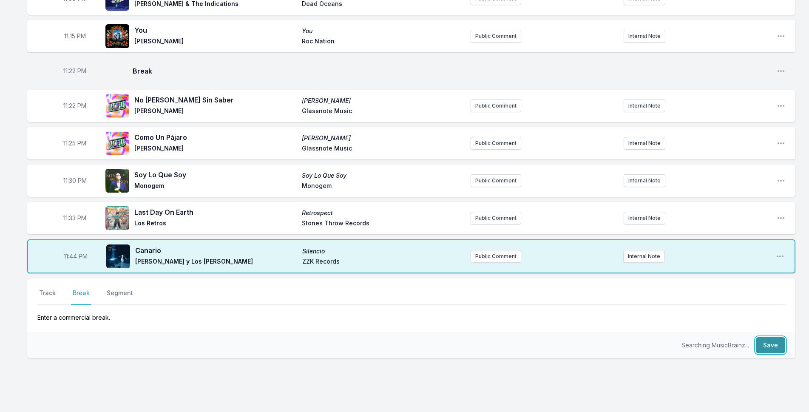
click at [767, 337] on button "Save" at bounding box center [770, 345] width 29 height 16
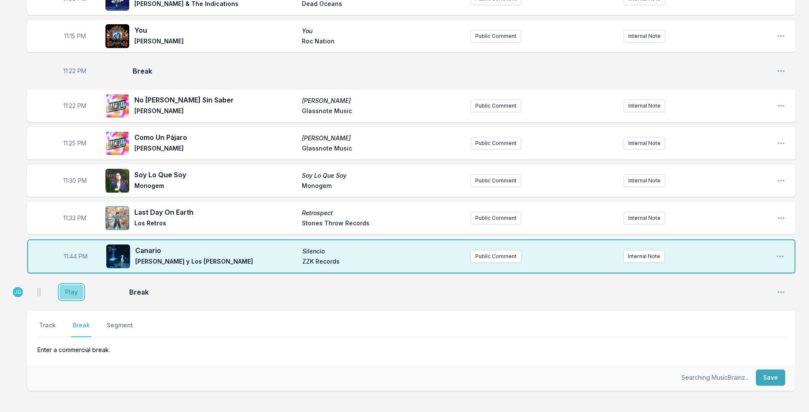
click at [65, 285] on button "Play" at bounding box center [72, 292] width 24 height 14
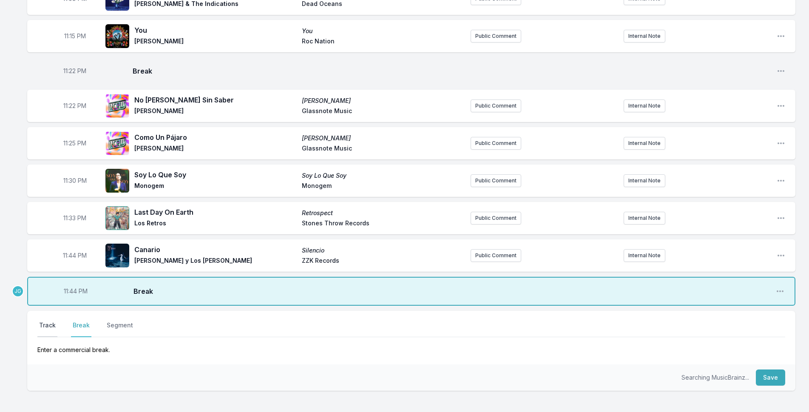
click at [45, 321] on button "Track" at bounding box center [47, 329] width 20 height 16
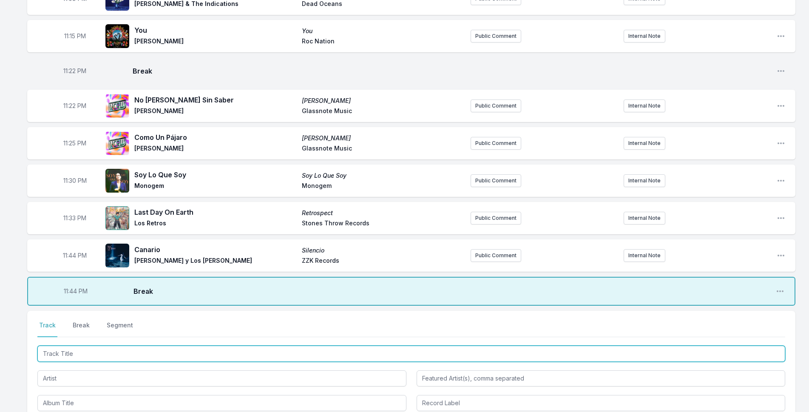
click at [67, 346] on input "Track Title" at bounding box center [411, 354] width 748 height 16
type input "Routine"
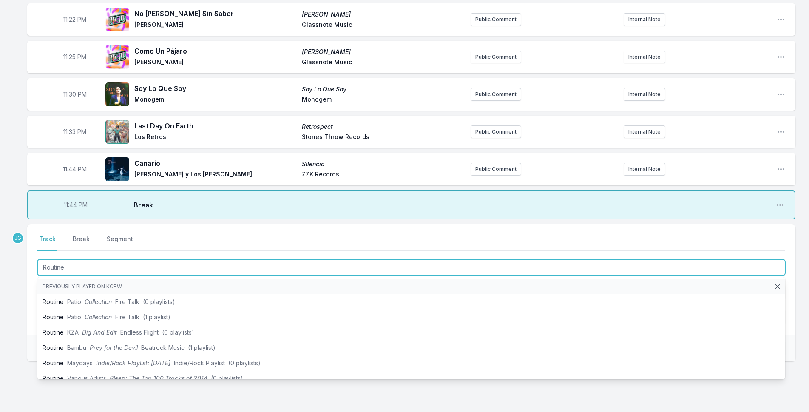
scroll to position [994, 0]
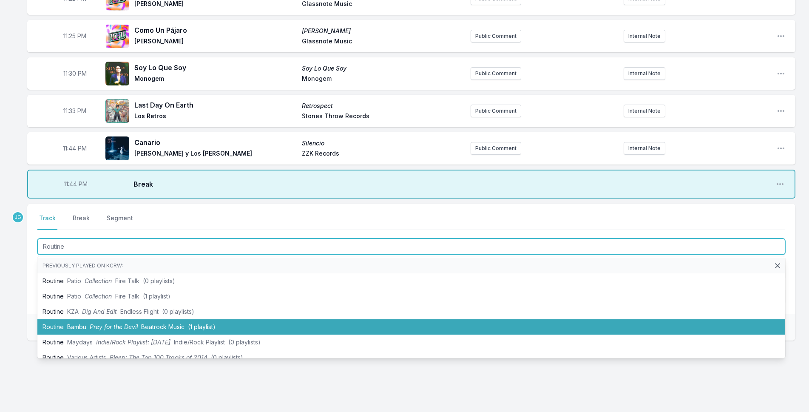
click at [41, 319] on li "Routine Bambu Prey for the Devil Beatrock Music (1 playlist)" at bounding box center [411, 326] width 748 height 15
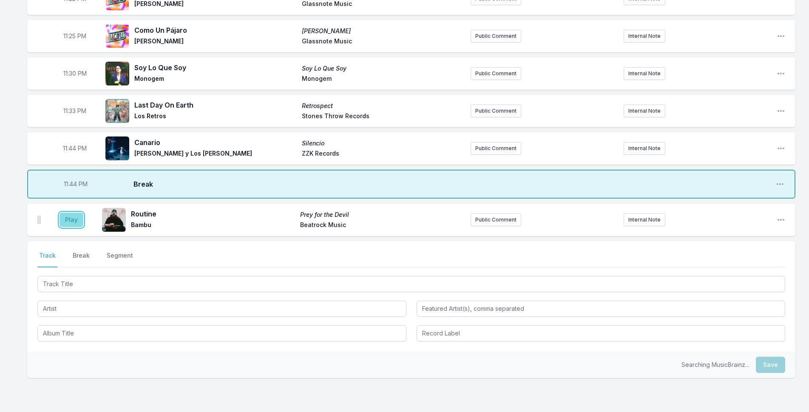
click at [71, 213] on button "Play" at bounding box center [72, 220] width 24 height 14
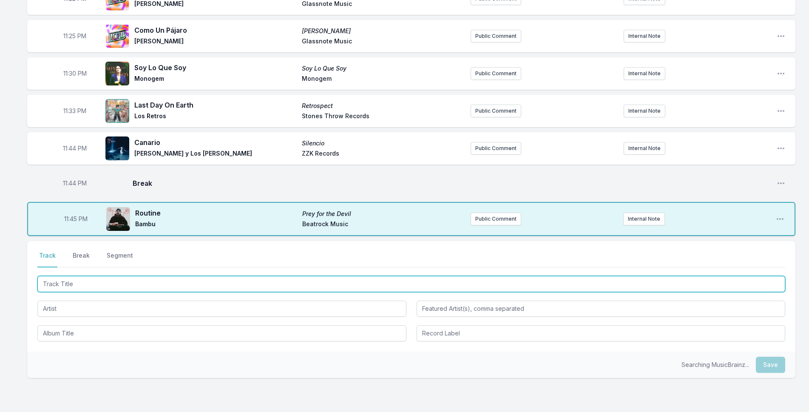
click at [80, 276] on input "Track Title" at bounding box center [411, 284] width 748 height 16
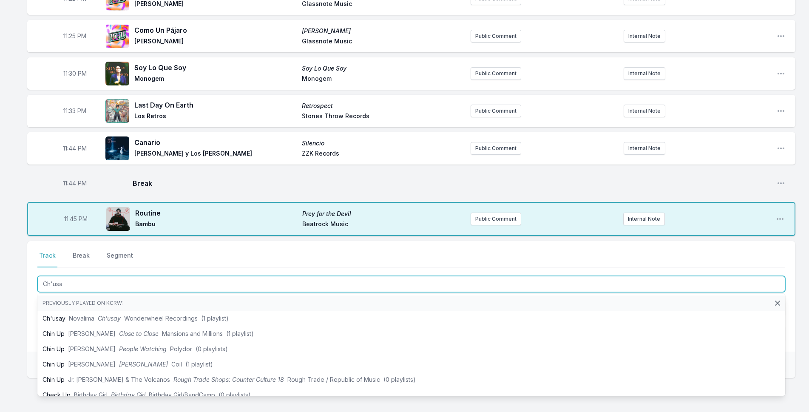
type input "Ch'usay"
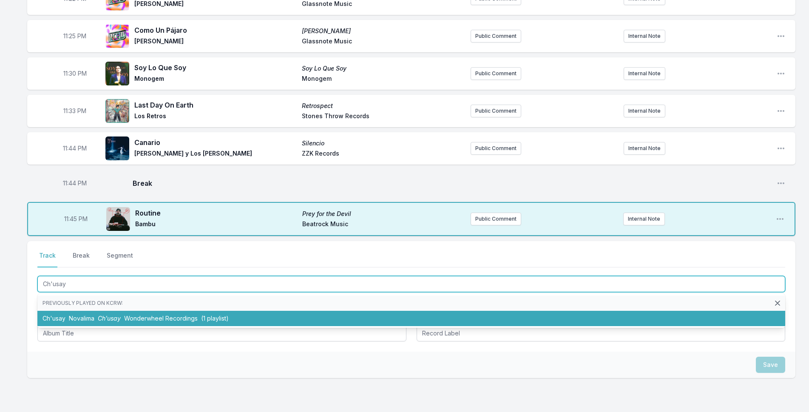
click at [71, 315] on span "Novalima" at bounding box center [82, 318] width 26 height 7
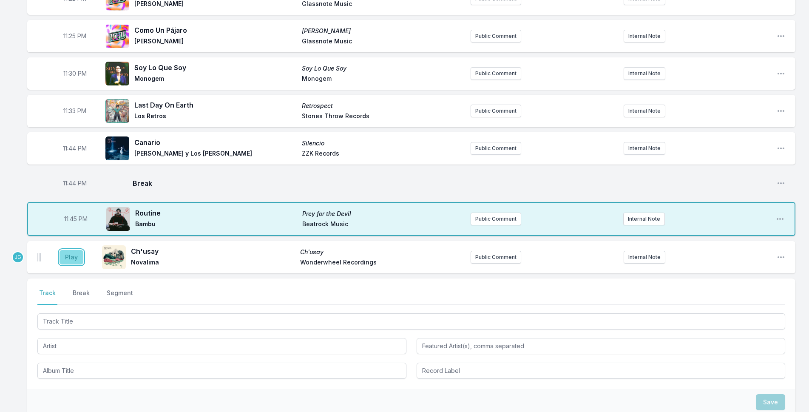
click at [70, 250] on button "Play" at bounding box center [72, 257] width 24 height 14
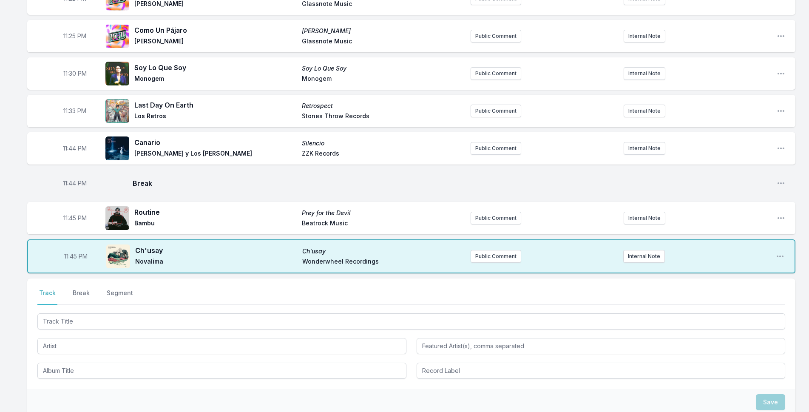
click at [71, 144] on span "11:44 PM" at bounding box center [75, 148] width 24 height 9
click at [68, 140] on input "23:44" at bounding box center [75, 148] width 48 height 16
type input "23:39"
click at [57, 171] on aside "11:44 PM" at bounding box center [75, 183] width 48 height 27
click at [69, 179] on span "11:44 PM" at bounding box center [75, 183] width 24 height 9
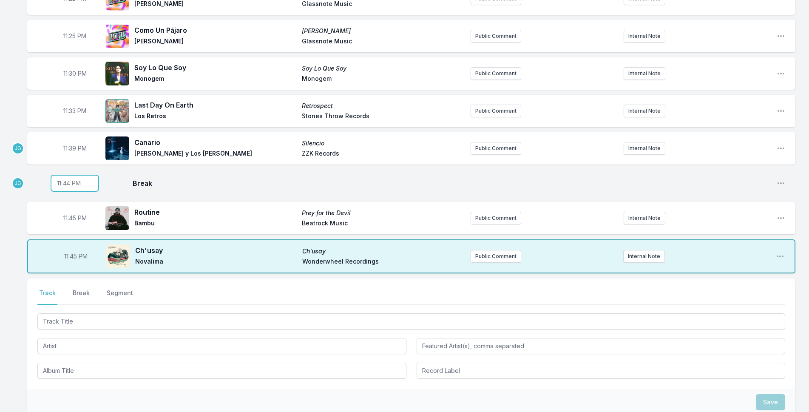
click at [68, 175] on input "23:44" at bounding box center [75, 183] width 48 height 16
type input "23:40"
click at [55, 205] on aside "11:45 PM" at bounding box center [75, 218] width 48 height 27
click at [71, 214] on span "11:45 PM" at bounding box center [74, 218] width 23 height 9
click at [66, 210] on input "23:45" at bounding box center [75, 218] width 48 height 16
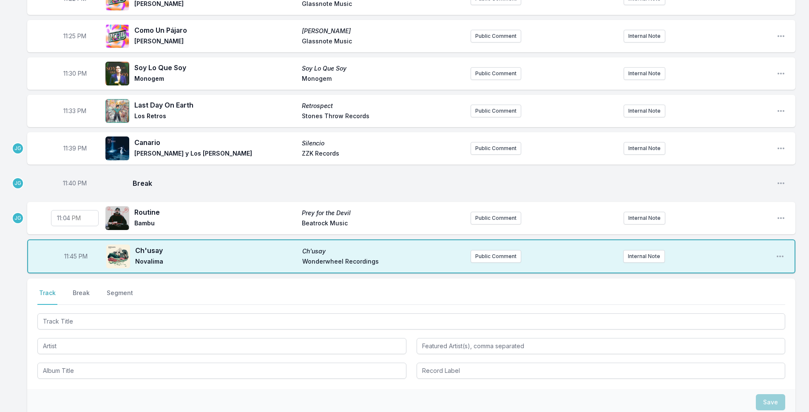
type input "23:41"
click at [73, 252] on span "11:45 PM" at bounding box center [75, 256] width 23 height 9
click at [63, 248] on input "23:45" at bounding box center [76, 256] width 48 height 16
type input "23:44"
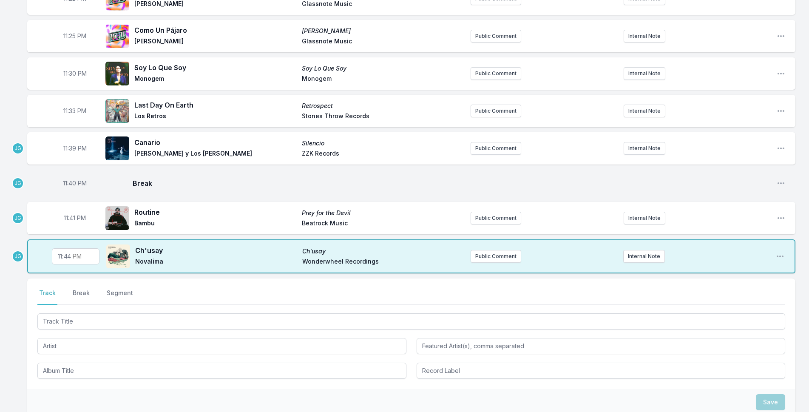
click at [51, 279] on div "Select a tab Track Break Segment Track Break Segment" at bounding box center [411, 334] width 768 height 111
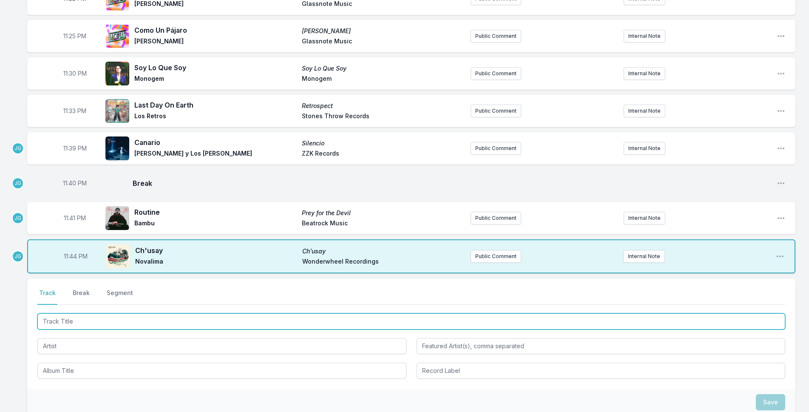
click at [74, 313] on input "Track Title" at bounding box center [411, 321] width 748 height 16
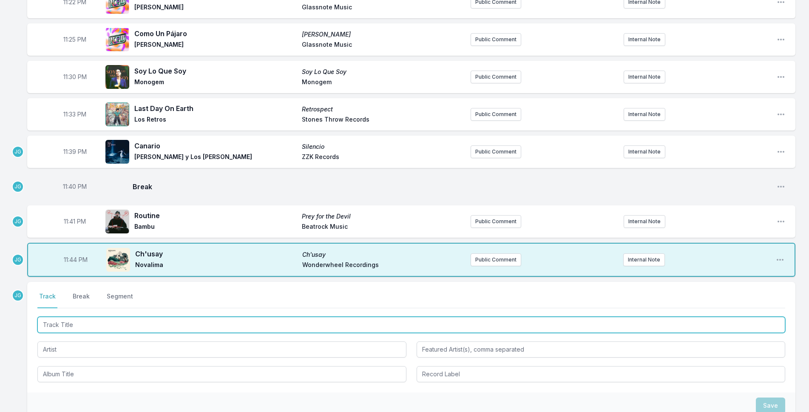
scroll to position [1069, 0]
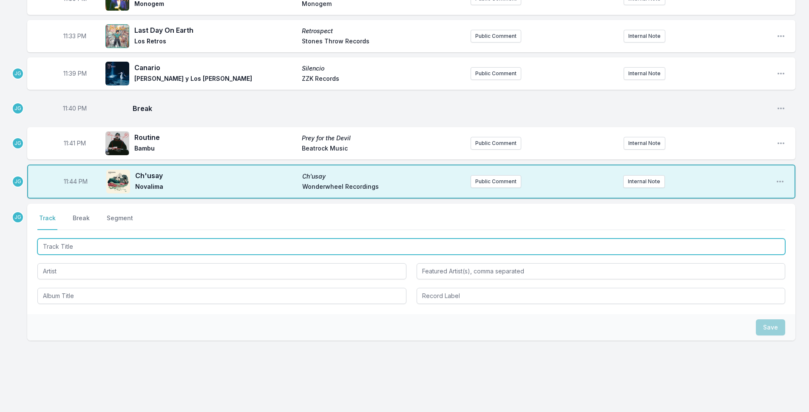
click at [96, 239] on input "Track Title" at bounding box center [411, 247] width 748 height 16
type input "Baile Inolvidable"
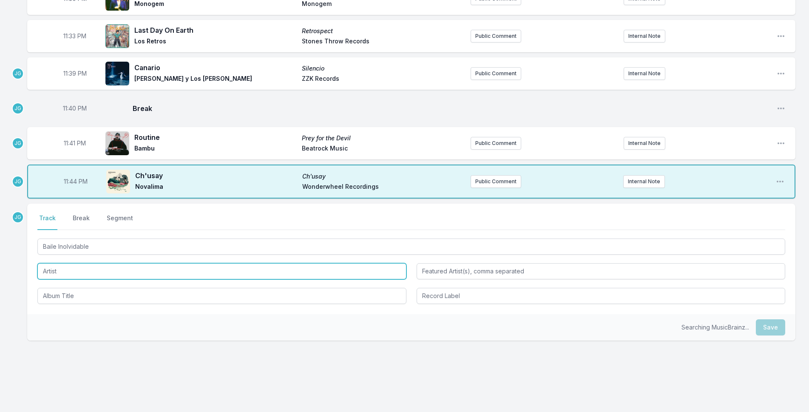
click at [66, 264] on input "Artist" at bounding box center [221, 271] width 369 height 16
type input "Bad Bunny"
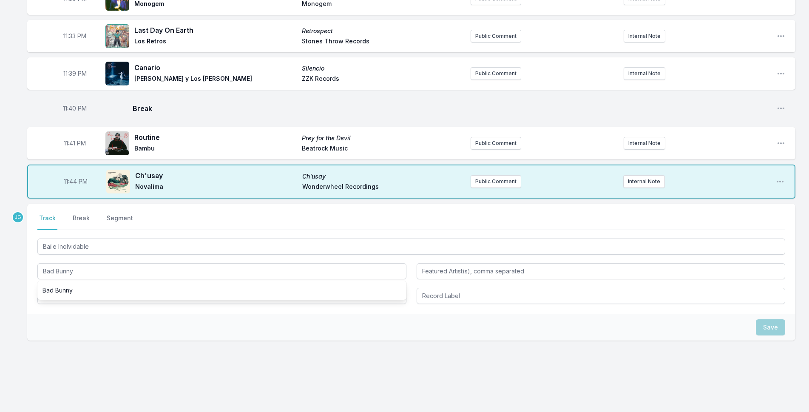
click at [37, 302] on div "Select a tab Track Break Segment Track Break Segment Baile Inolvidable Bad Bunn…" at bounding box center [411, 259] width 768 height 111
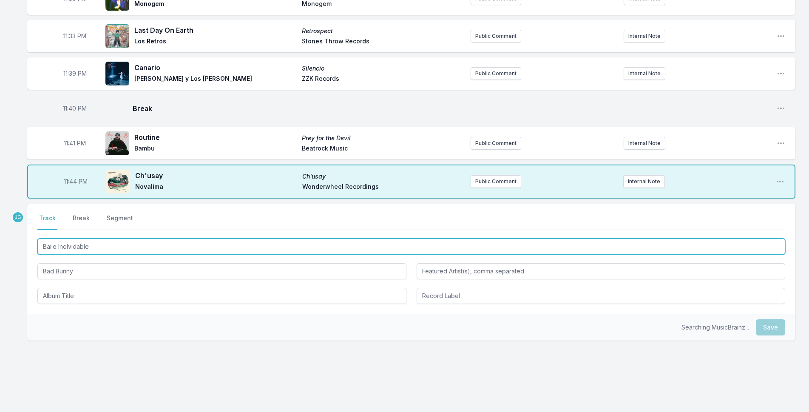
drag, startPoint x: 97, startPoint y: 231, endPoint x: 38, endPoint y: 237, distance: 59.4
click at [38, 239] on input "Baile Inolvidable" at bounding box center [411, 247] width 748 height 16
type input "BAILE INoLVIDABLE"
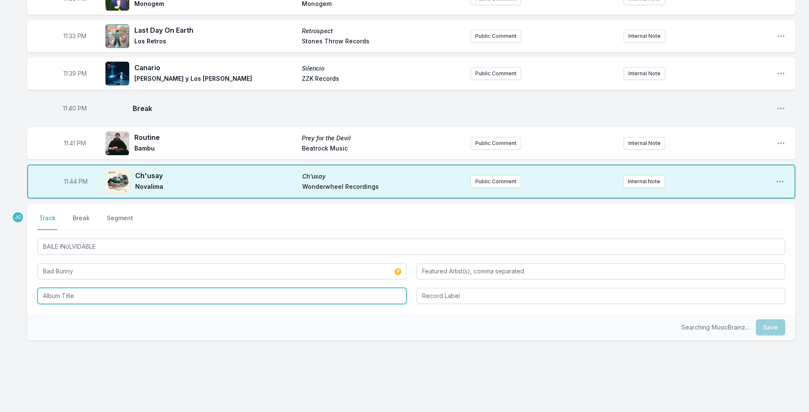
click at [70, 288] on input "Album Title" at bounding box center [221, 296] width 369 height 16
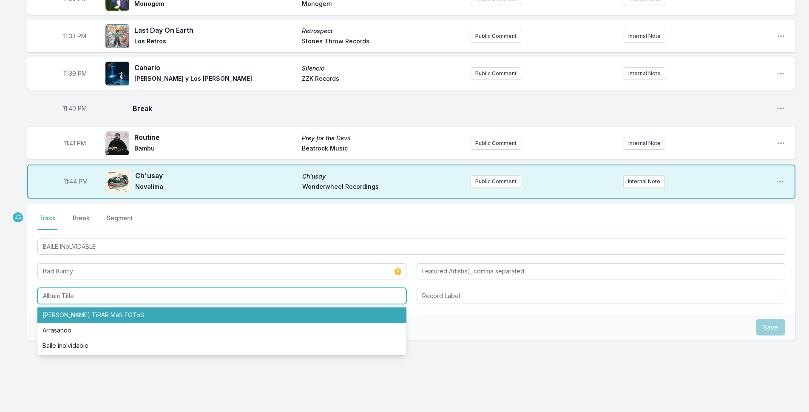
click at [80, 307] on li "[PERSON_NAME] TiRAR MáS FOToS" at bounding box center [221, 314] width 369 height 15
type input "[PERSON_NAME] TiRAR MáS FOToS"
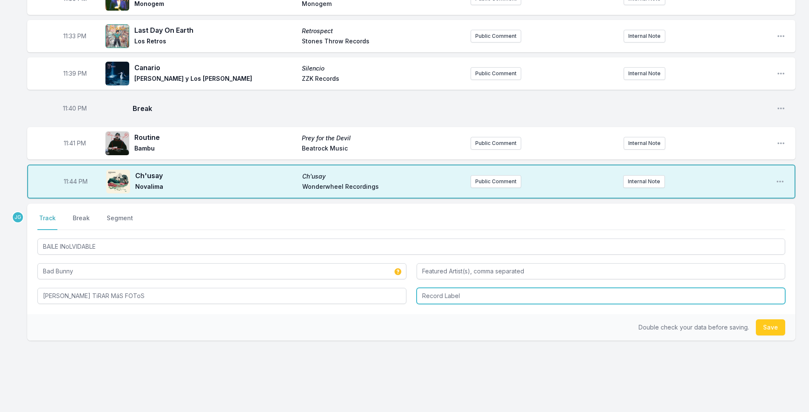
click at [451, 288] on input "Record Label" at bounding box center [601, 296] width 369 height 16
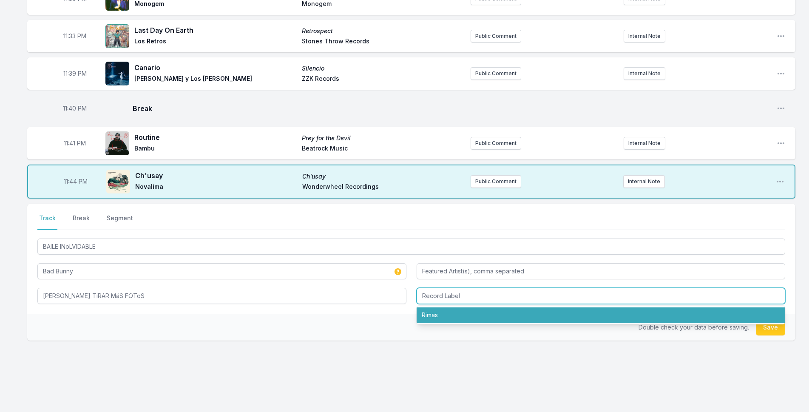
click at [446, 307] on li "Rimas" at bounding box center [601, 314] width 369 height 15
type input "Rimas"
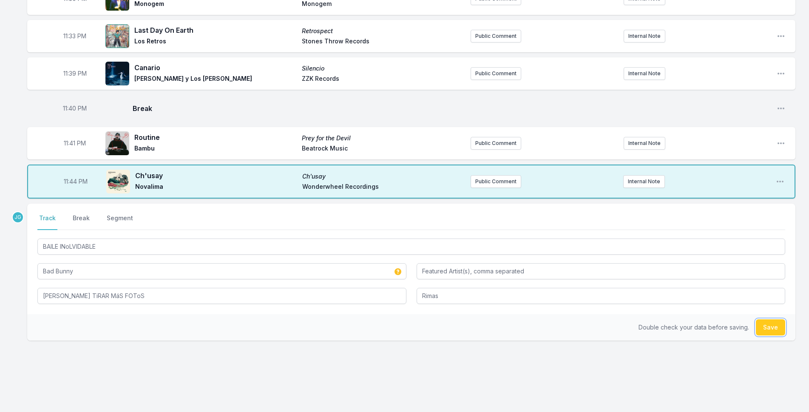
click at [767, 319] on button "Save" at bounding box center [770, 327] width 29 height 16
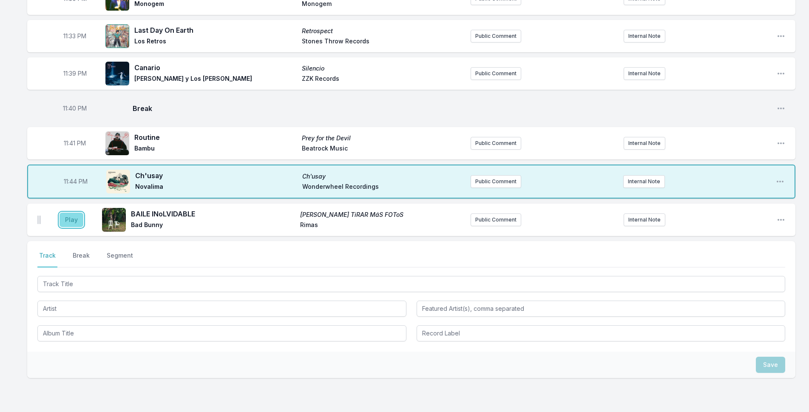
click at [61, 213] on button "Play" at bounding box center [72, 220] width 24 height 14
